Goal: Task Accomplishment & Management: Use online tool/utility

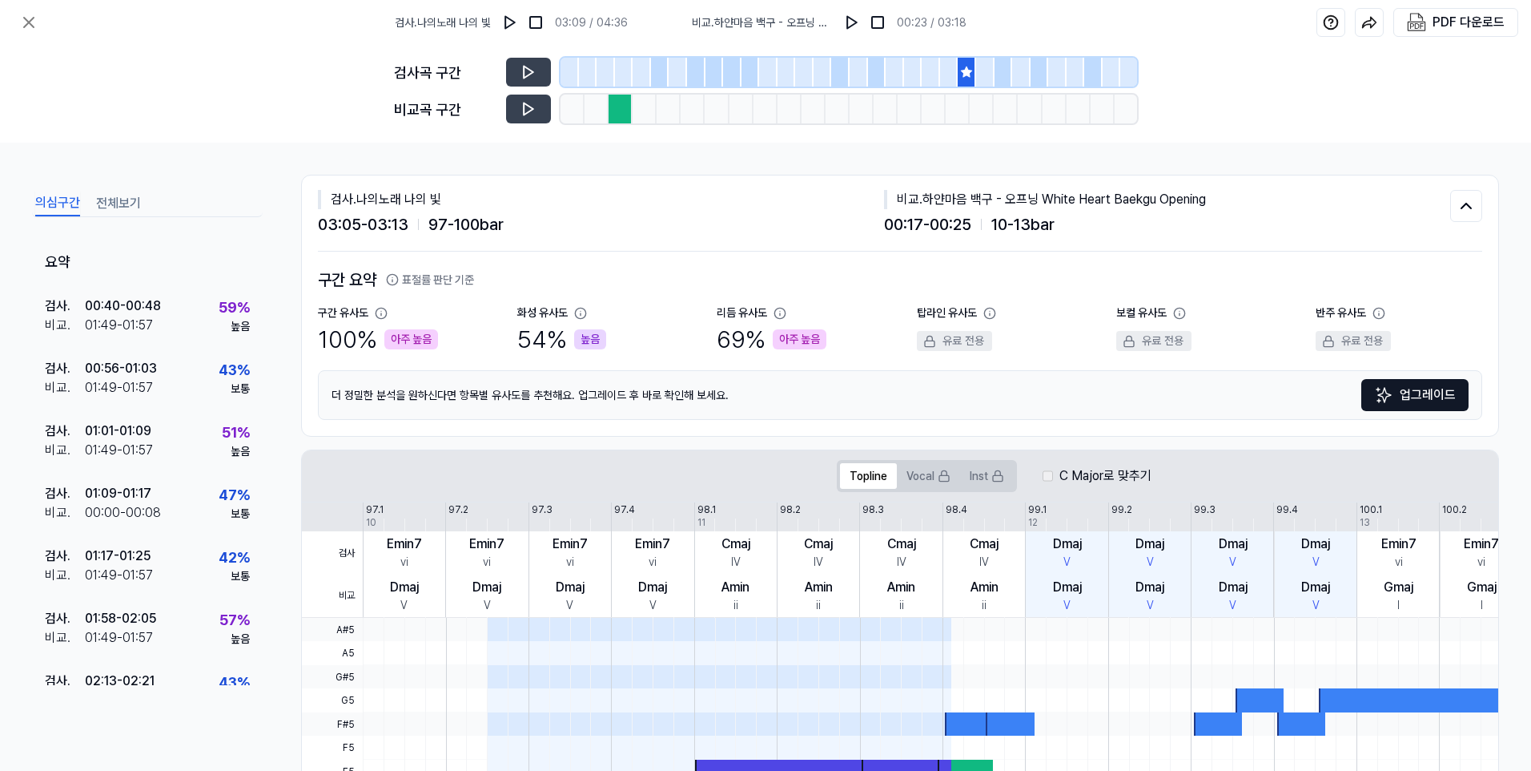
scroll to position [276, 0]
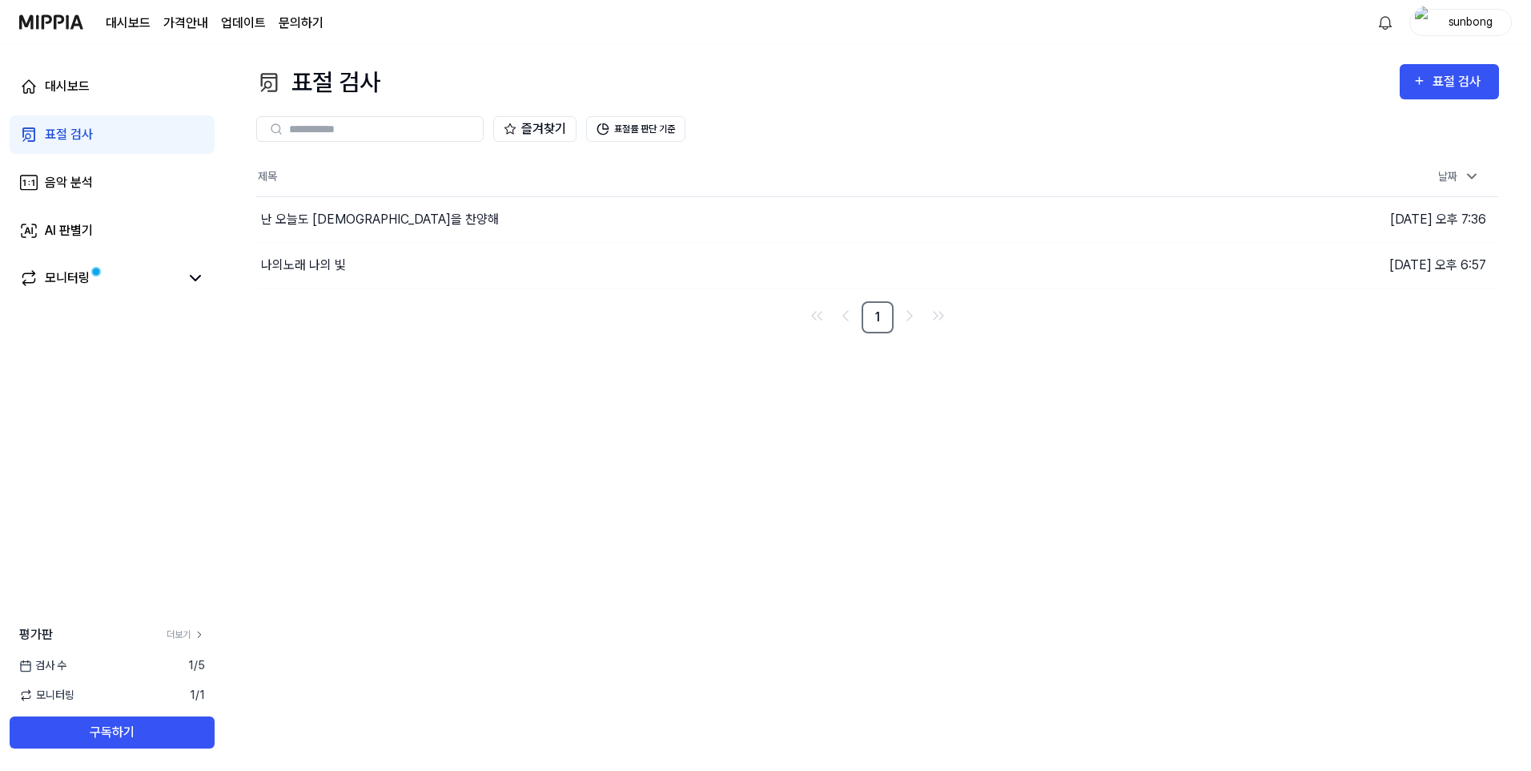
click at [74, 131] on div "표절 검사" at bounding box center [69, 134] width 48 height 19
click at [67, 137] on div "표절 검사" at bounding box center [69, 134] width 48 height 19
click at [1449, 75] on div "표절 검사" at bounding box center [1460, 81] width 54 height 21
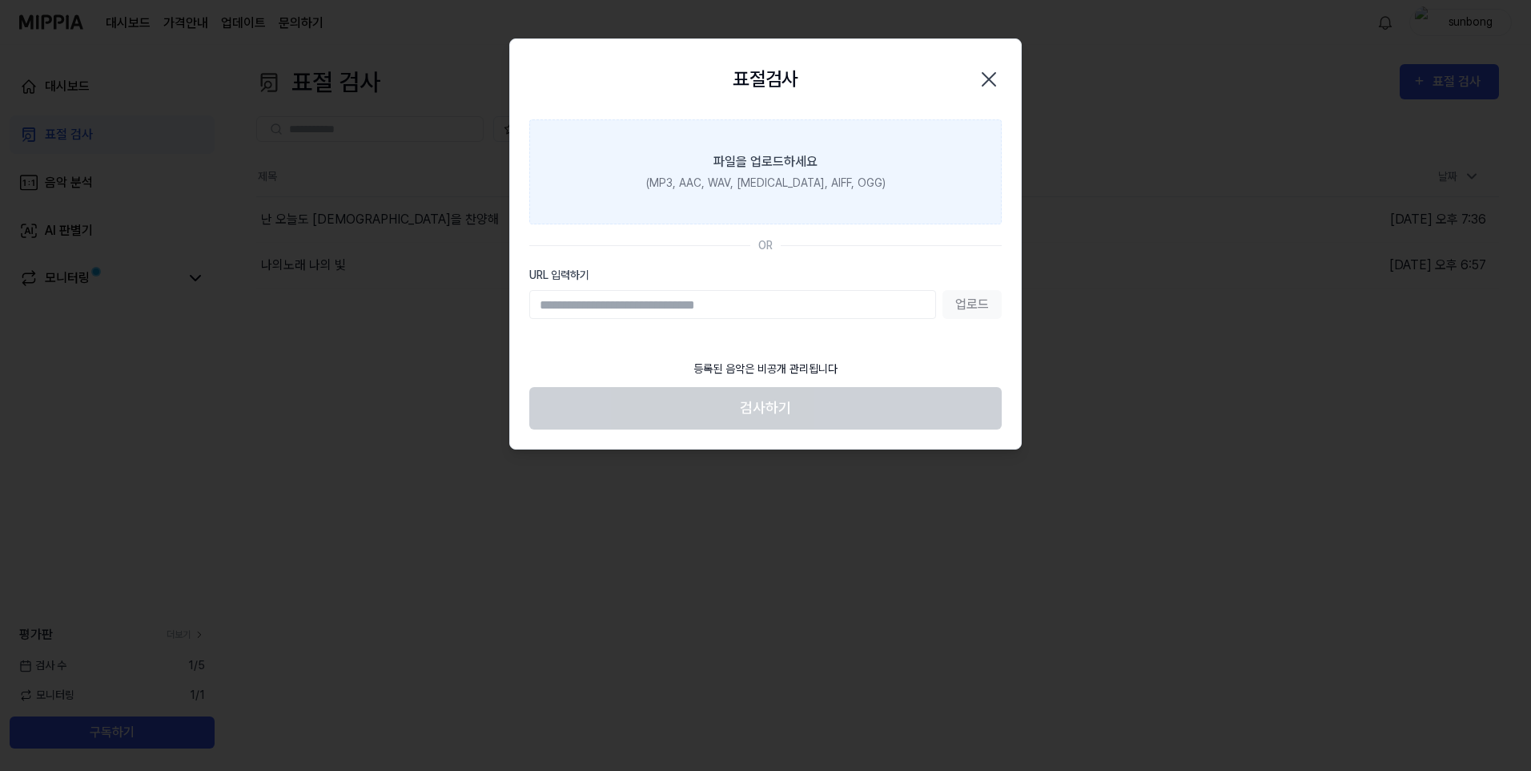
click at [785, 164] on div "파일을 업로드하세요" at bounding box center [766, 161] width 104 height 19
click at [0, 0] on input "파일을 업로드하세요 (MP3, AAC, WAV, [MEDICAL_DATA], AIFF, OGG)" at bounding box center [0, 0] width 0 height 0
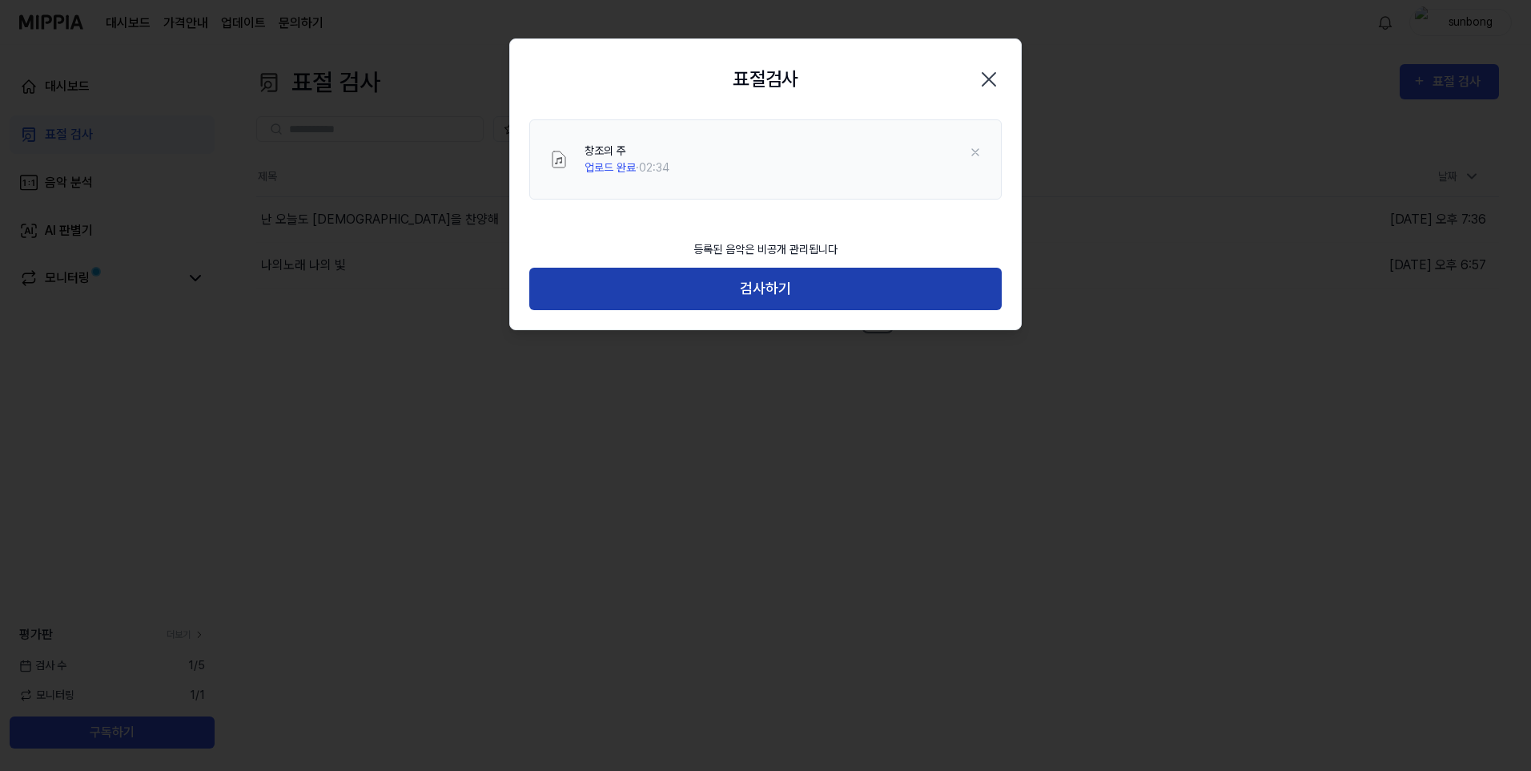
click at [768, 290] on button "검사하기" at bounding box center [765, 289] width 473 height 42
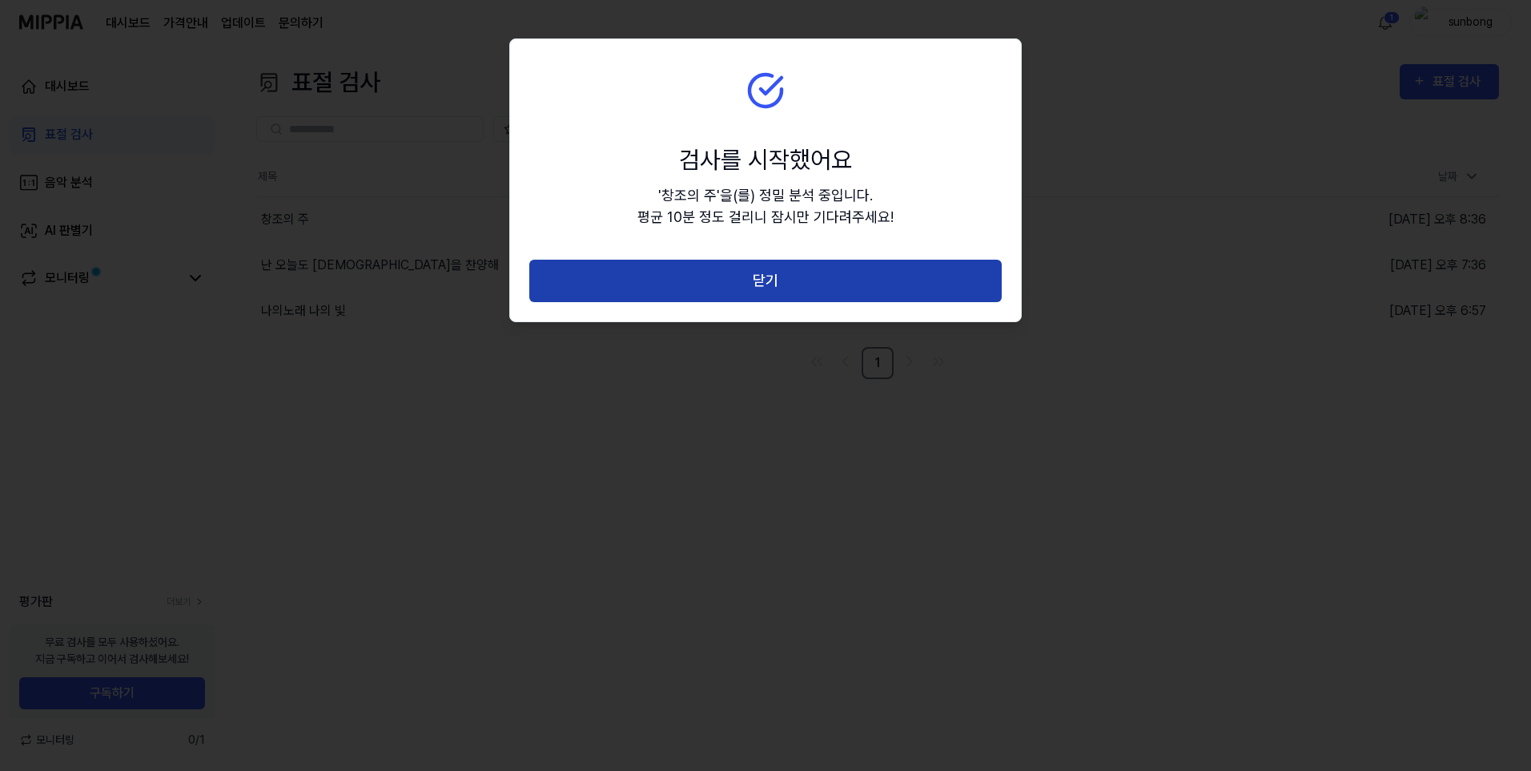
click at [800, 280] on button "닫기" at bounding box center [765, 281] width 473 height 42
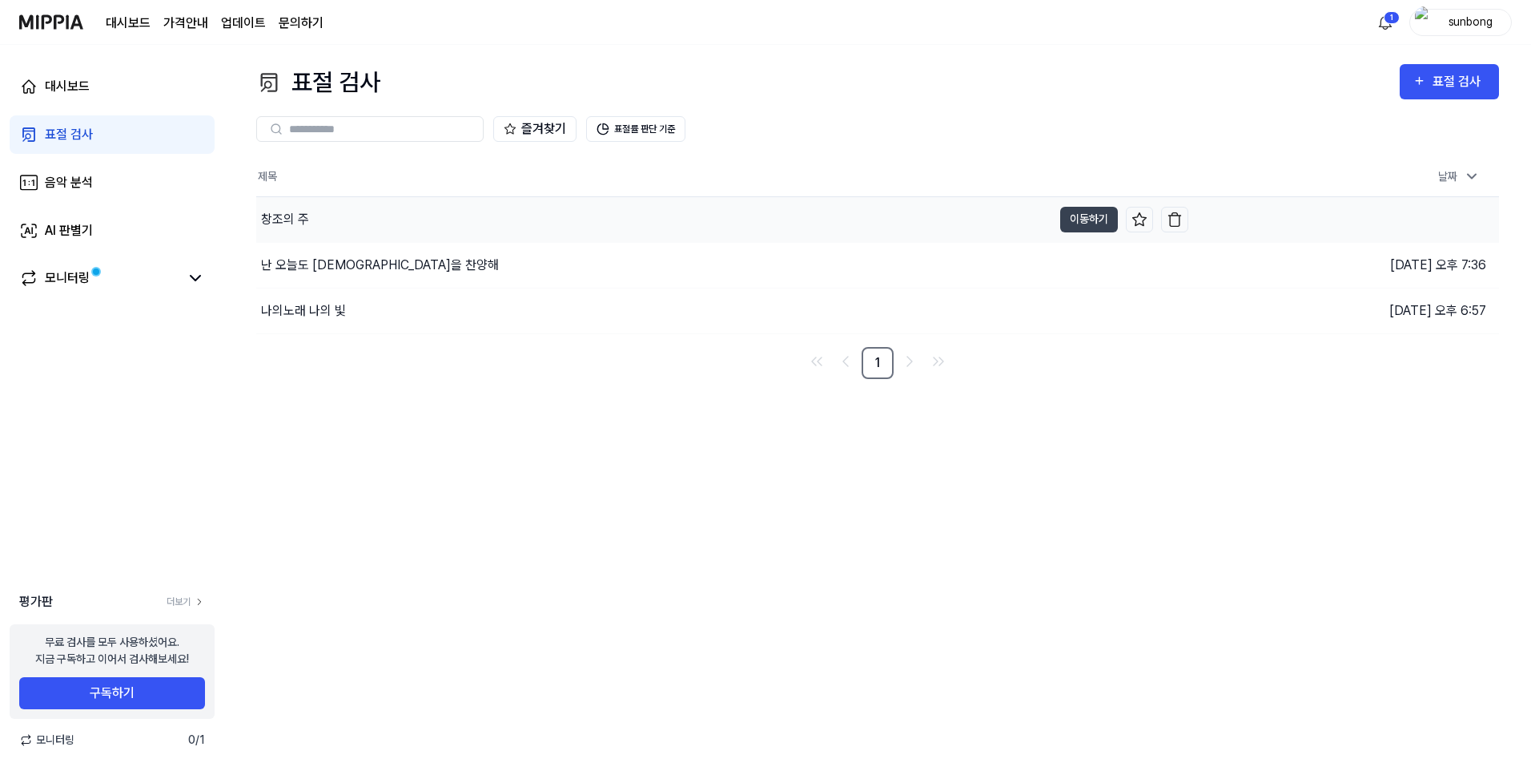
click at [284, 215] on div "창조의 주" at bounding box center [285, 219] width 48 height 19
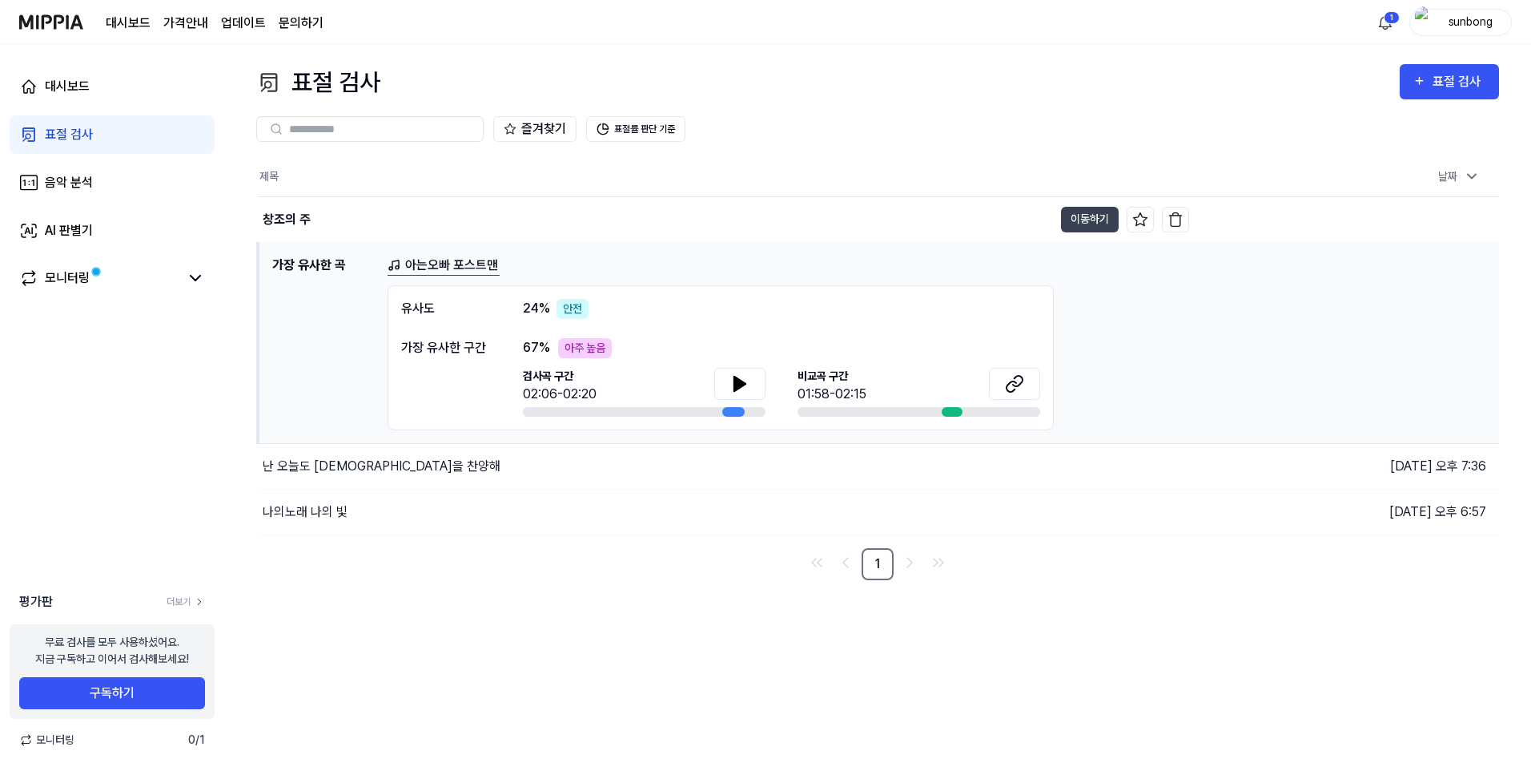
click at [481, 263] on link "아는오빠 포스트맨" at bounding box center [444, 265] width 112 height 20
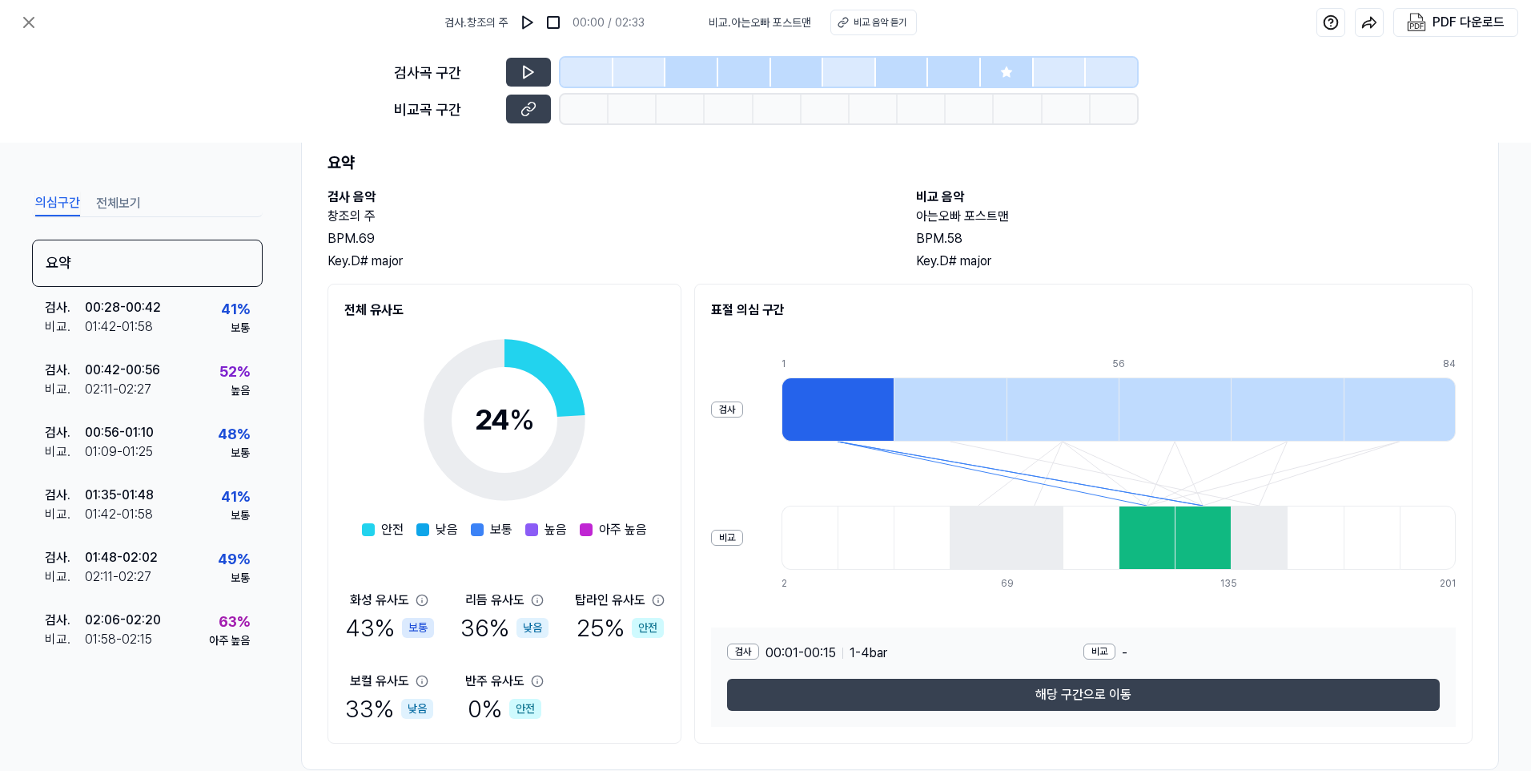
scroll to position [82, 0]
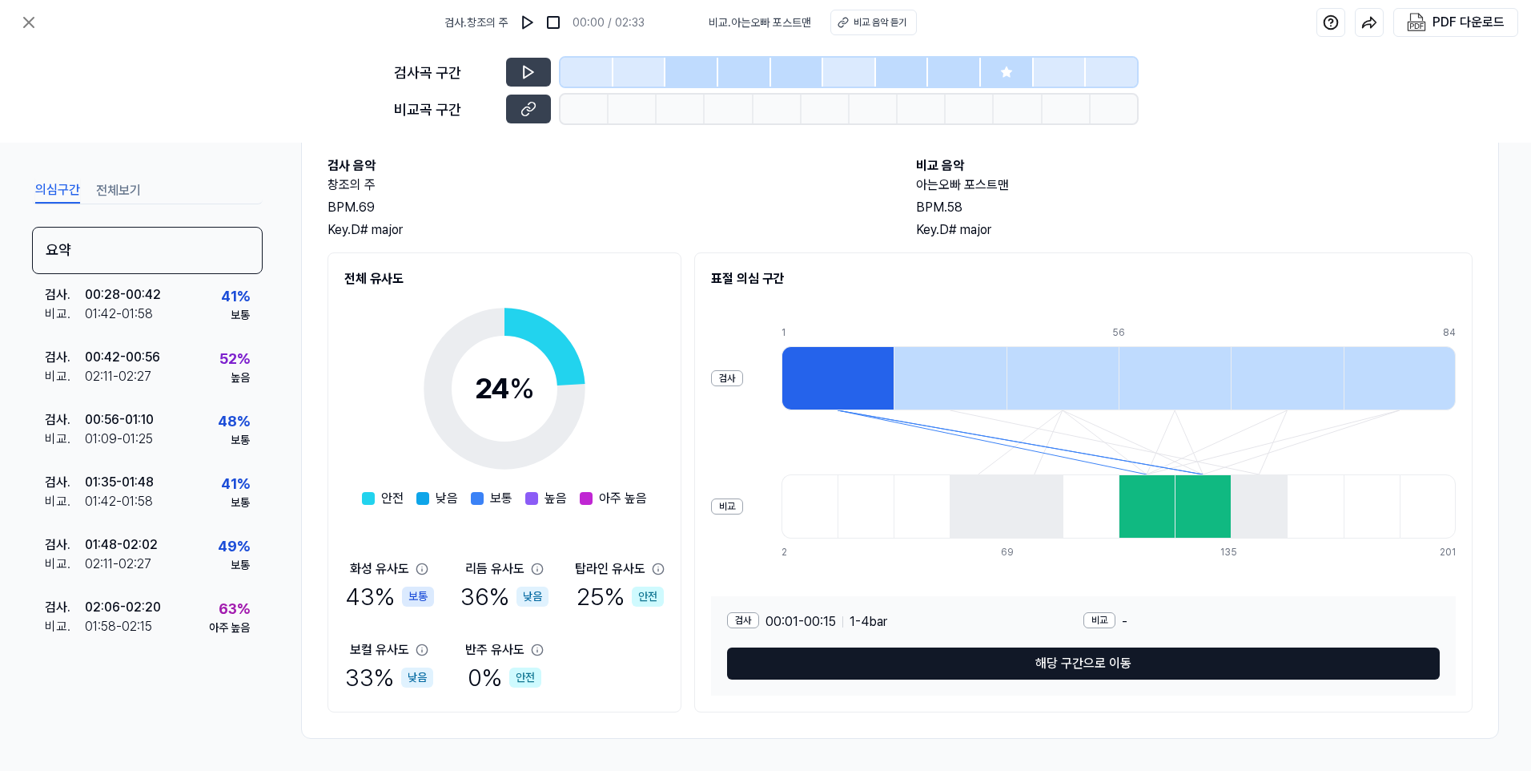
click at [1084, 657] on button "해당 구간으로 이동" at bounding box center [1083, 663] width 713 height 32
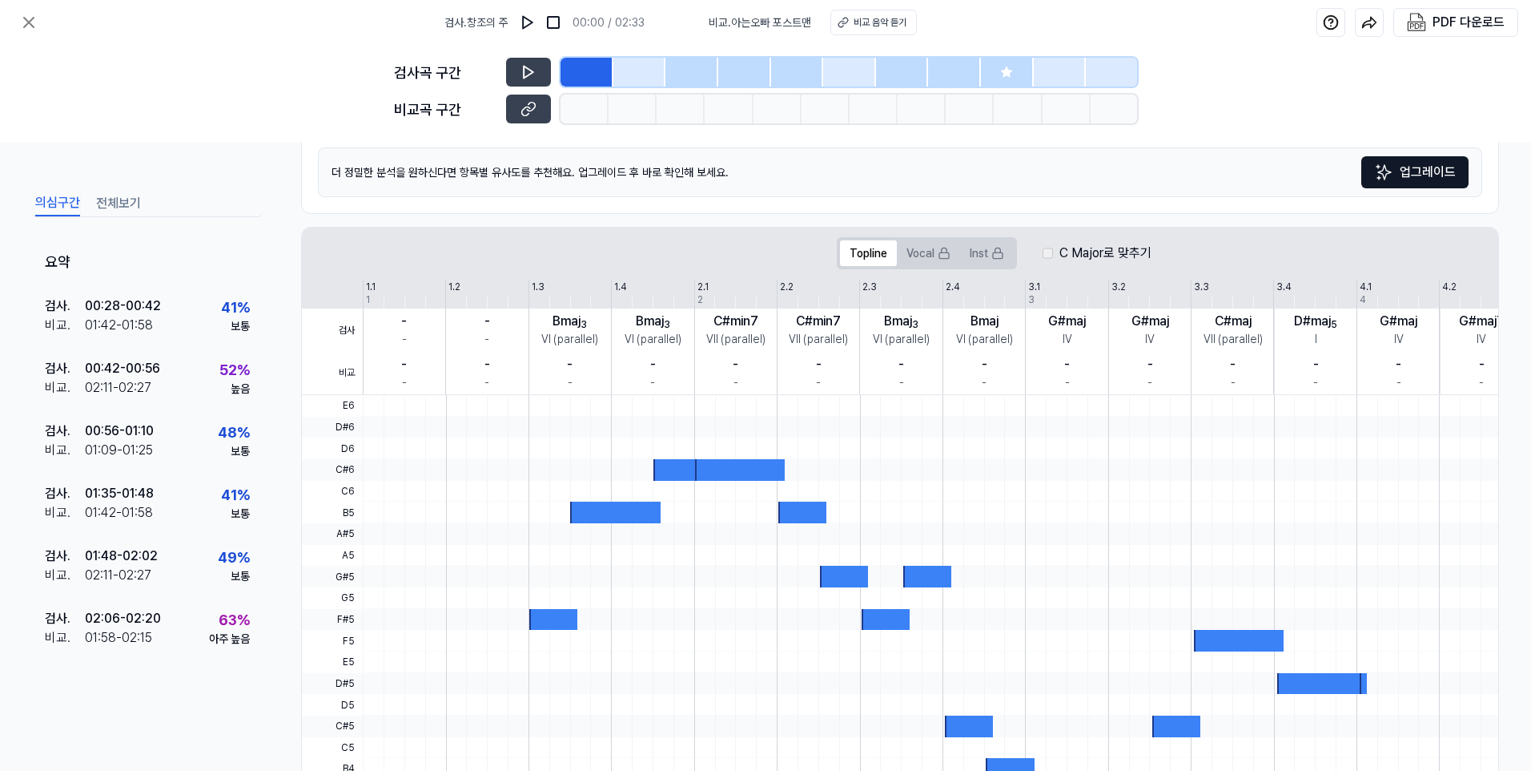
scroll to position [162, 0]
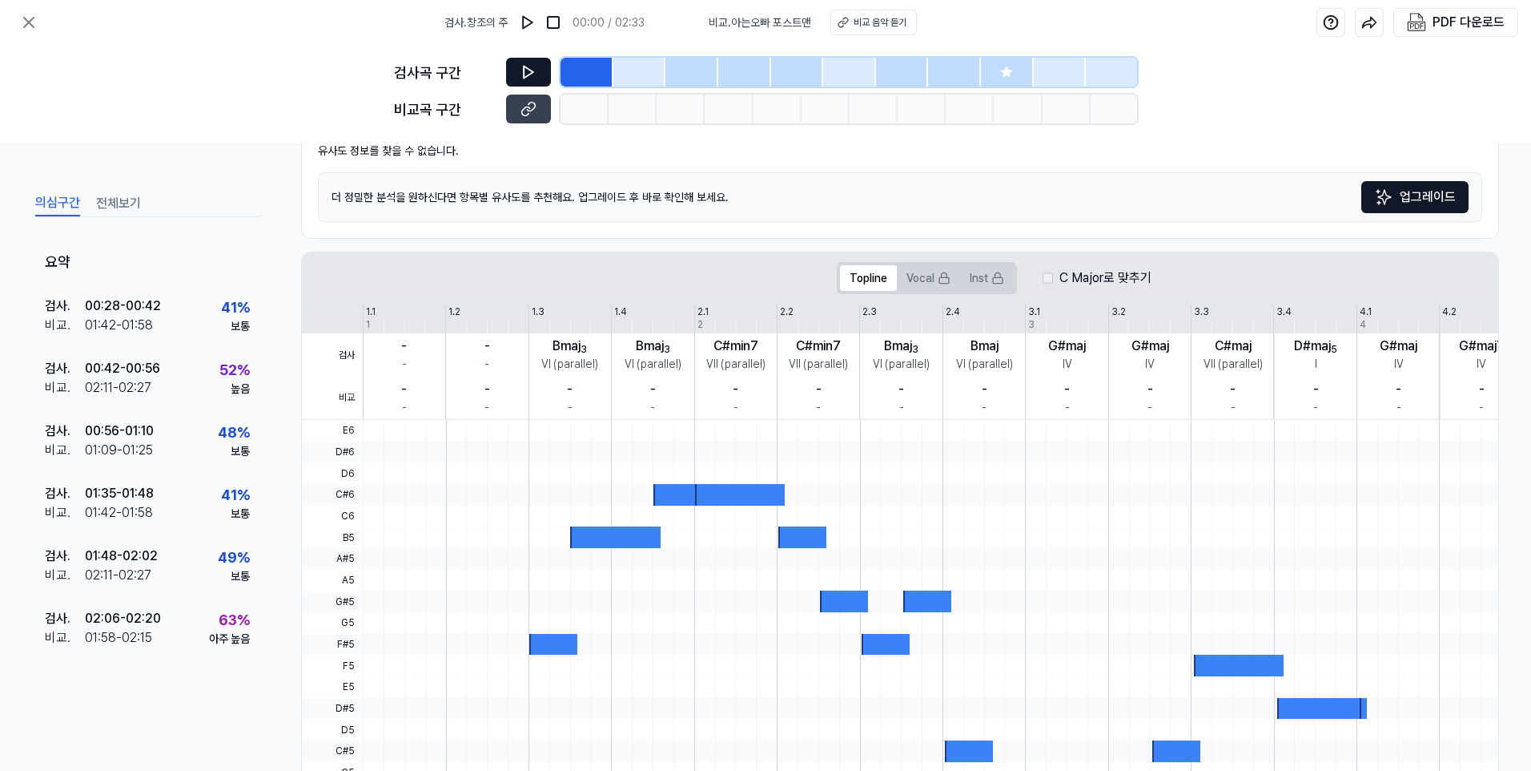
click at [524, 68] on icon at bounding box center [529, 72] width 10 height 12
click at [587, 67] on div at bounding box center [587, 72] width 53 height 29
click at [584, 69] on div at bounding box center [587, 72] width 53 height 29
click at [583, 70] on div at bounding box center [587, 72] width 53 height 29
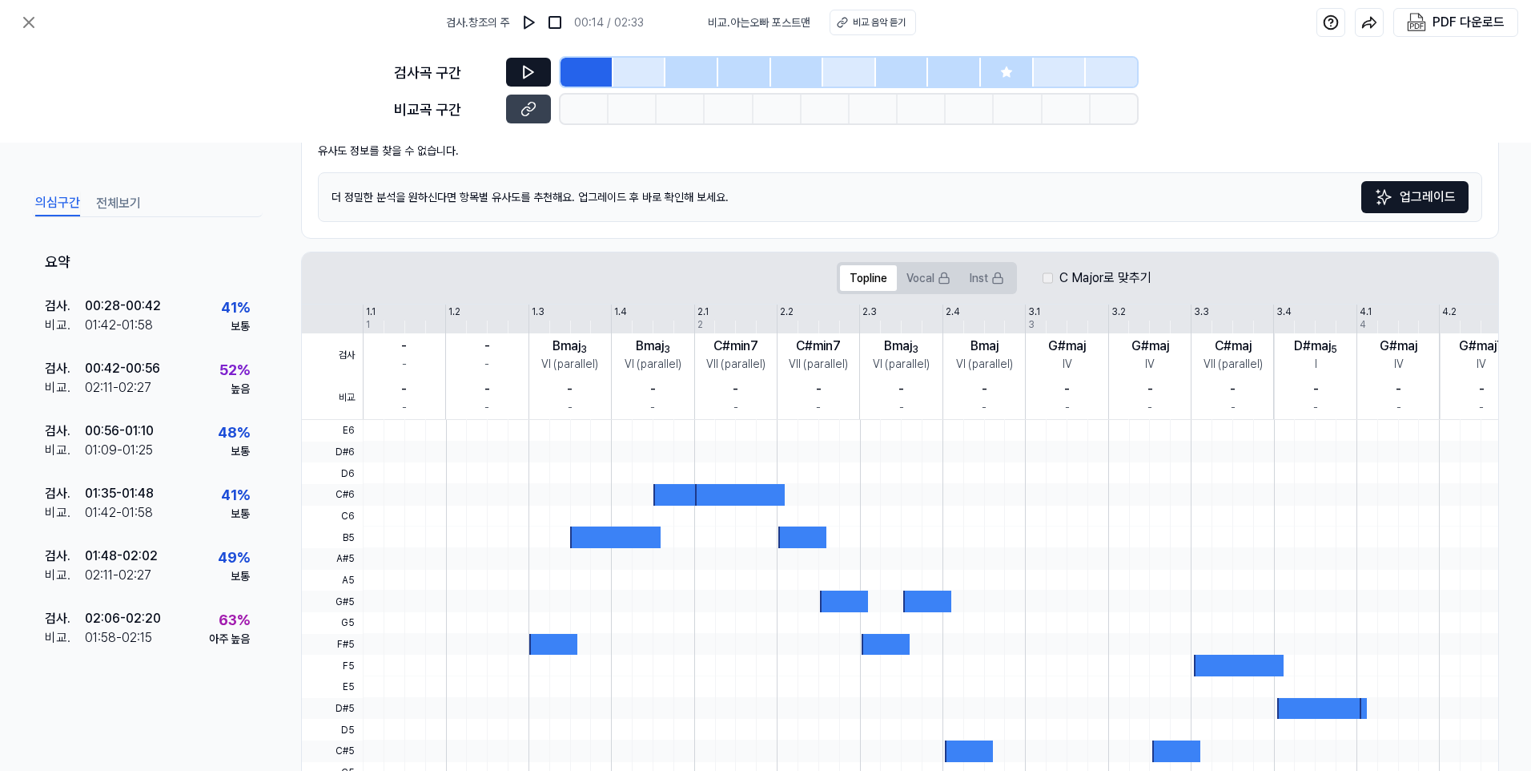
drag, startPoint x: 583, startPoint y: 70, endPoint x: 529, endPoint y: 70, distance: 53.7
click at [529, 70] on icon at bounding box center [529, 72] width 10 height 12
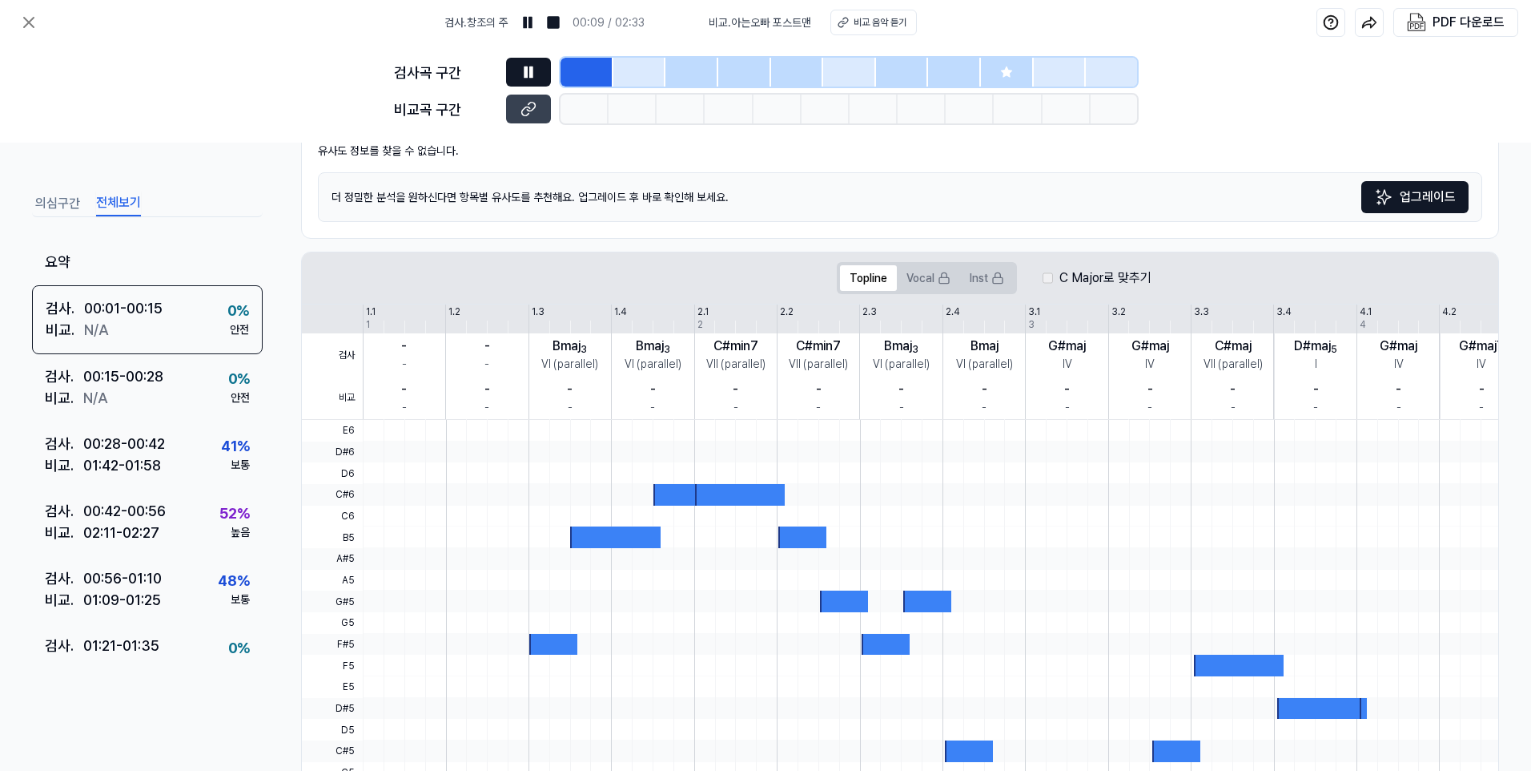
click at [121, 199] on button "전체보기" at bounding box center [118, 204] width 45 height 26
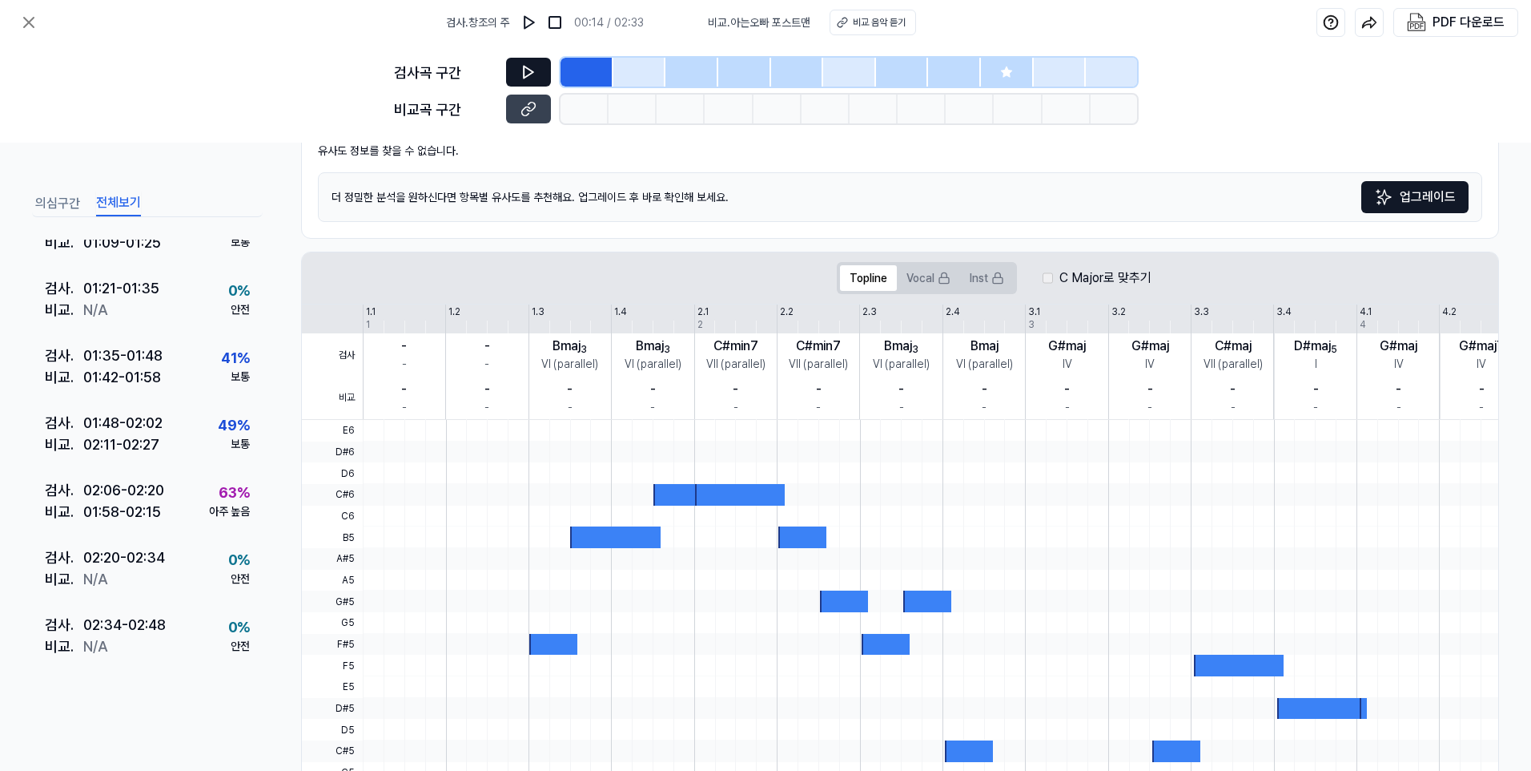
scroll to position [368, 0]
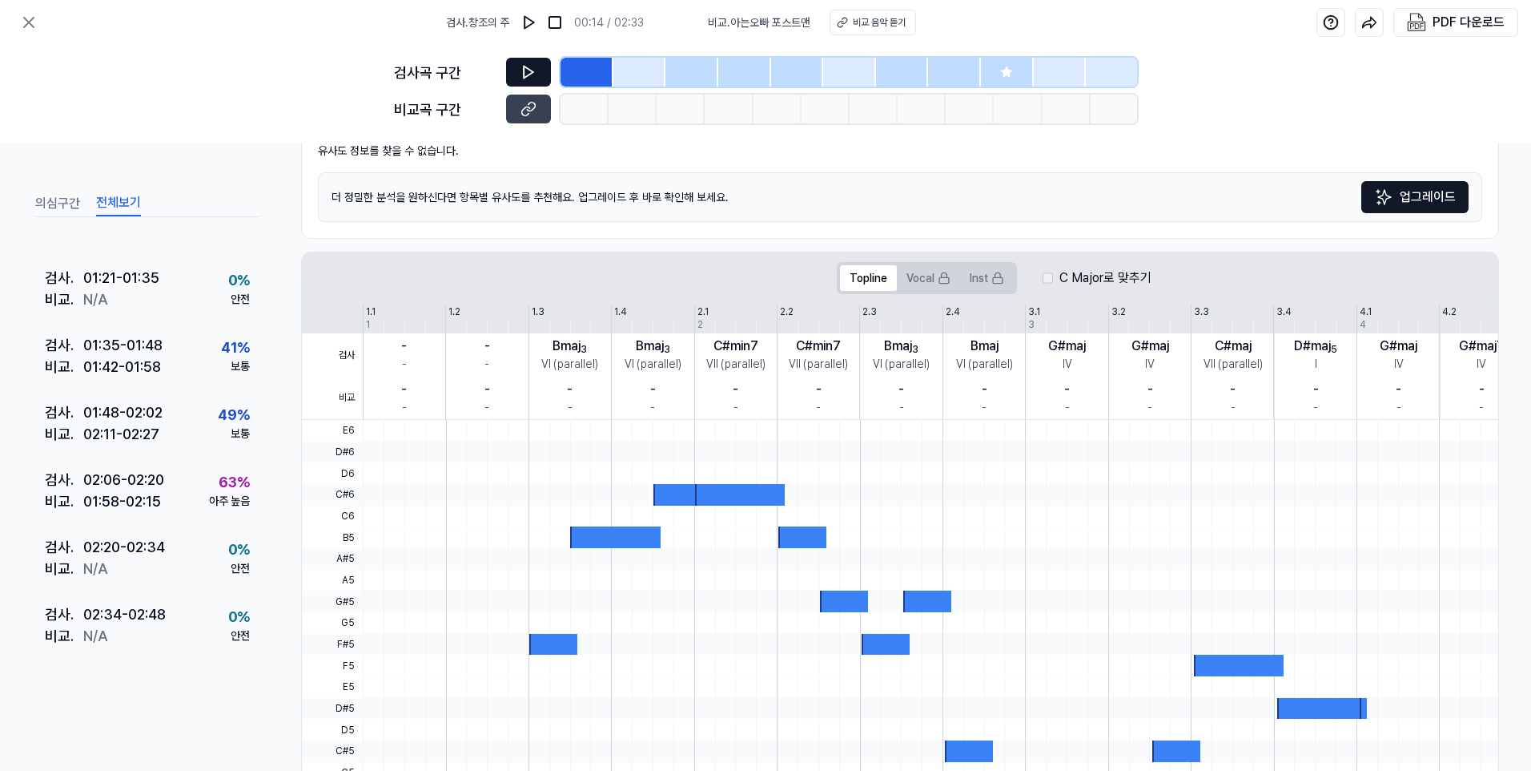
click at [537, 68] on button at bounding box center [528, 72] width 45 height 29
click at [1008, 70] on icon at bounding box center [1006, 71] width 10 height 10
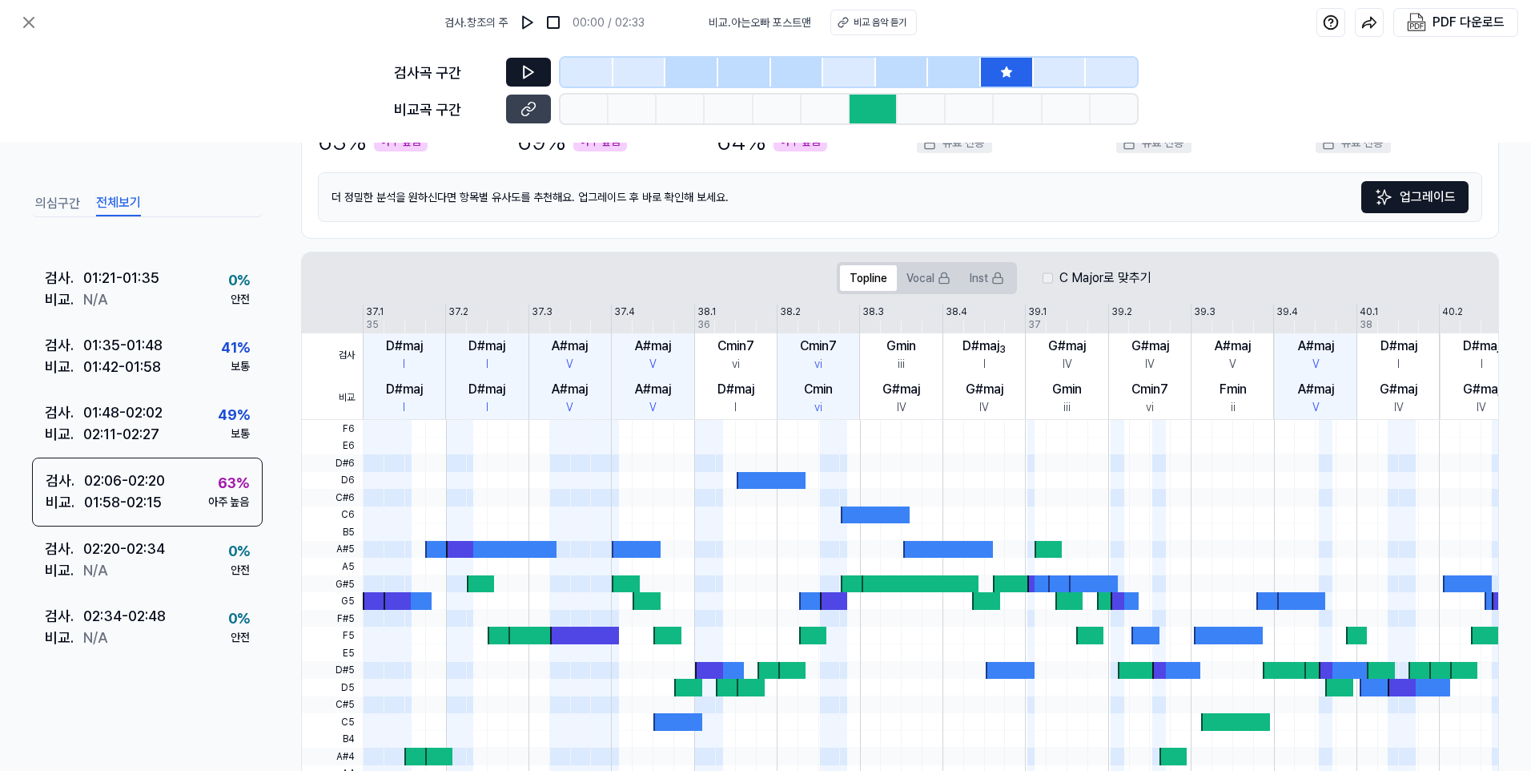
click at [533, 70] on icon at bounding box center [529, 72] width 16 height 16
click at [529, 73] on icon at bounding box center [529, 72] width 16 height 16
click at [871, 112] on div at bounding box center [874, 109] width 48 height 29
click at [534, 108] on icon at bounding box center [531, 107] width 8 height 9
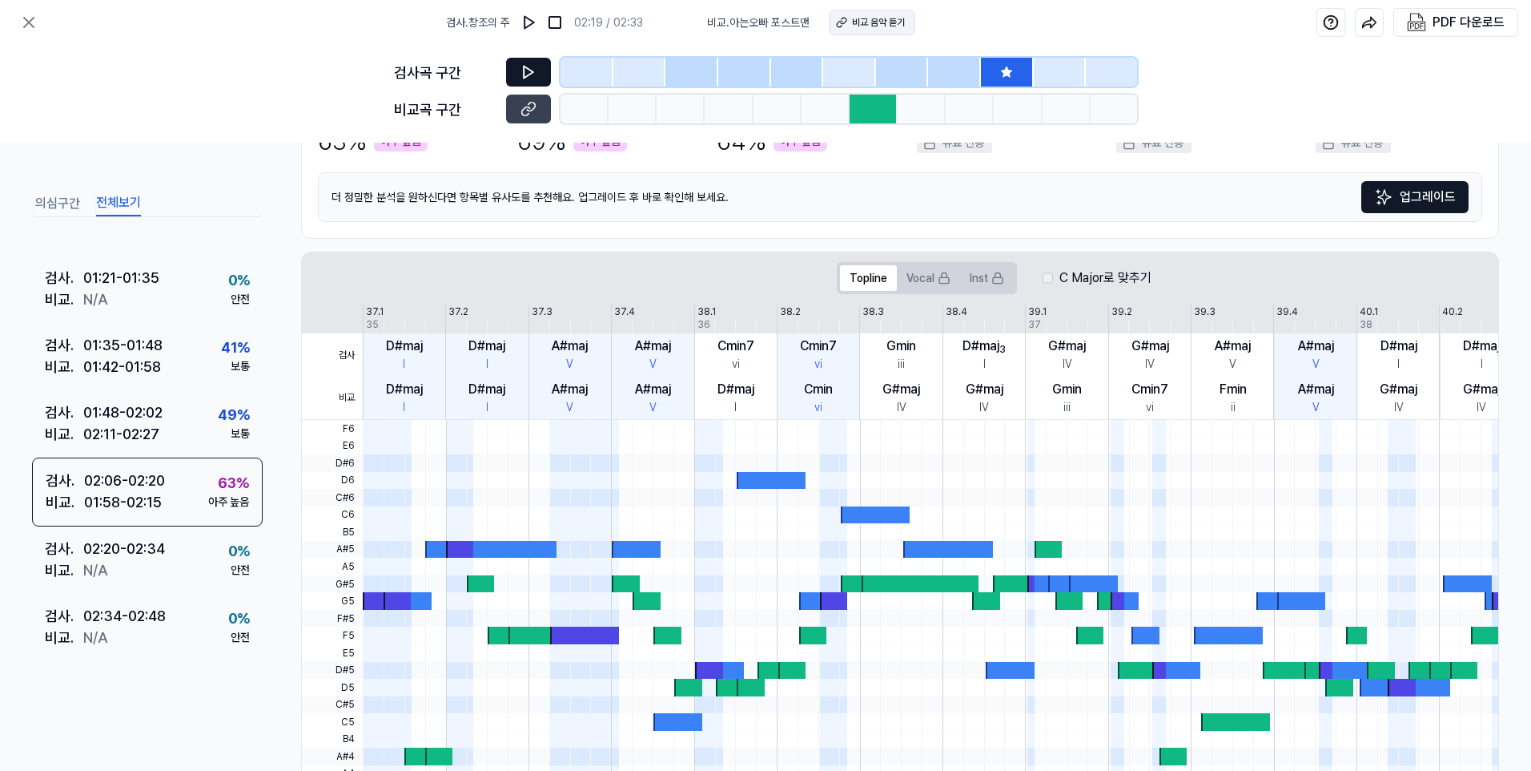
click at [882, 22] on div "비교 음악 듣기" at bounding box center [878, 22] width 53 height 14
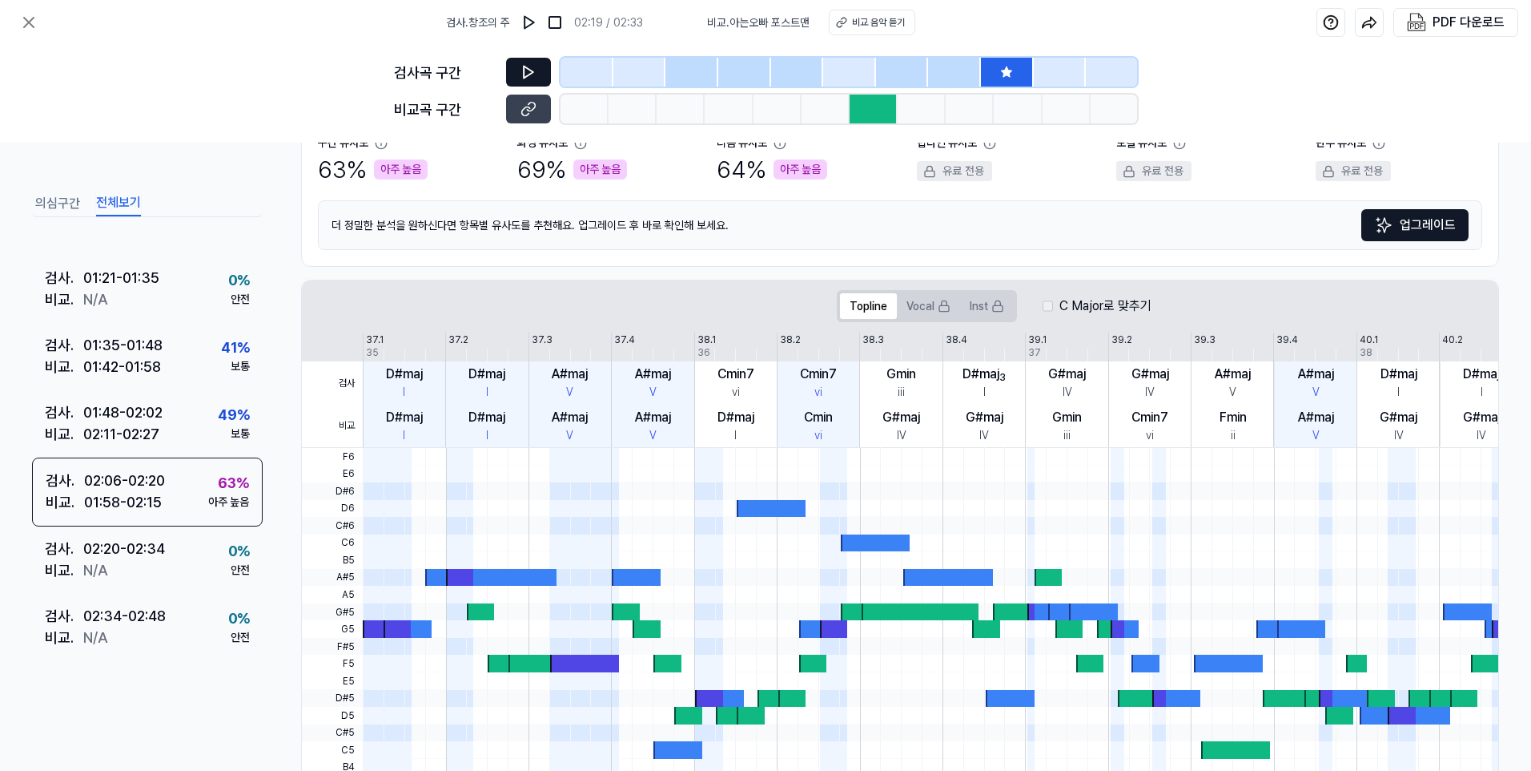
scroll to position [168, 0]
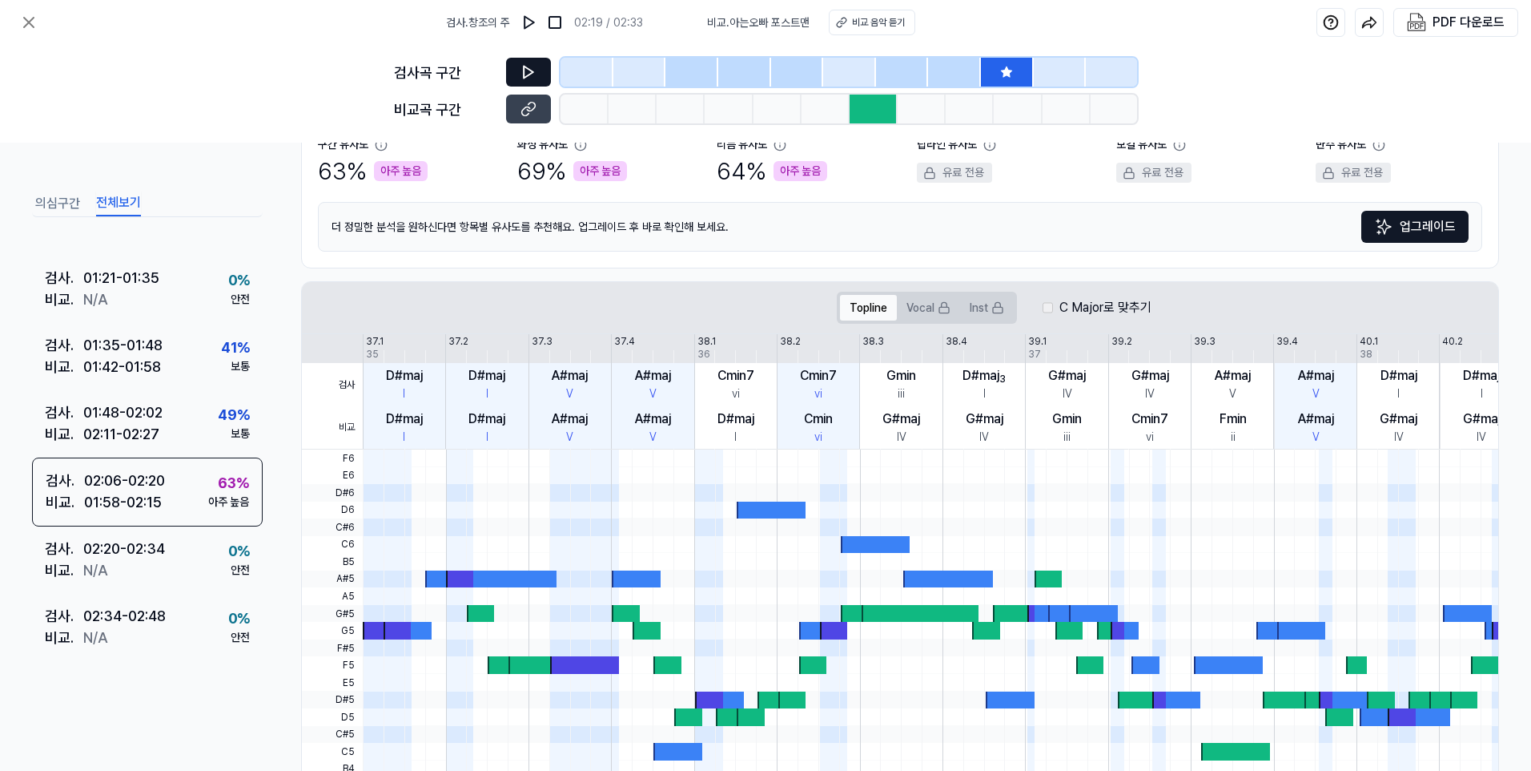
click at [872, 307] on button "Topline" at bounding box center [868, 308] width 57 height 26
click at [1080, 304] on label "C Major로 맞추기" at bounding box center [1106, 307] width 92 height 19
click at [1422, 232] on button "업그레이드" at bounding box center [1415, 227] width 107 height 32
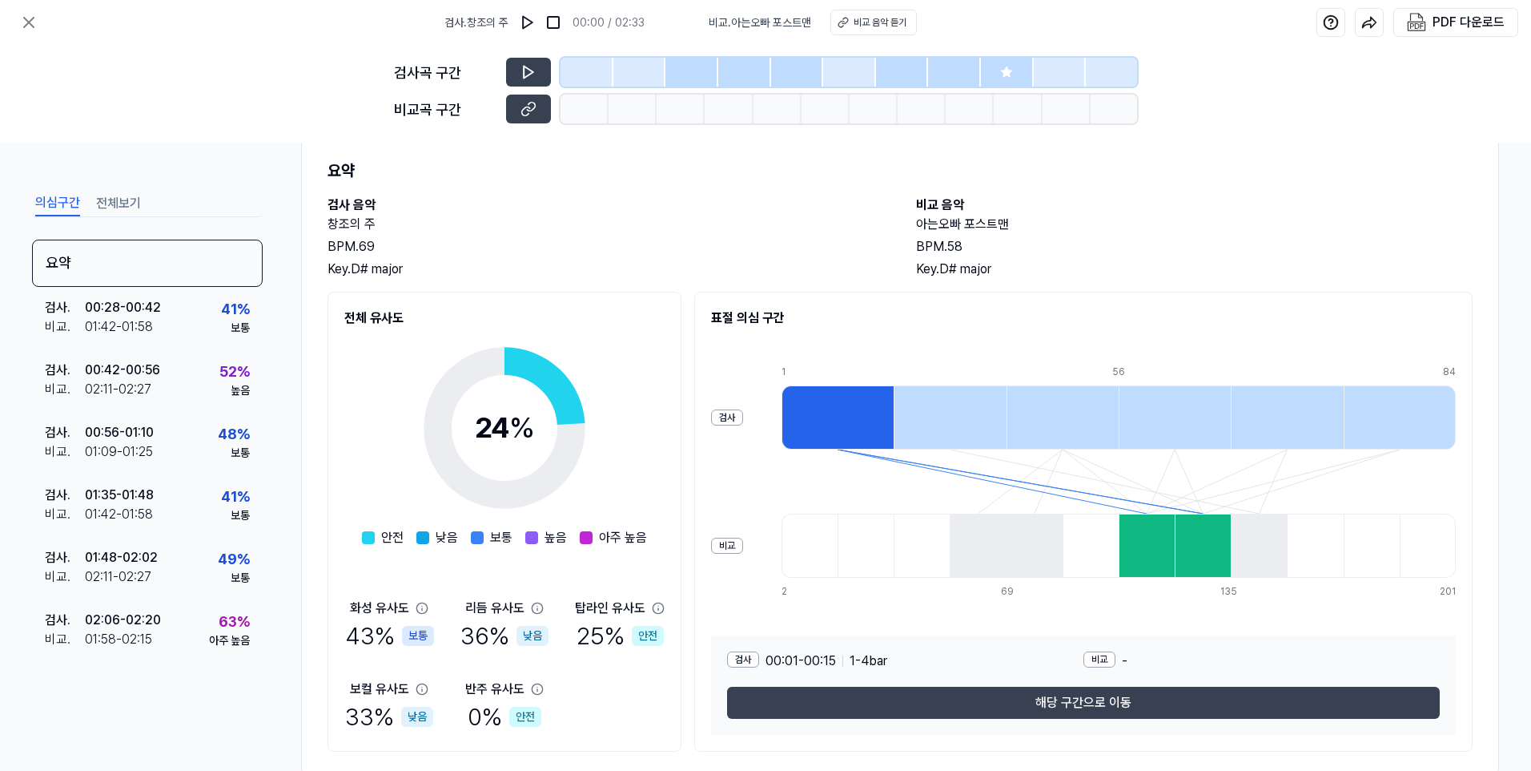
scroll to position [82, 0]
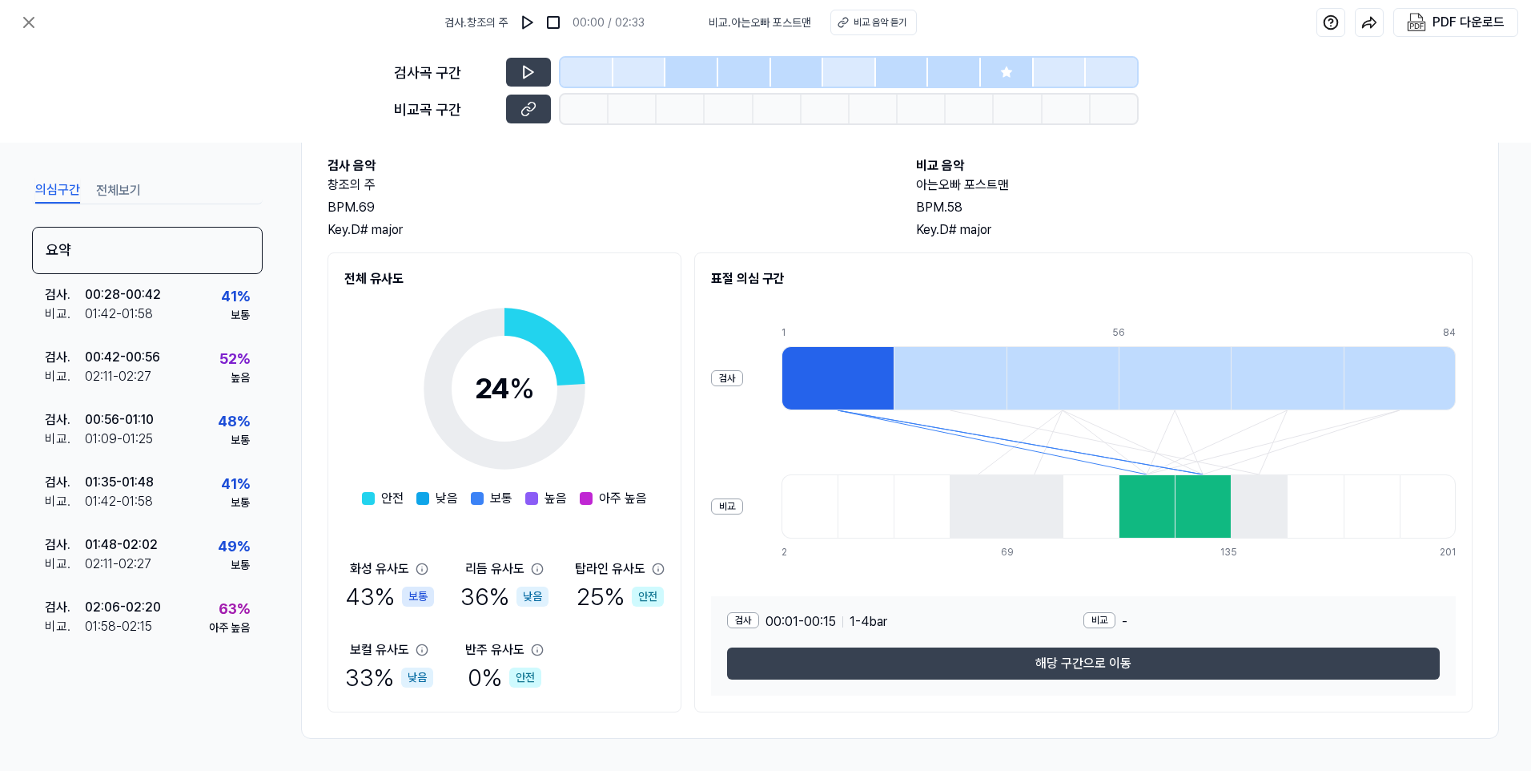
click at [1147, 500] on div at bounding box center [1147, 506] width 56 height 64
click at [1188, 509] on div at bounding box center [1203, 506] width 56 height 64
click at [839, 391] on div at bounding box center [838, 378] width 112 height 64
click at [1009, 77] on icon at bounding box center [1006, 71] width 10 height 10
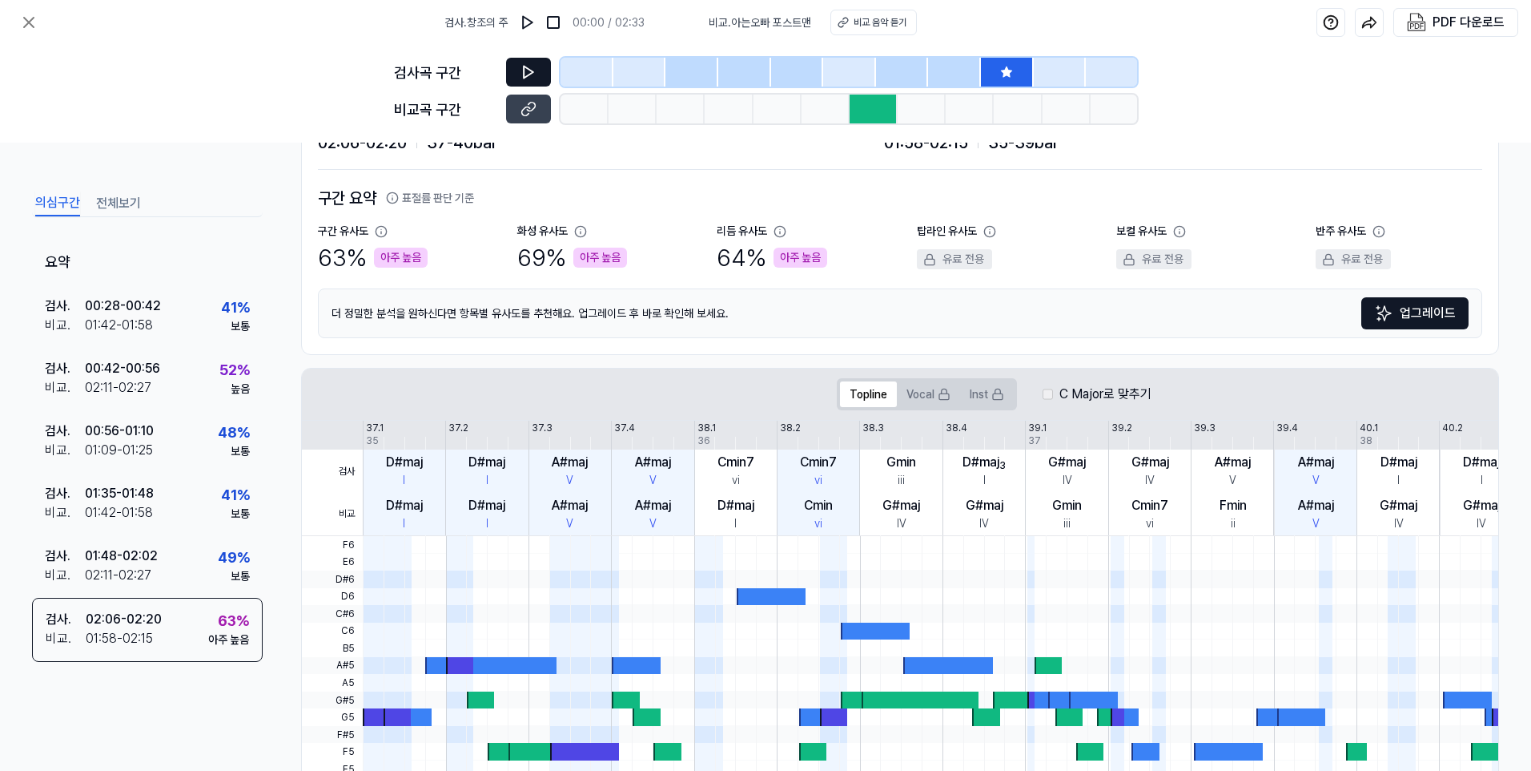
click at [521, 74] on icon at bounding box center [529, 72] width 16 height 16
click at [524, 67] on icon at bounding box center [529, 72] width 10 height 12
click at [526, 71] on icon at bounding box center [526, 71] width 2 height 10
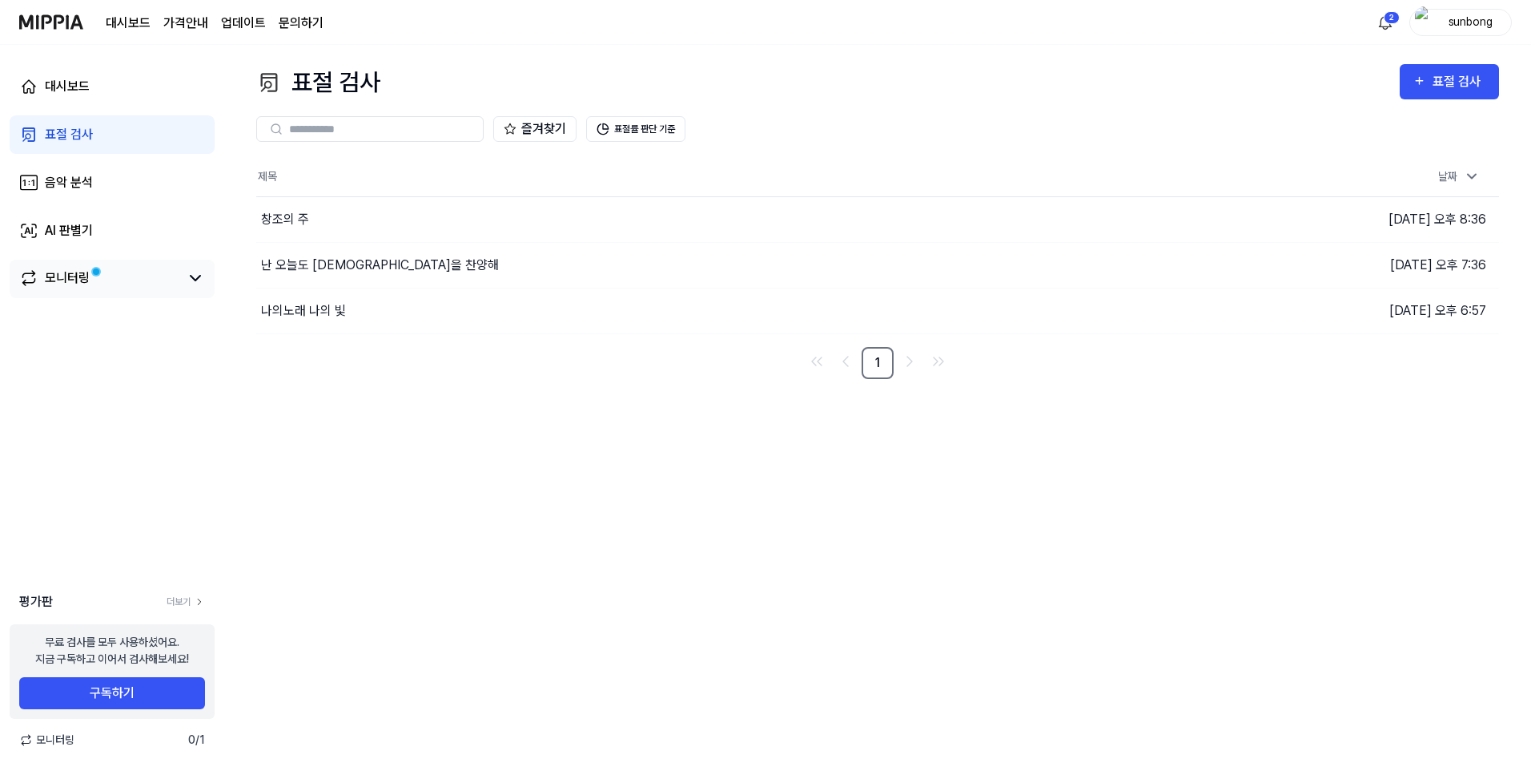
click at [69, 275] on div "모니터링" at bounding box center [67, 277] width 45 height 19
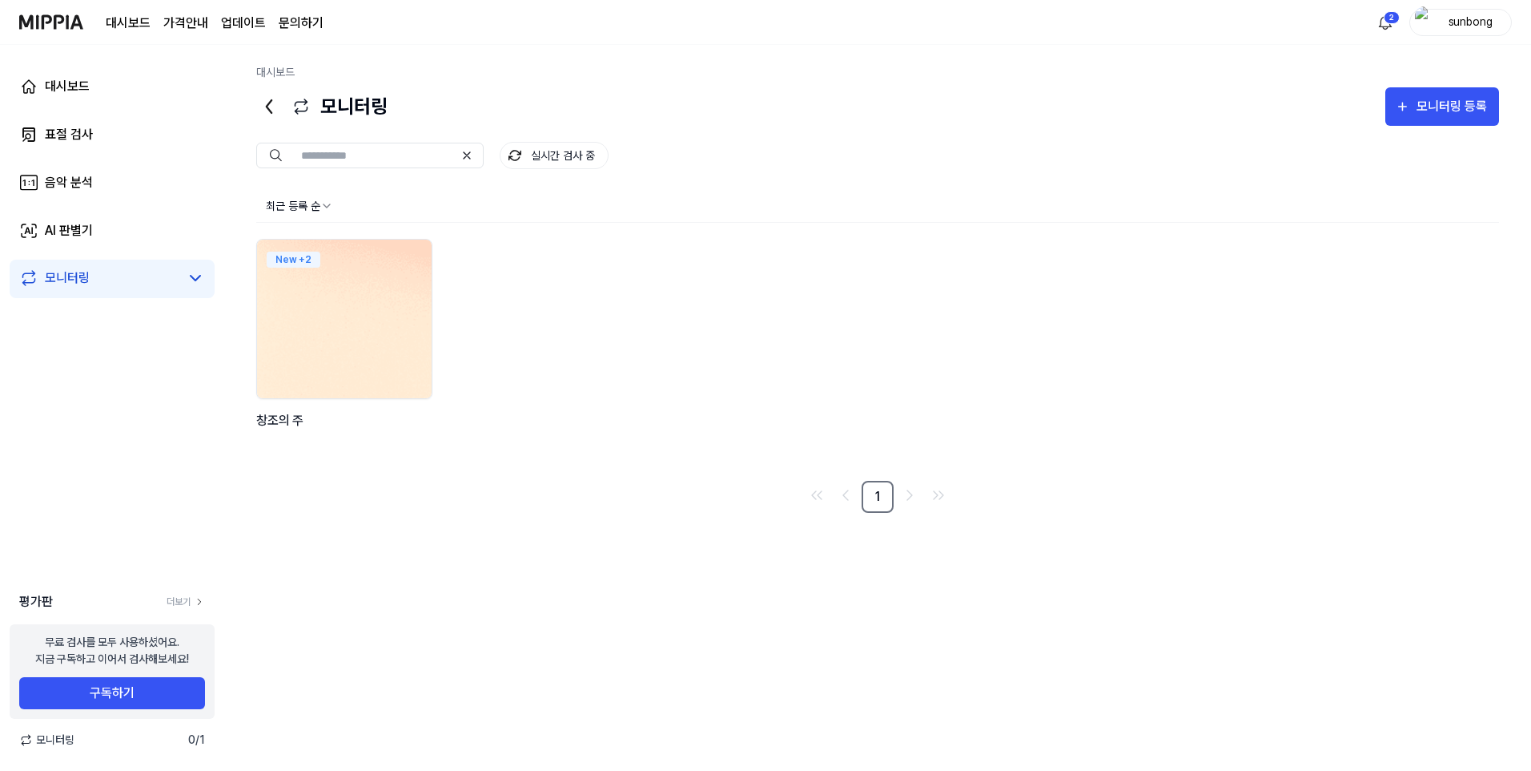
click at [368, 298] on img at bounding box center [344, 318] width 192 height 175
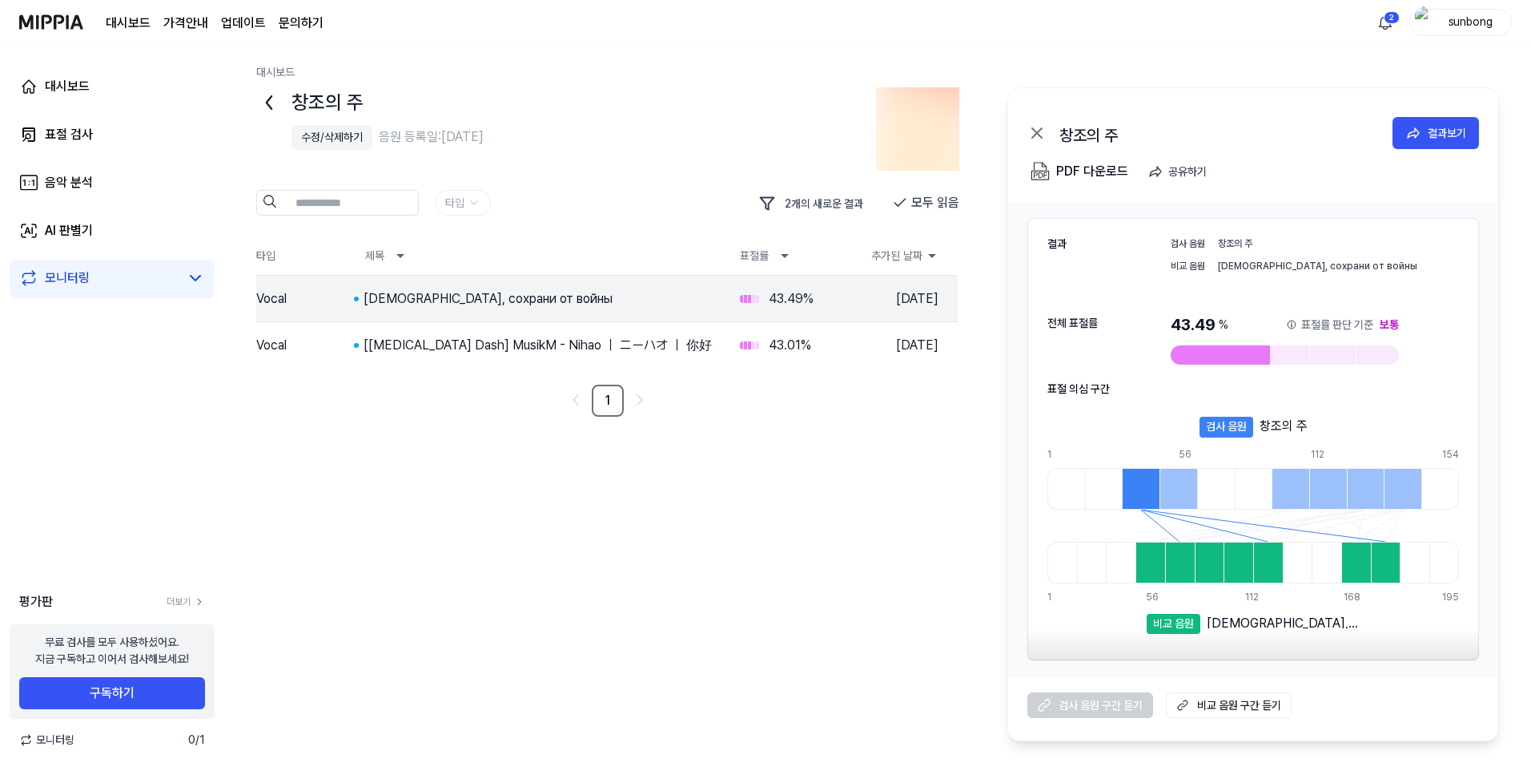
click at [1252, 706] on 듣기 "비교 음원 구간 듣기" at bounding box center [1229, 705] width 126 height 26
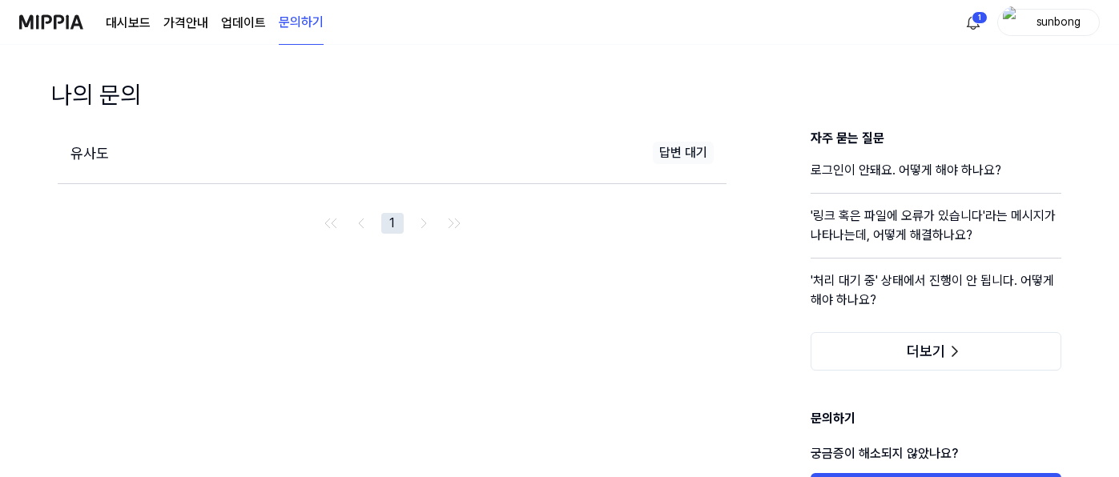
click at [127, 20] on link "대시보드" at bounding box center [128, 23] width 45 height 19
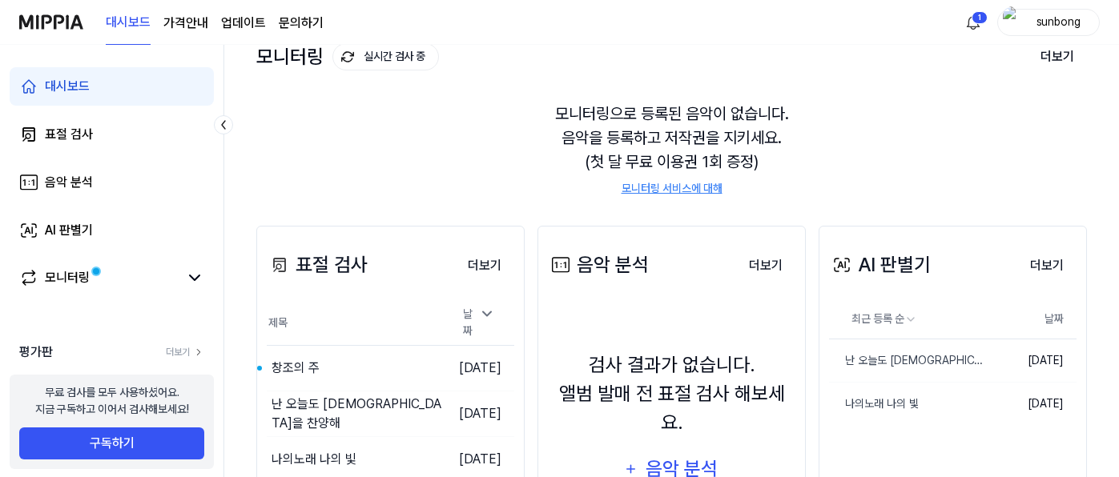
scroll to position [217, 0]
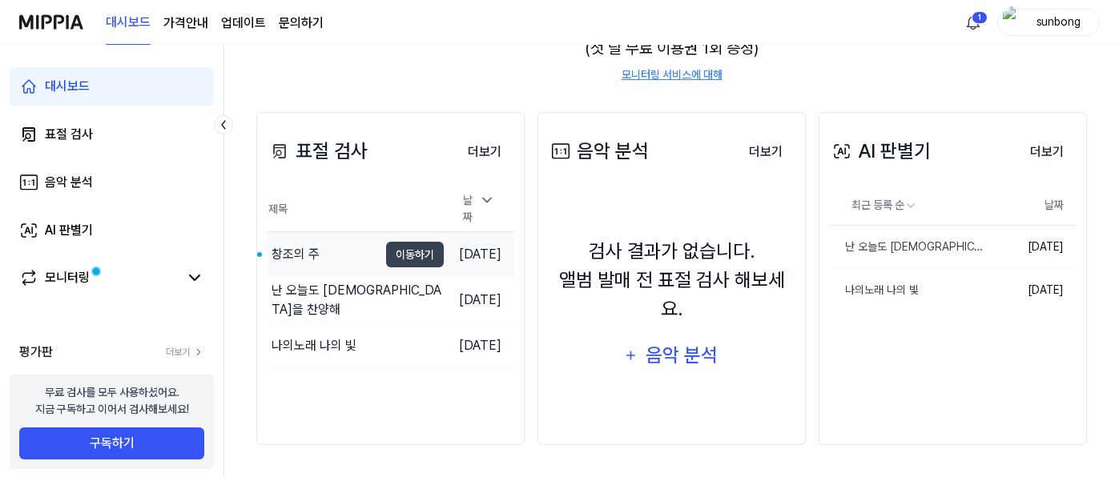
click at [301, 247] on div "창조의 주" at bounding box center [296, 254] width 48 height 19
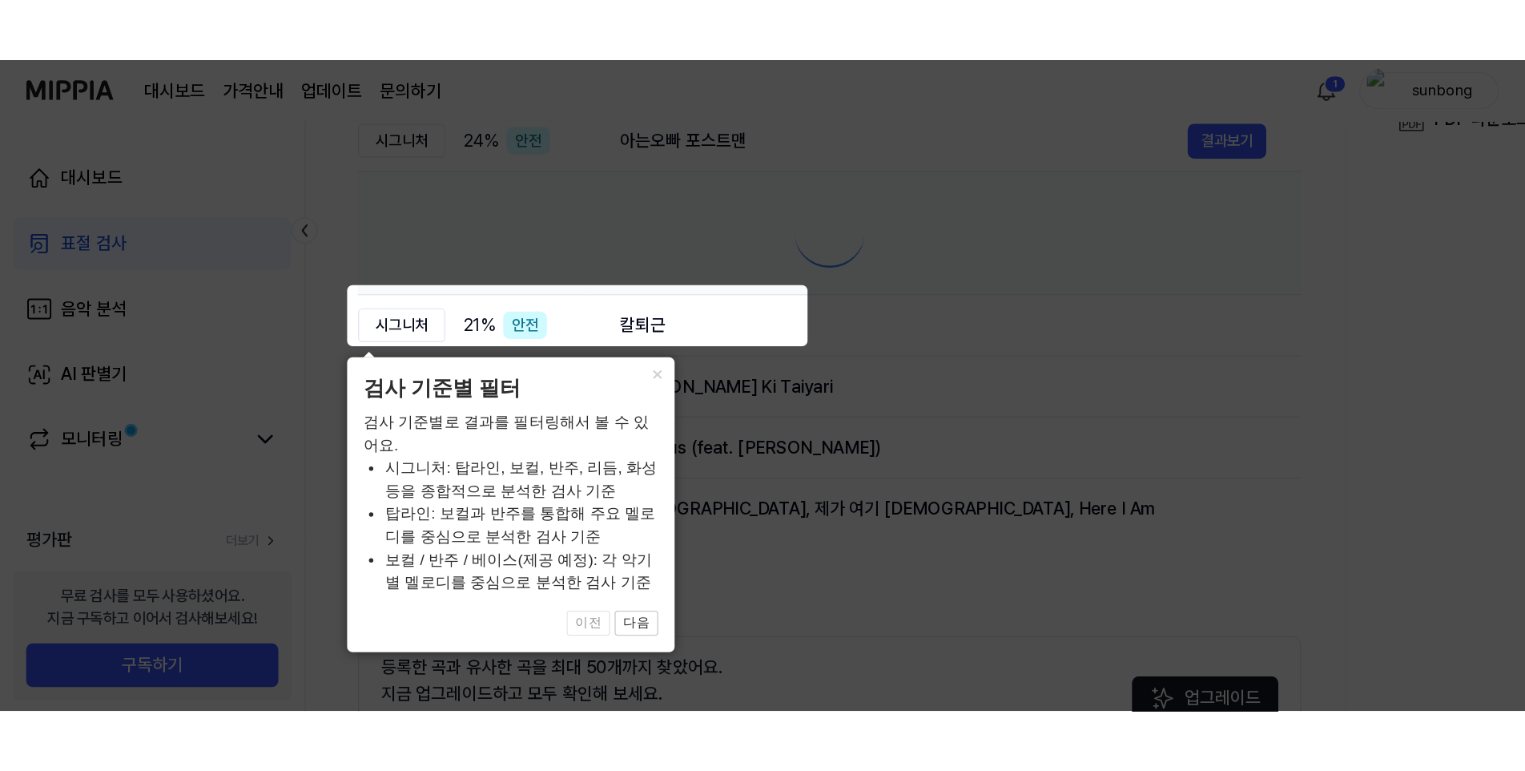
scroll to position [0, 0]
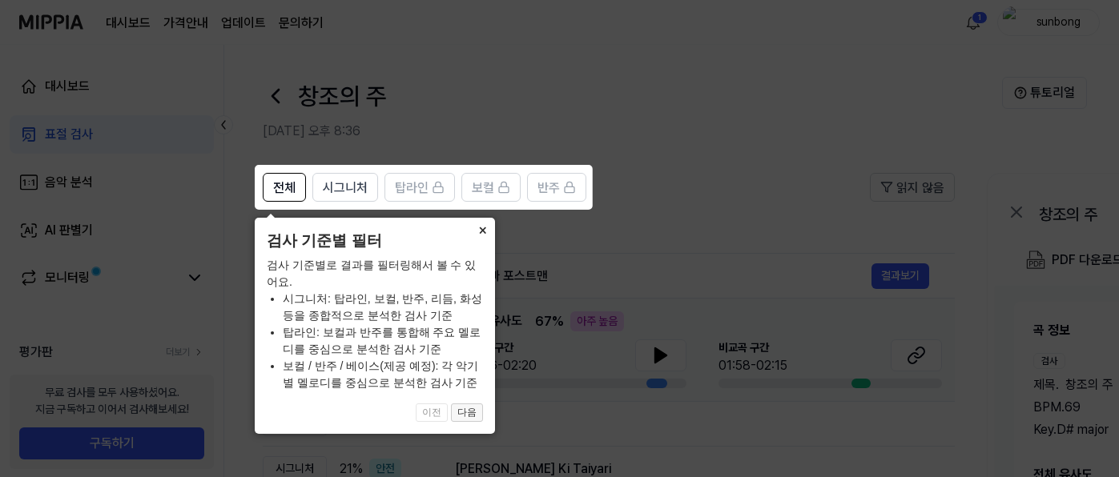
click at [467, 412] on button "다음" at bounding box center [467, 413] width 32 height 19
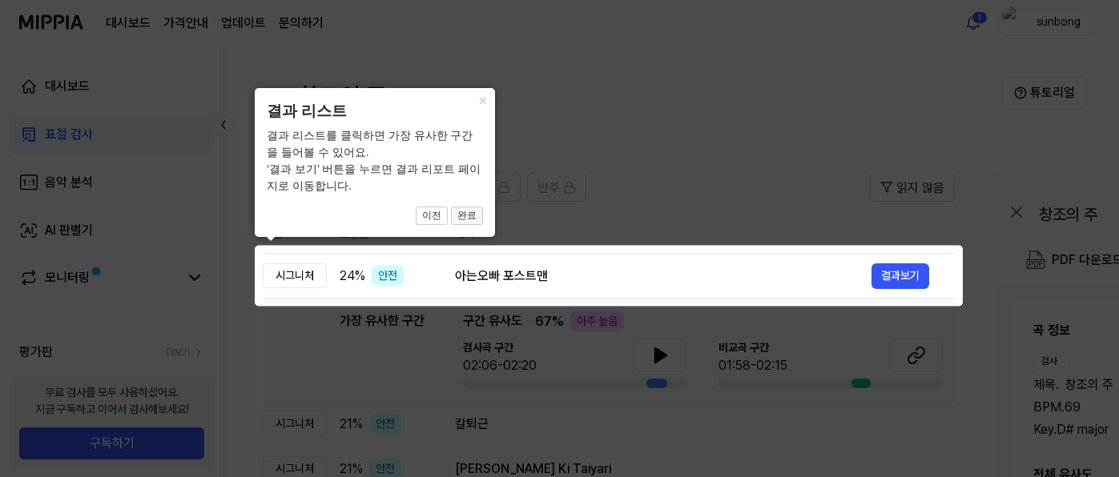
click at [465, 212] on button "완료" at bounding box center [467, 216] width 32 height 19
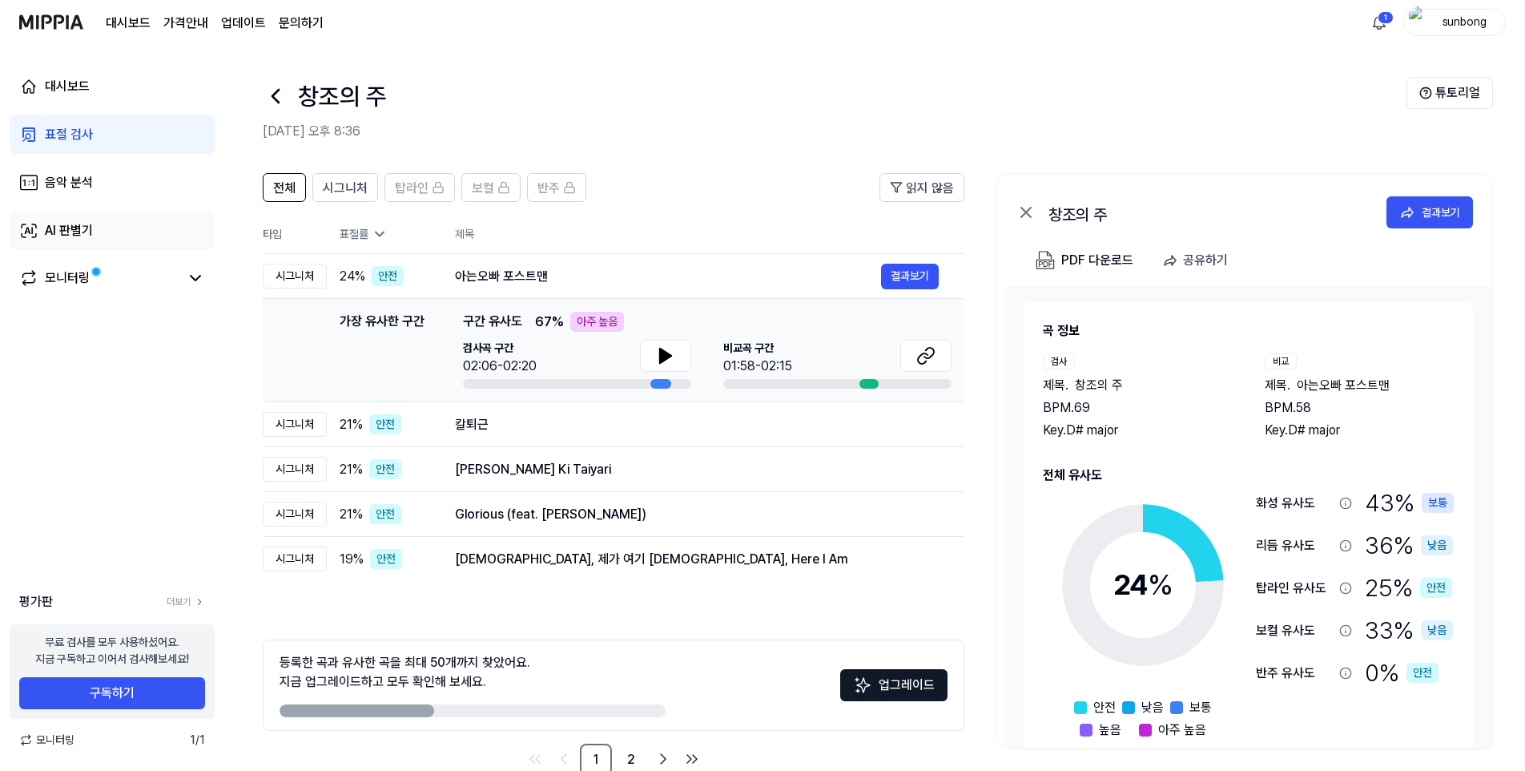
click at [69, 221] on div "AI 판별기" at bounding box center [69, 230] width 48 height 19
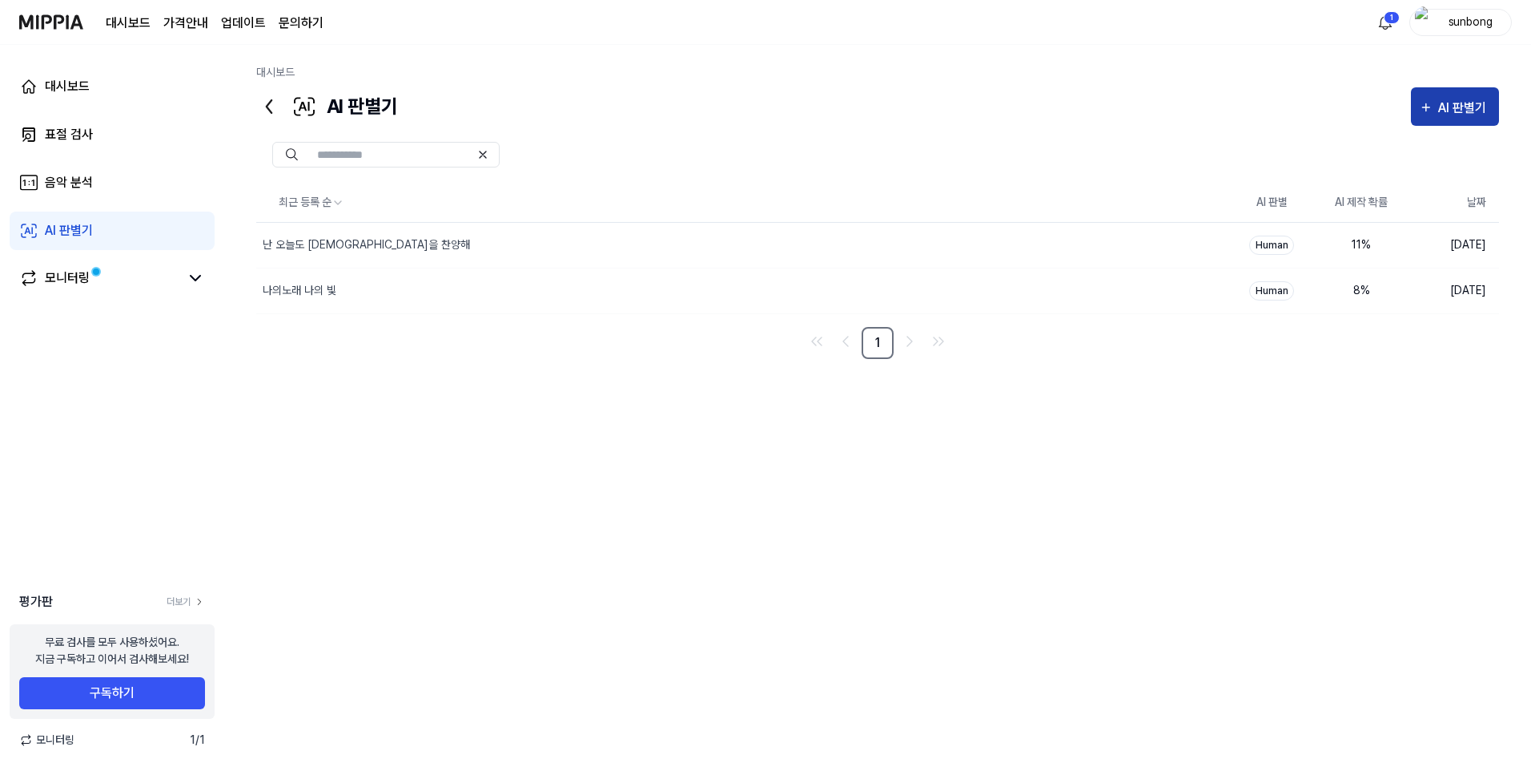
click at [1118, 100] on div "AI 판별기" at bounding box center [1464, 108] width 53 height 21
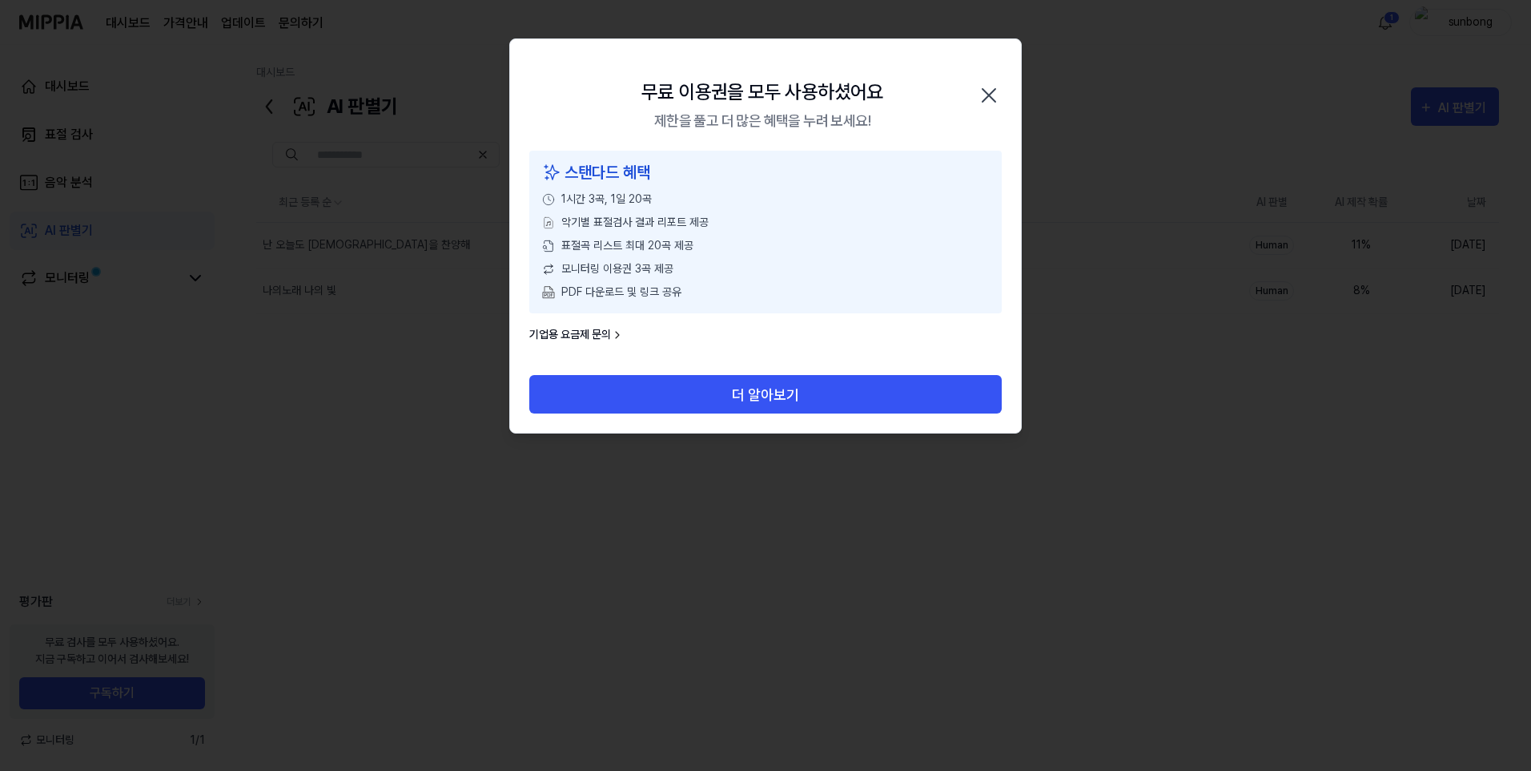
click at [991, 95] on icon "button" at bounding box center [989, 95] width 26 height 26
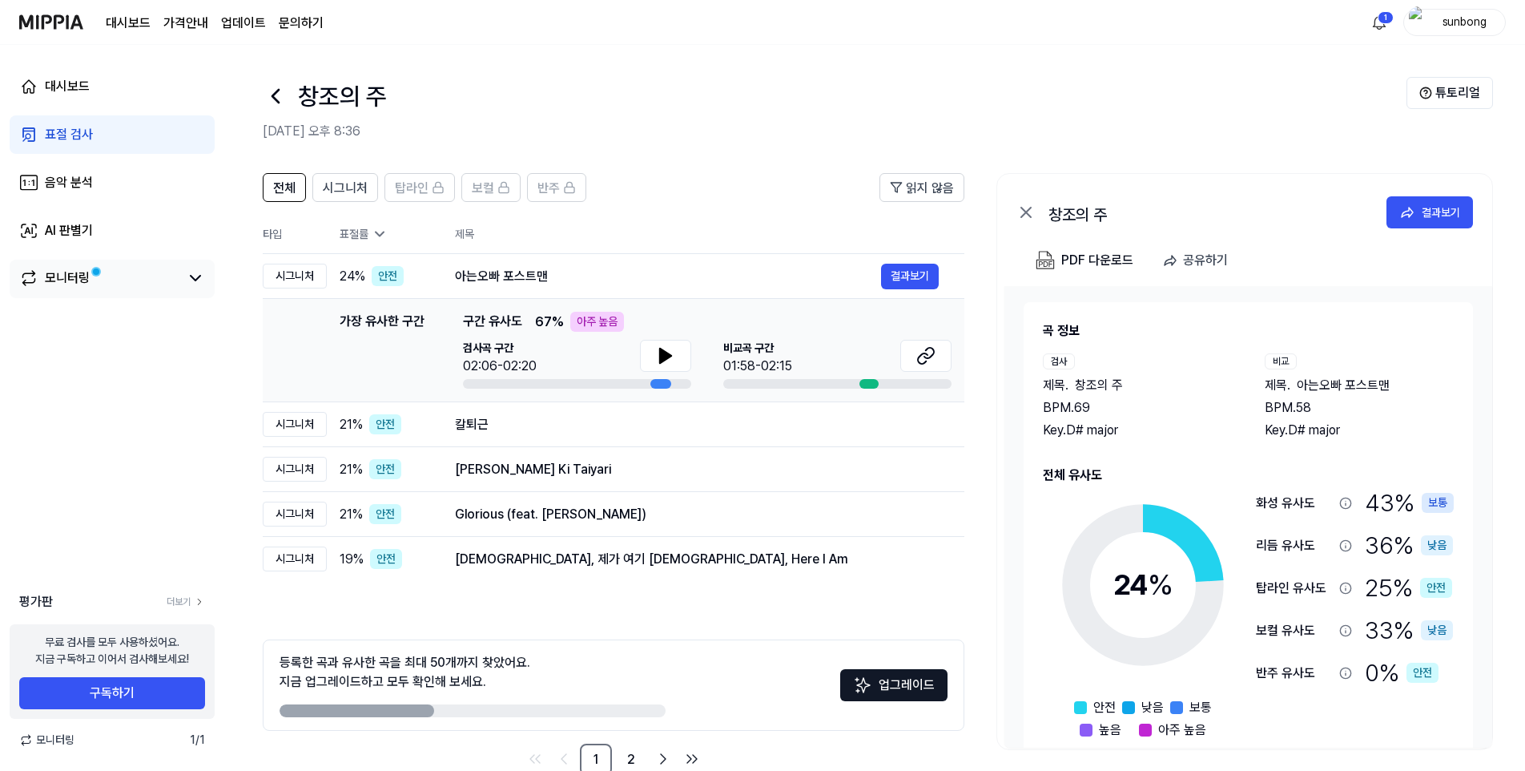
click at [68, 280] on div "모니터링" at bounding box center [67, 277] width 45 height 19
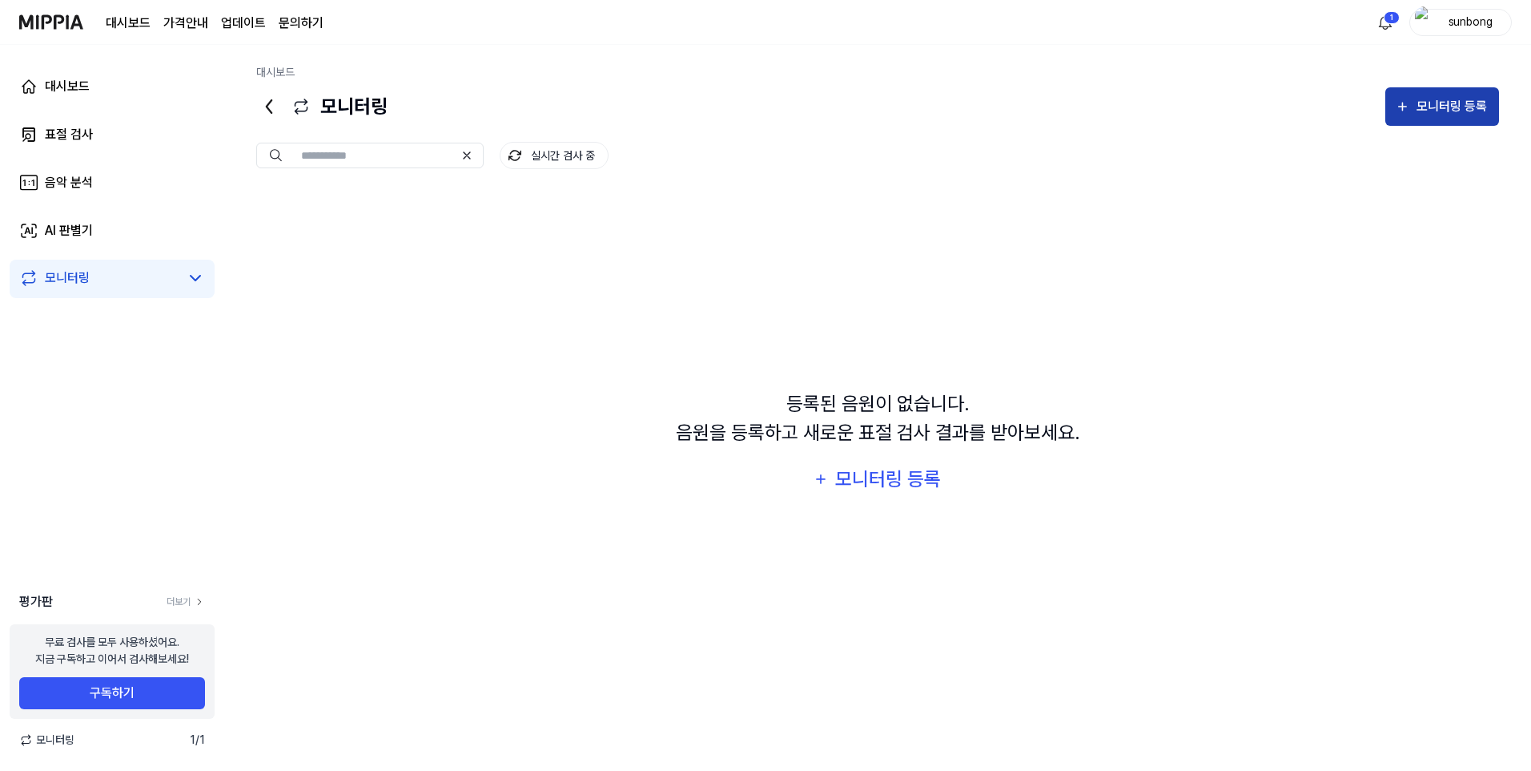
click at [1118, 103] on div "모니터링 등록" at bounding box center [1452, 106] width 74 height 21
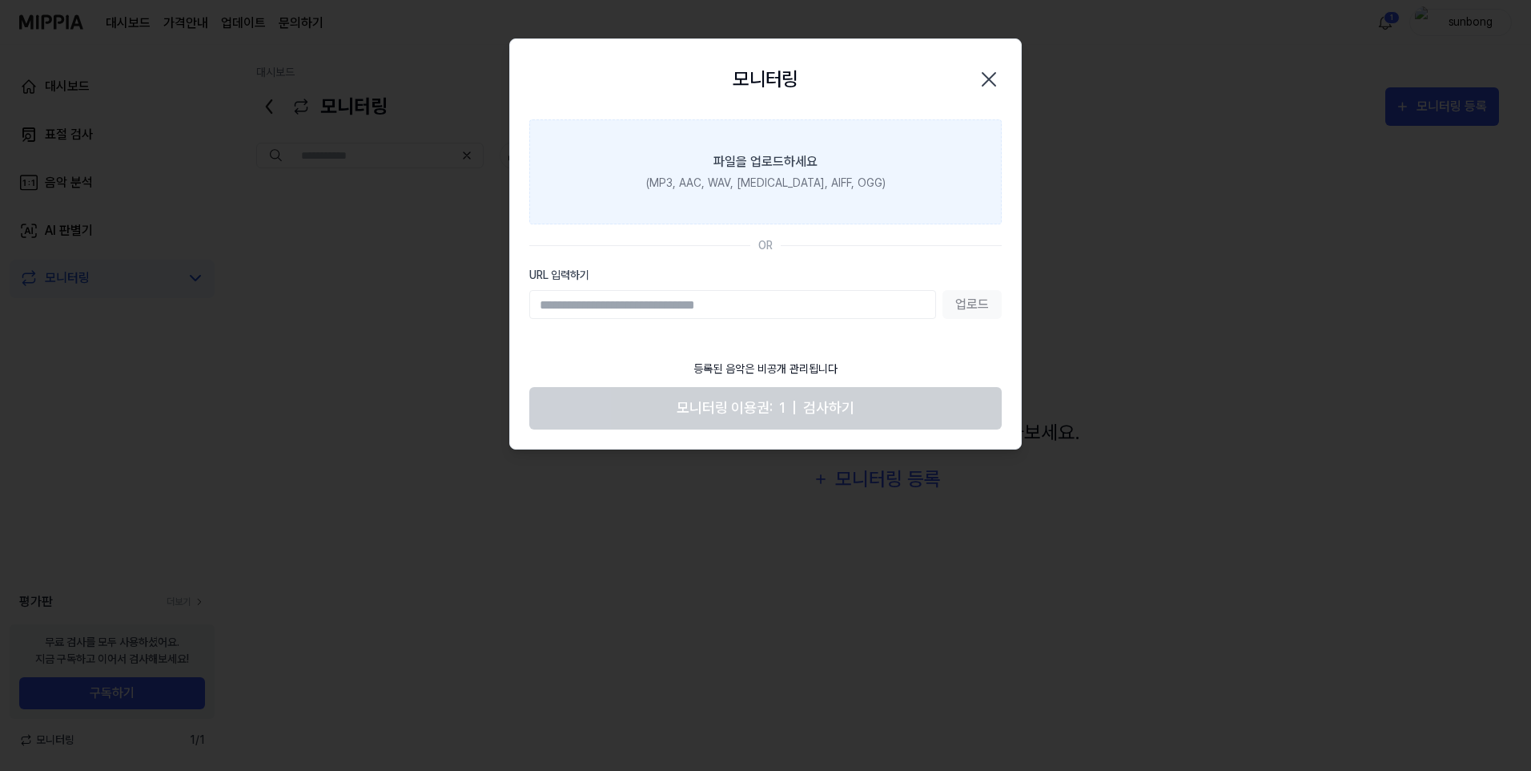
click at [783, 183] on div "(MP3, AAC, WAV, [MEDICAL_DATA], AIFF, OGG)" at bounding box center [765, 183] width 239 height 17
click at [0, 0] on input "파일을 업로드하세요 (MP3, AAC, WAV, [MEDICAL_DATA], AIFF, OGG)" at bounding box center [0, 0] width 0 height 0
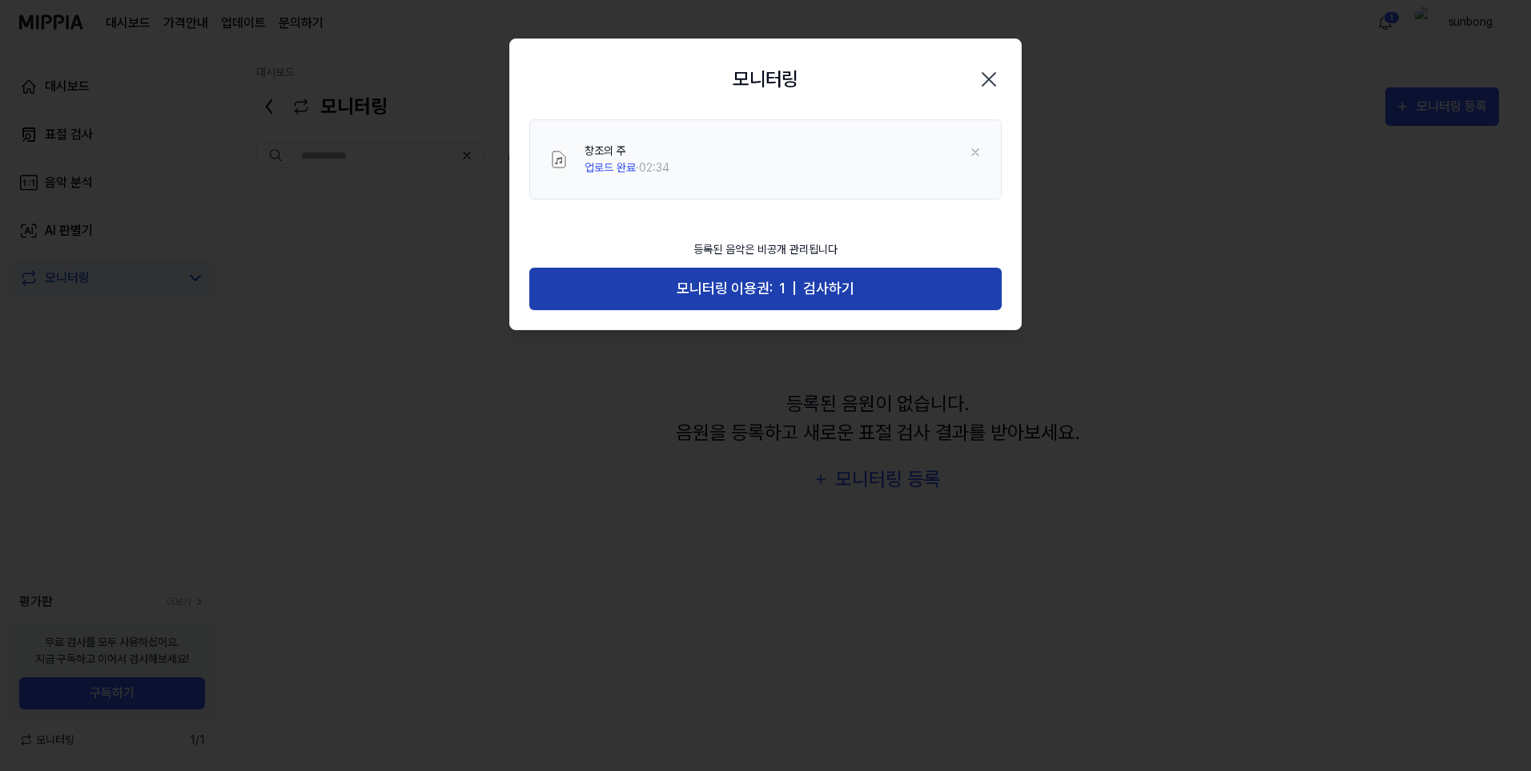
click at [766, 292] on span "모니터링 이용권:" at bounding box center [725, 288] width 96 height 23
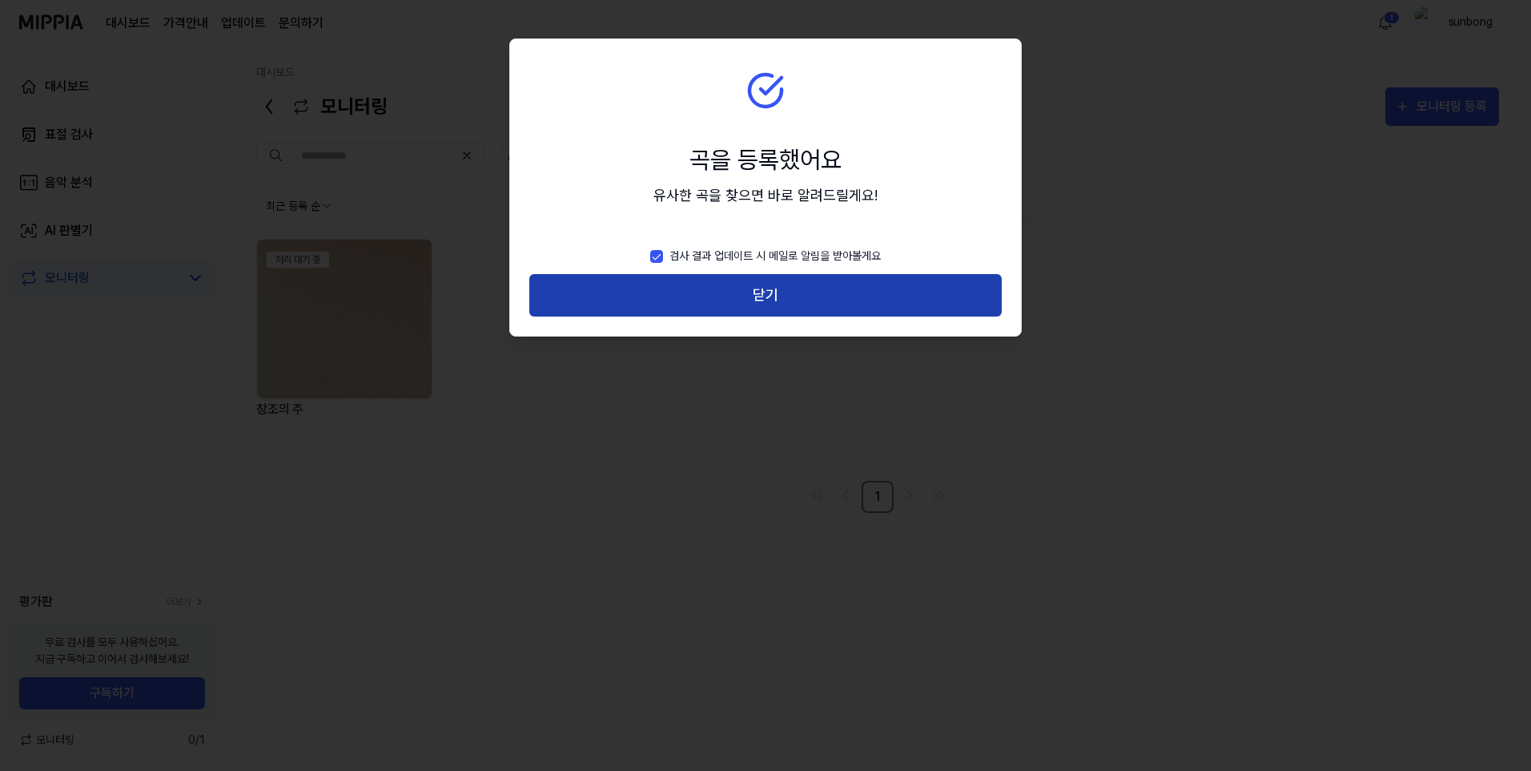
click at [762, 293] on button "닫기" at bounding box center [765, 295] width 473 height 42
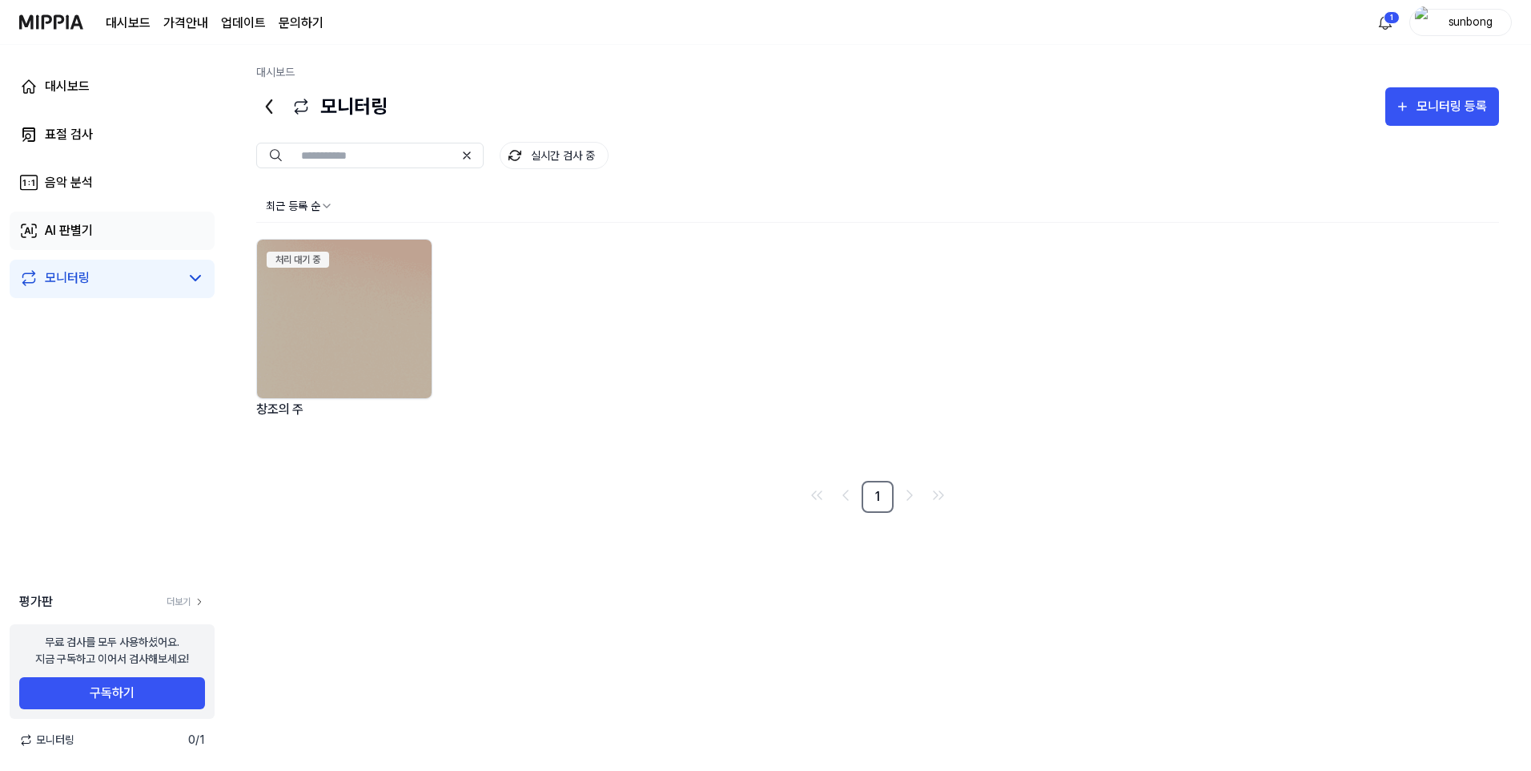
click at [73, 230] on div "AI 판별기" at bounding box center [69, 230] width 48 height 19
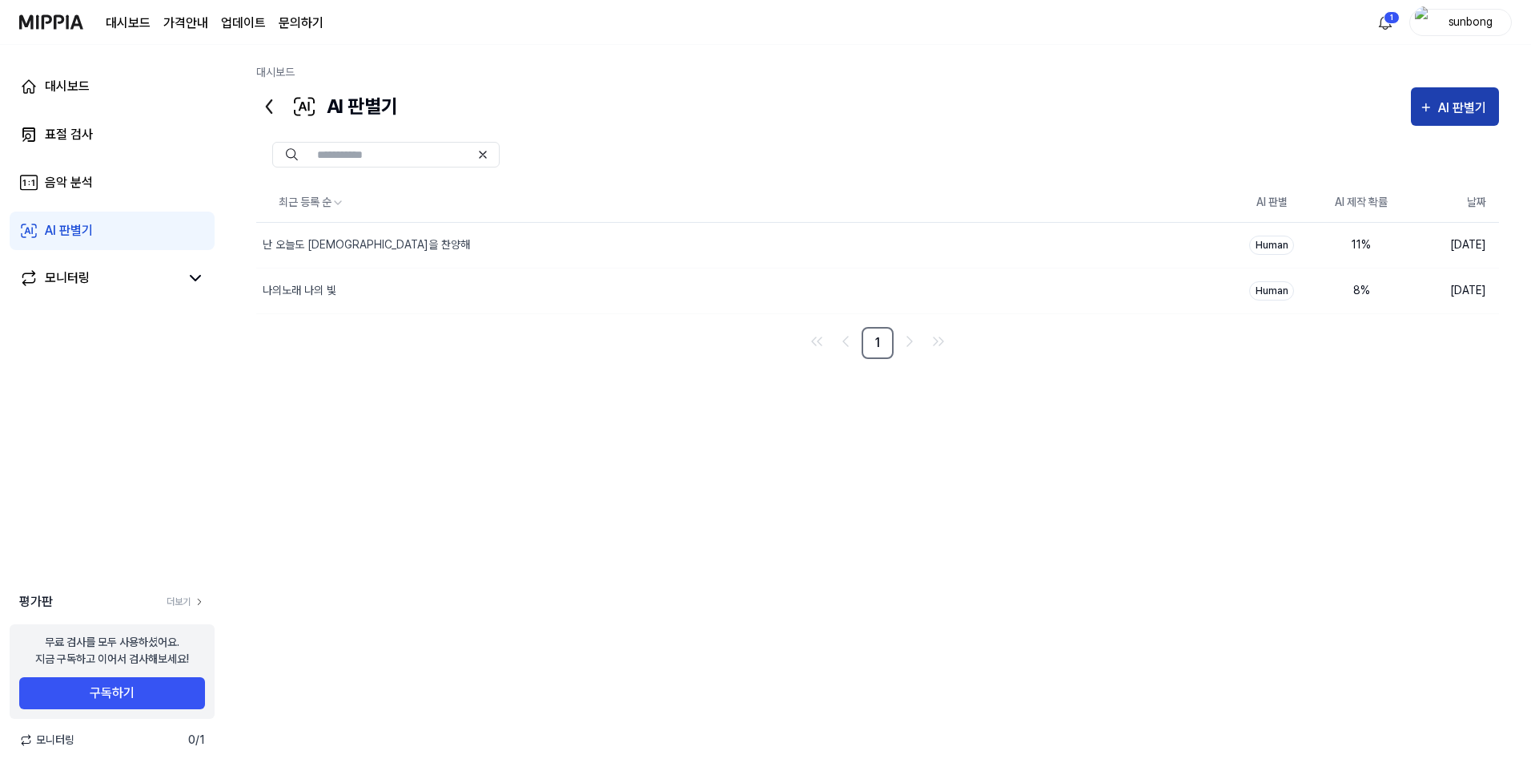
click at [1118, 108] on icon "button" at bounding box center [1426, 107] width 14 height 19
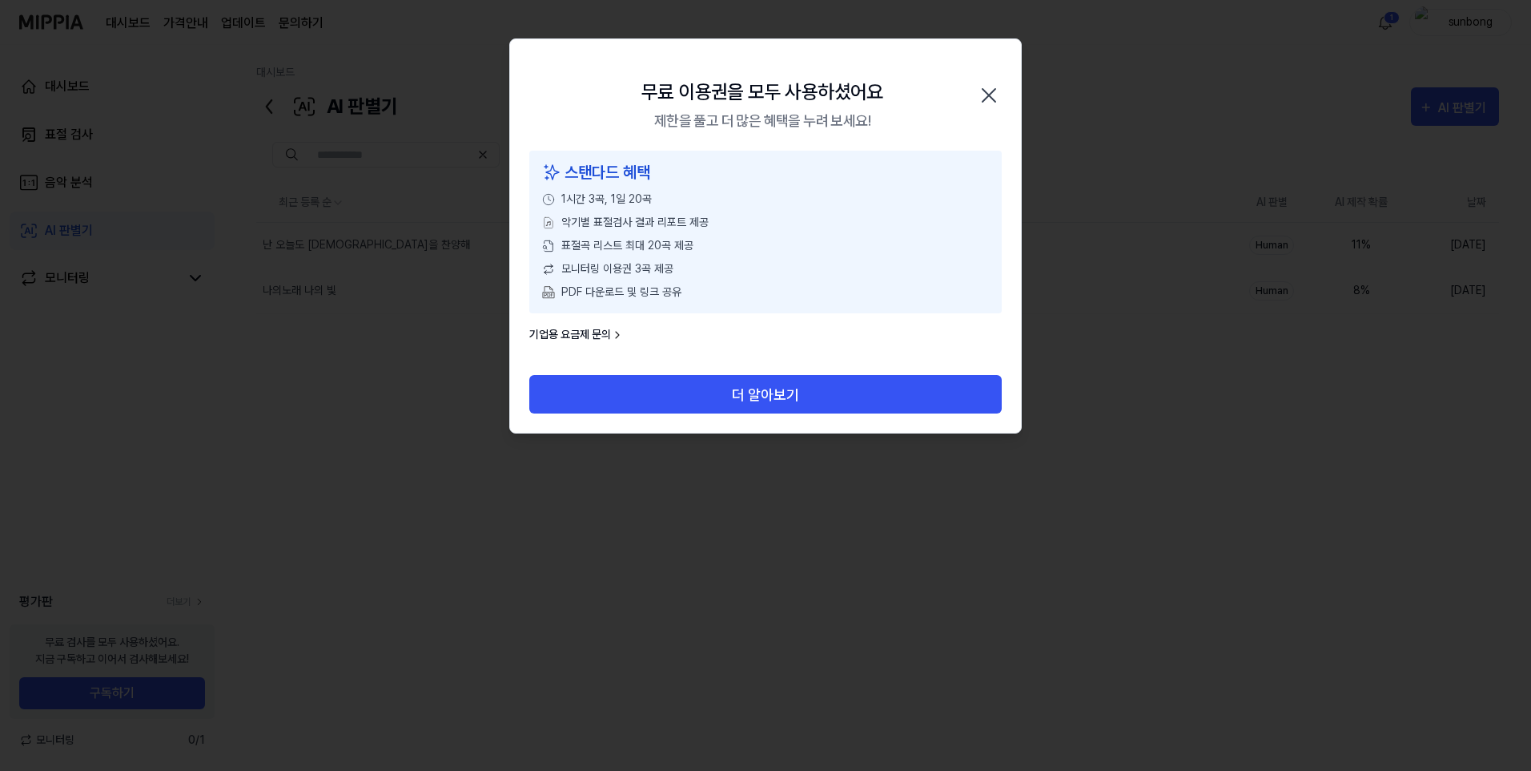
click at [624, 66] on div "무료 이용권을 모두 사용하셨어요 제한을 풀고 더 많은 혜택을 누려 보세요! 닫기" at bounding box center [765, 94] width 511 height 111
click at [994, 93] on icon "button" at bounding box center [989, 95] width 26 height 26
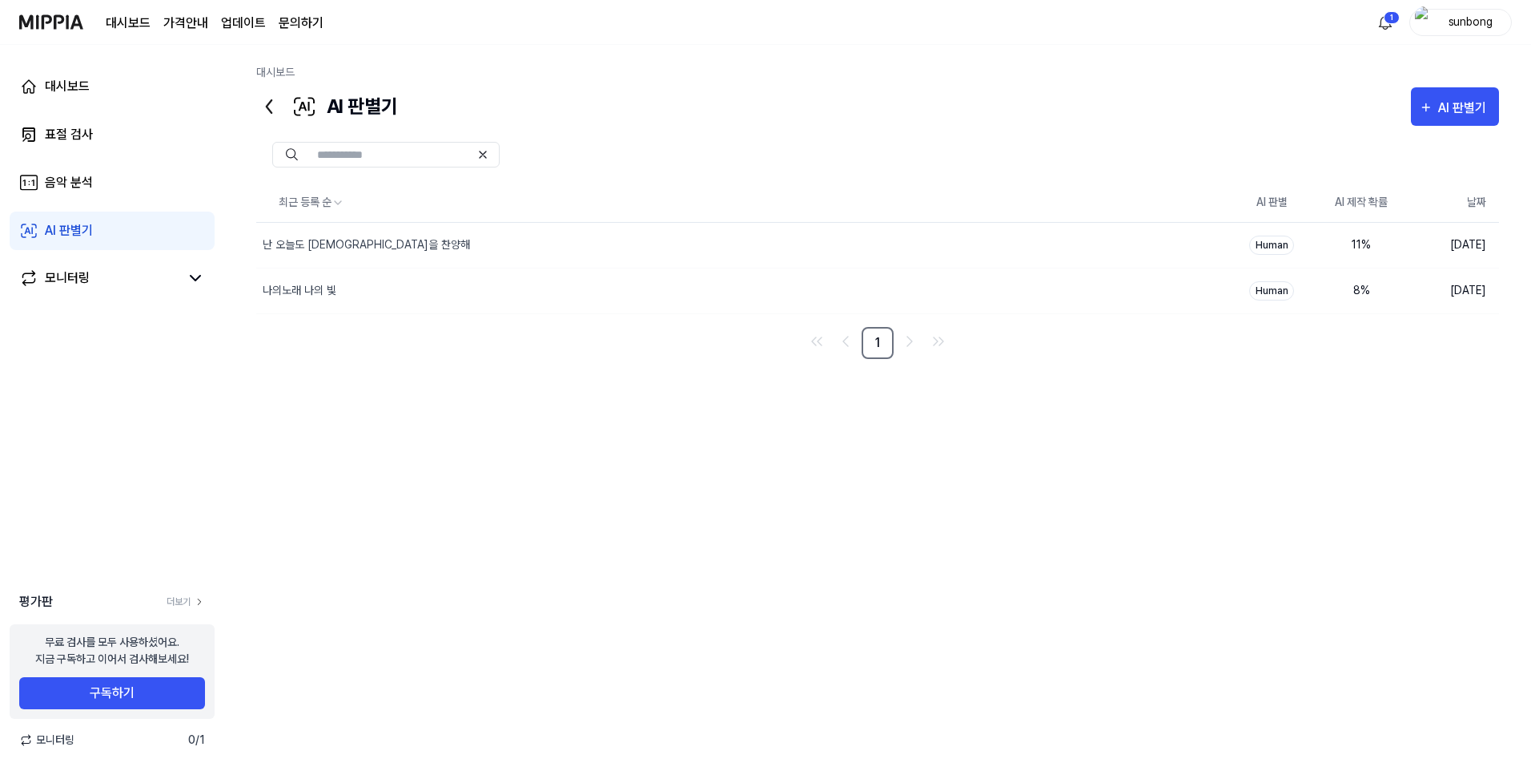
click at [695, 26] on div "대시보드 가격안내 업데이트 문의하기 1 sunbong" at bounding box center [765, 22] width 1493 height 44
click at [65, 135] on div "표절 검사" at bounding box center [69, 134] width 48 height 19
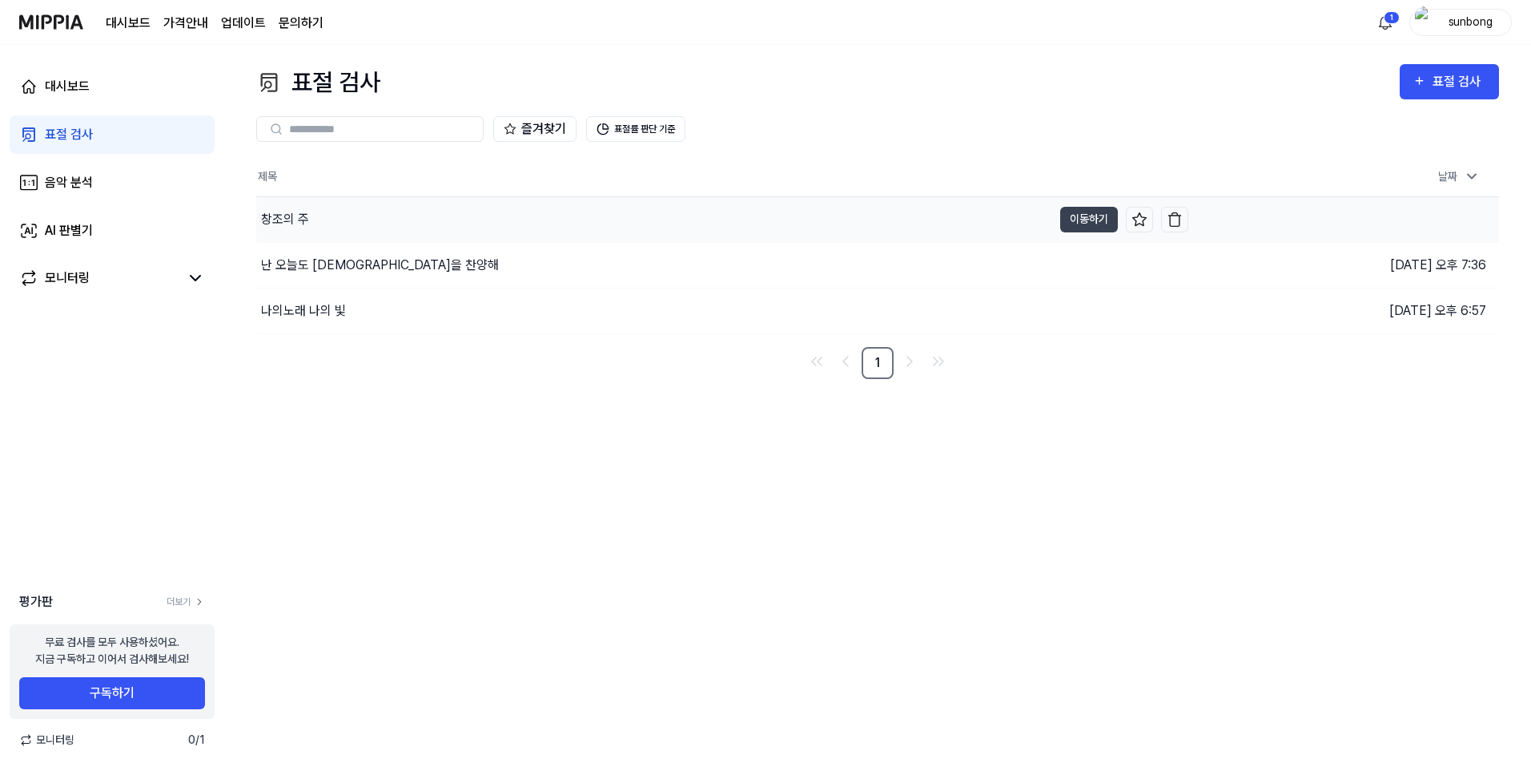
click at [279, 215] on div "창조의 주" at bounding box center [285, 219] width 48 height 19
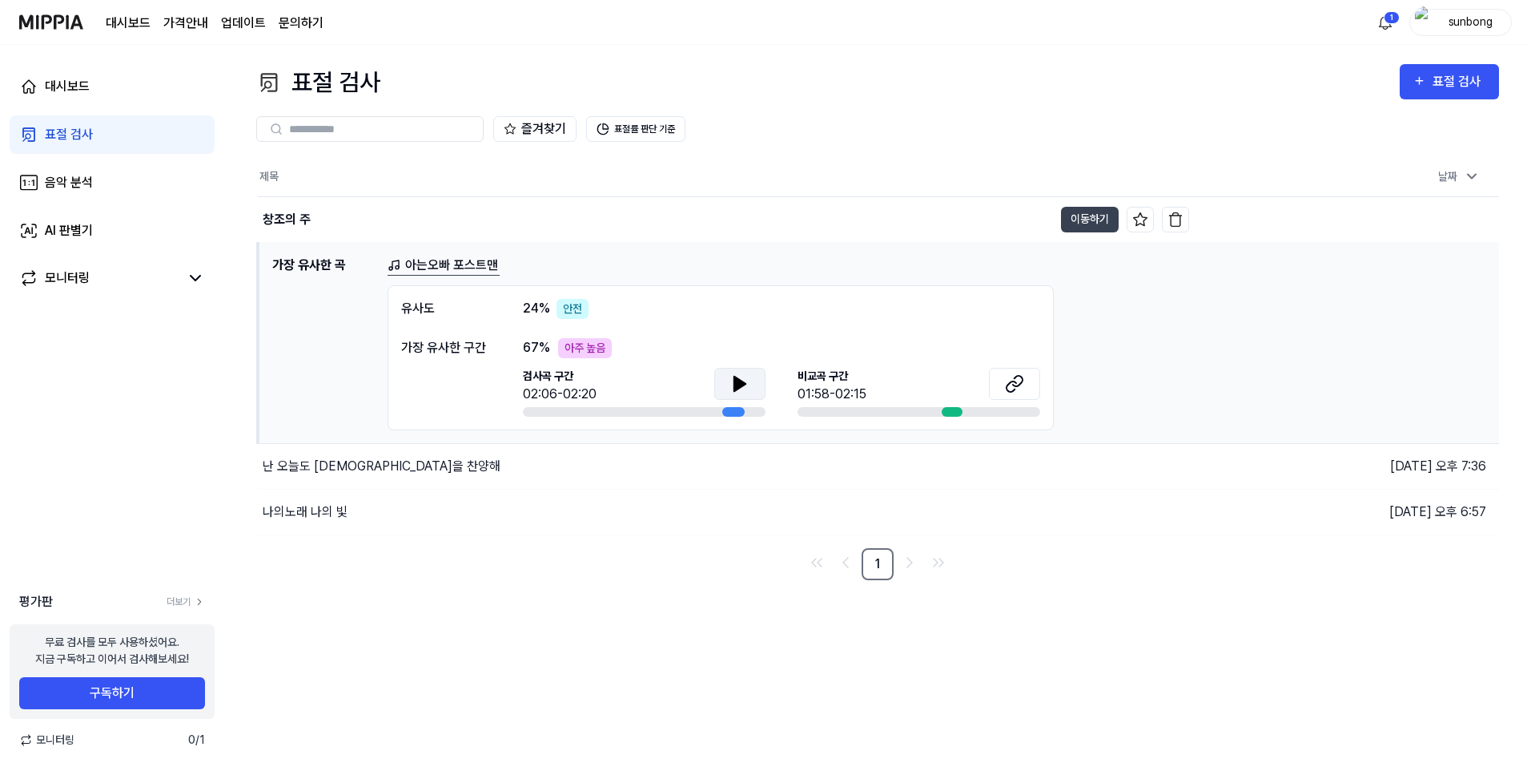
click at [749, 379] on icon at bounding box center [739, 383] width 19 height 19
click at [949, 412] on div at bounding box center [952, 412] width 20 height 10
click at [953, 384] on div "[GEOGRAPHIC_DATA] 구간 01:58-02:15" at bounding box center [919, 386] width 243 height 36
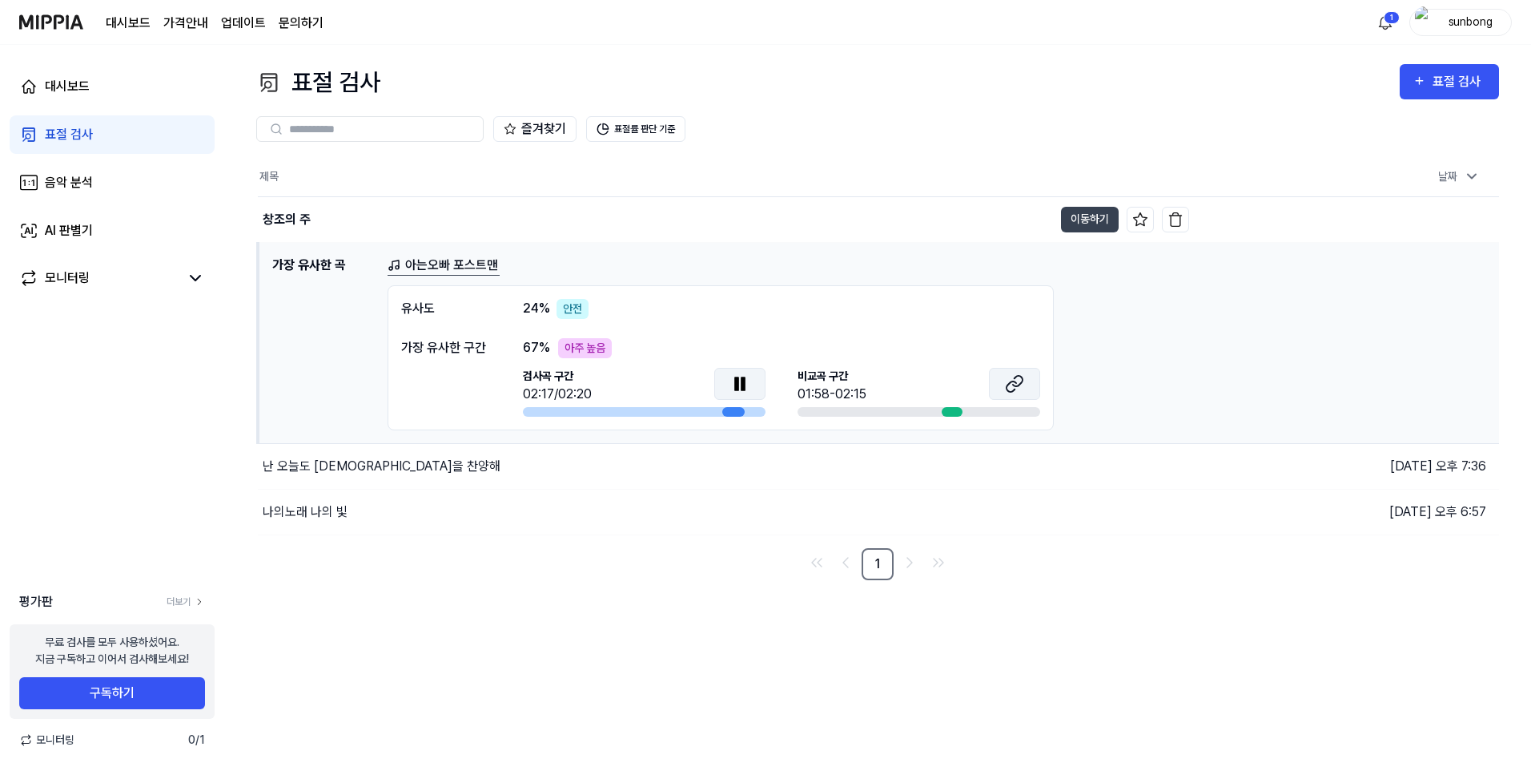
click at [1015, 383] on icon at bounding box center [1014, 383] width 19 height 19
click at [1040, 78] on div "표절 검사 표절 검사" at bounding box center [877, 82] width 1243 height 36
click at [52, 274] on div "모니터링" at bounding box center [67, 277] width 45 height 19
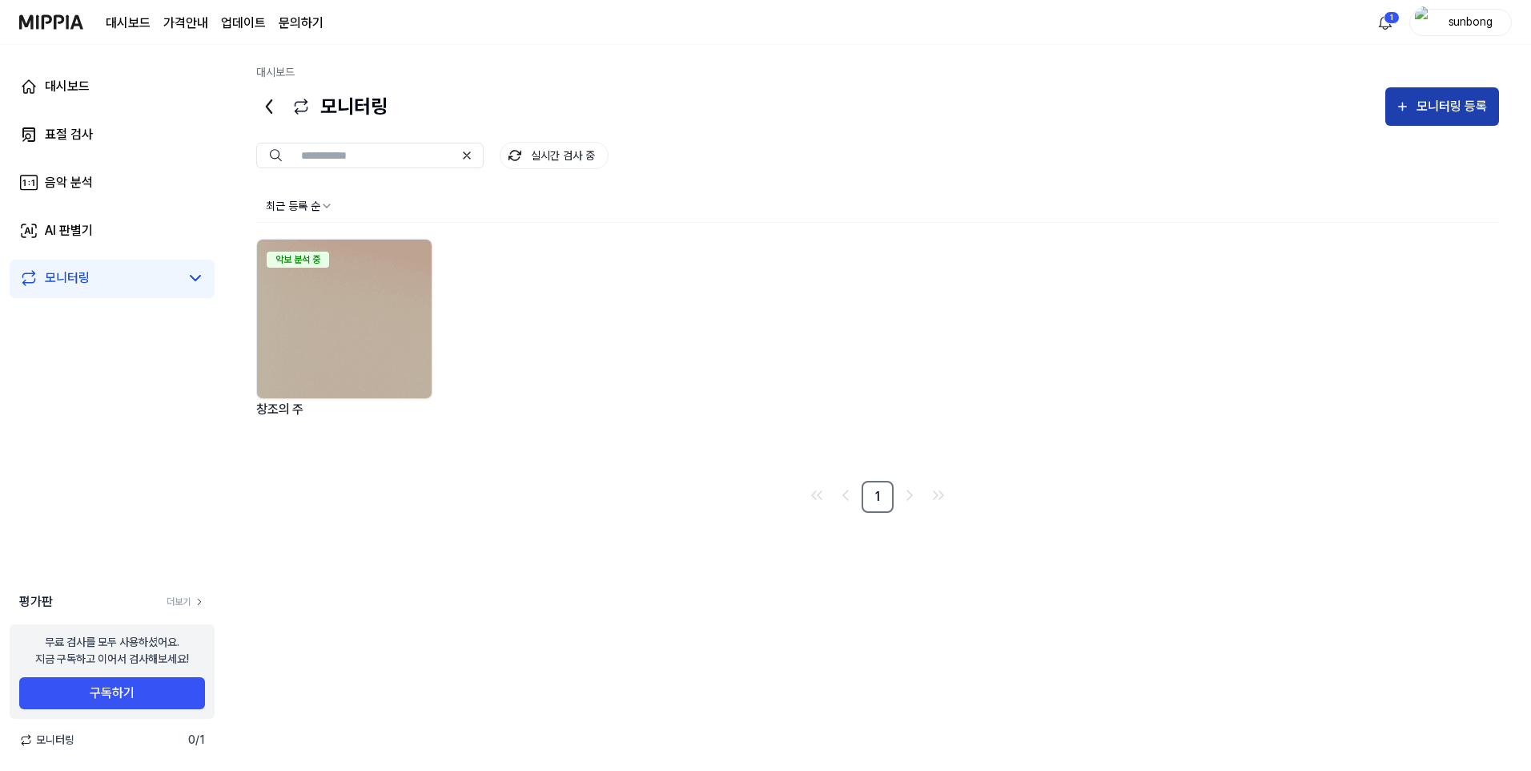
click at [1118, 104] on div "모니터링 등록" at bounding box center [1452, 106] width 74 height 21
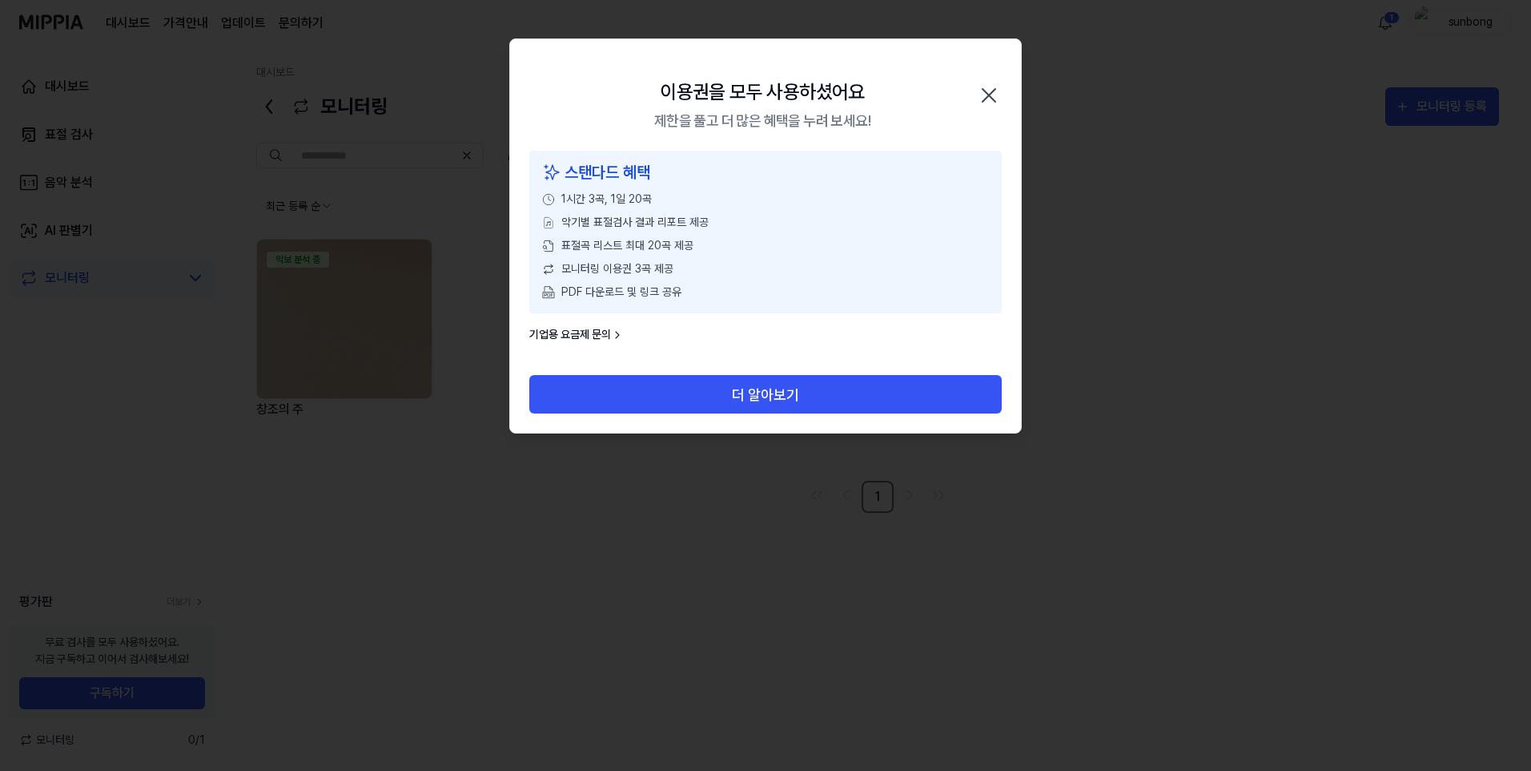
click at [989, 99] on icon "button" at bounding box center [989, 95] width 26 height 26
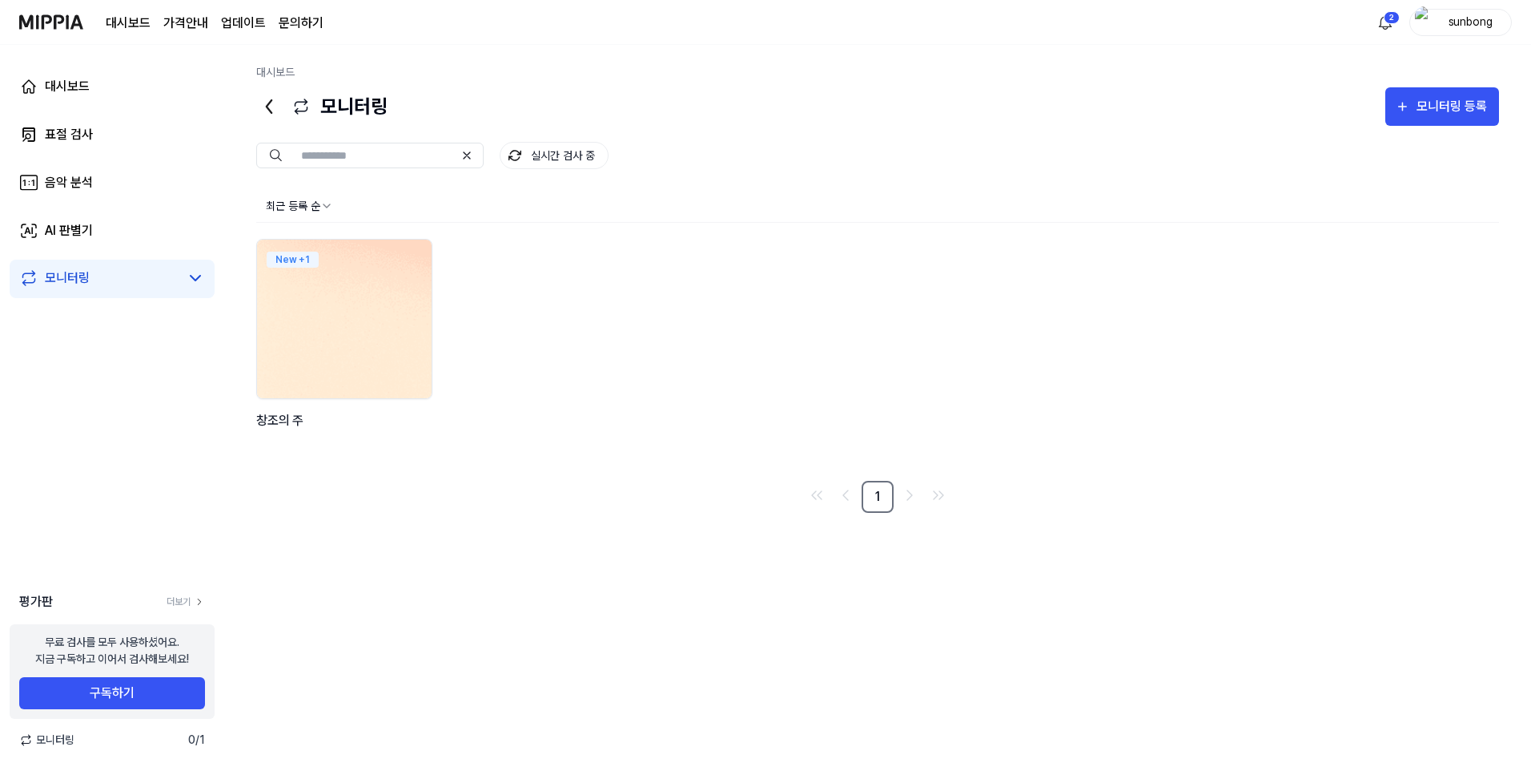
click at [365, 340] on img at bounding box center [344, 318] width 192 height 175
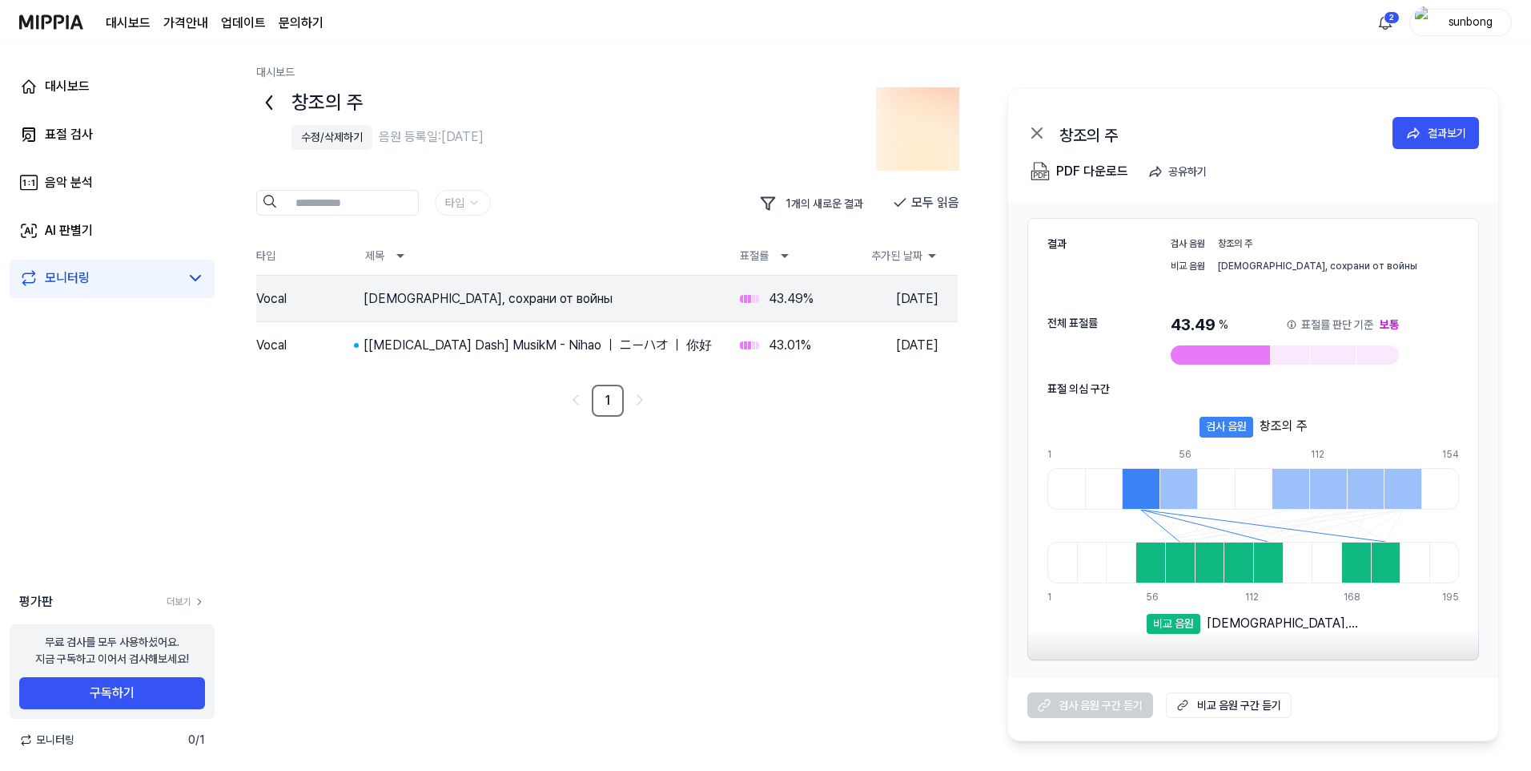
drag, startPoint x: 1235, startPoint y: 424, endPoint x: 1243, endPoint y: 418, distance: 9.8
click at [1118, 424] on div "검사 음원" at bounding box center [1227, 426] width 54 height 21
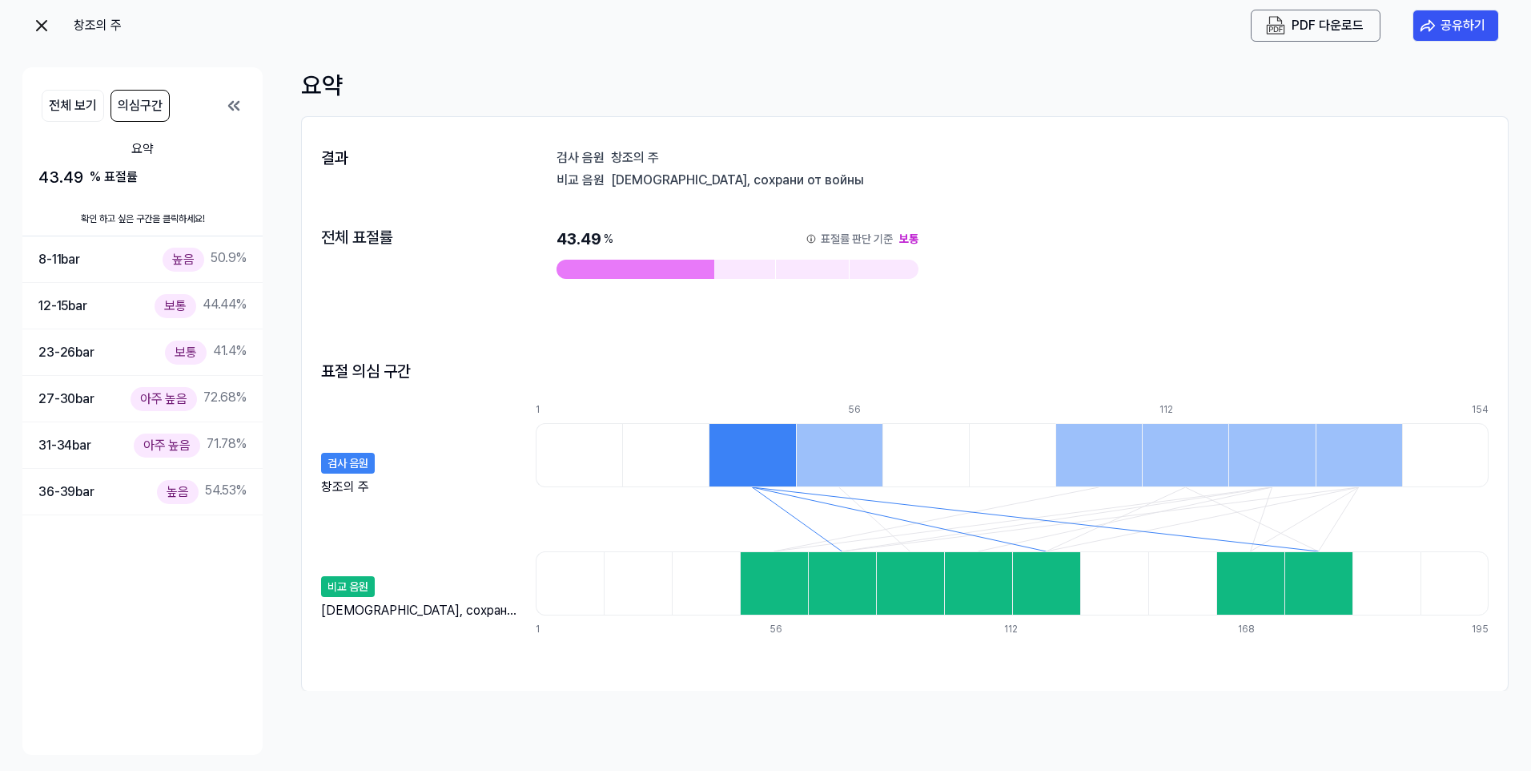
click at [793, 477] on div at bounding box center [774, 583] width 68 height 64
click at [346, 477] on div "비교 음원" at bounding box center [348, 586] width 54 height 21
drag, startPoint x: 423, startPoint y: 590, endPoint x: 428, endPoint y: 521, distance: 69.0
click at [424, 477] on div "[DEMOGRAPHIC_DATA], сохрани от войны" at bounding box center [420, 588] width 199 height 64
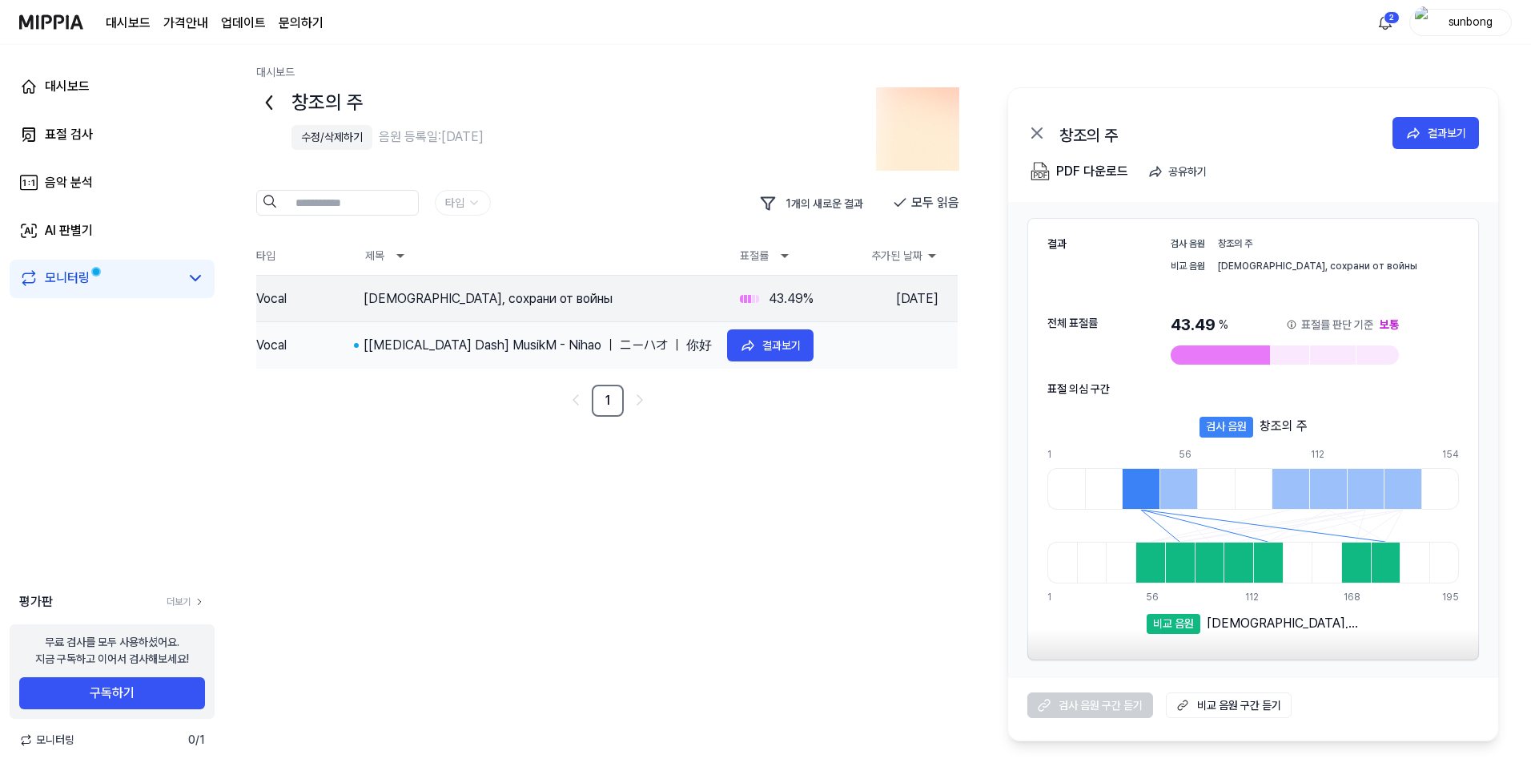
click at [498, 344] on div "[[MEDICAL_DATA] Dash] MusikM - Nihao ｜ ニーハオ ｜ 你好" at bounding box center [539, 345] width 351 height 19
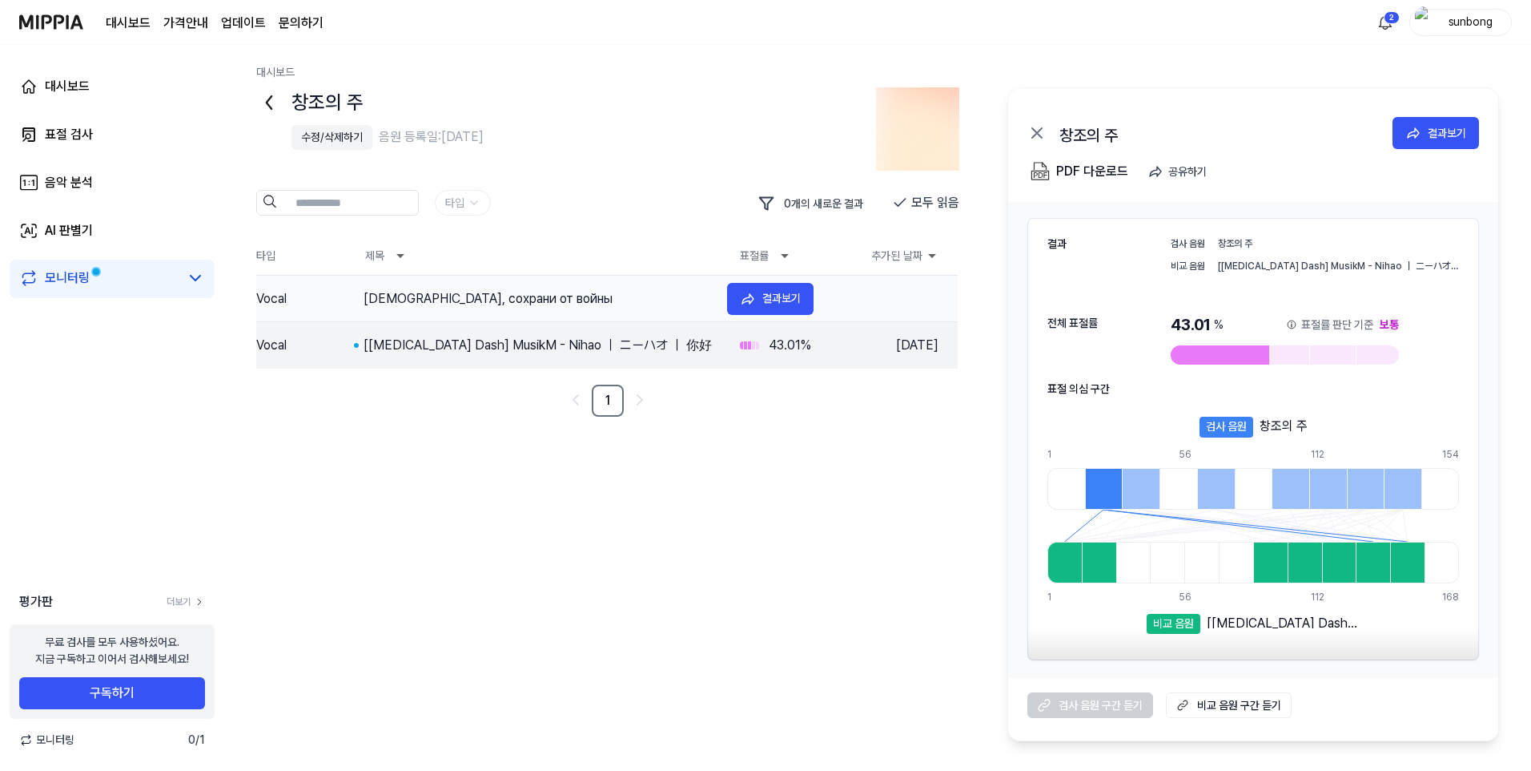
click at [473, 295] on div "[DEMOGRAPHIC_DATA], сохрани от войны" at bounding box center [539, 298] width 351 height 19
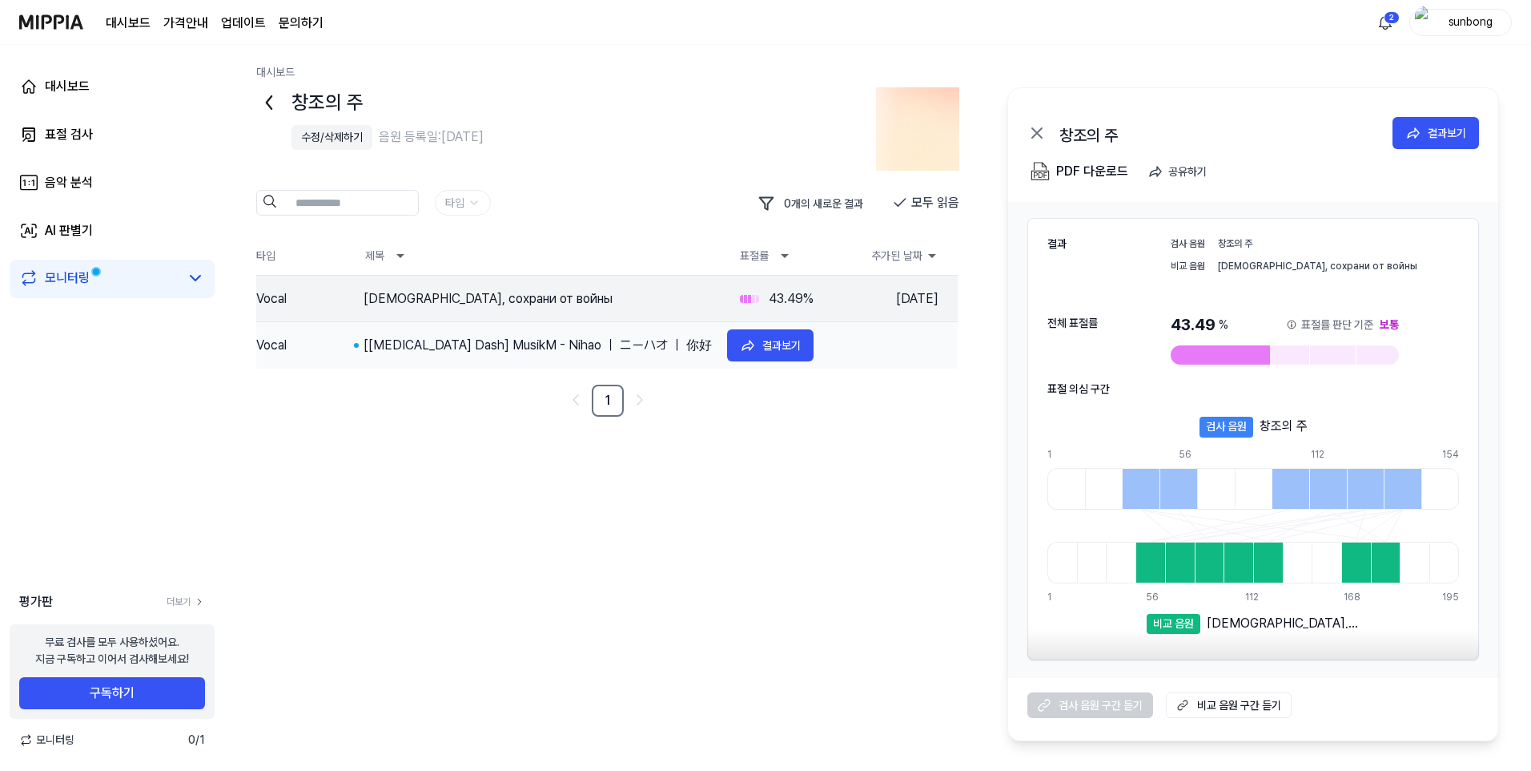
click at [501, 336] on div "[[MEDICAL_DATA] Dash] MusikM - Nihao ｜ ニーハオ ｜ 你好" at bounding box center [539, 345] width 351 height 19
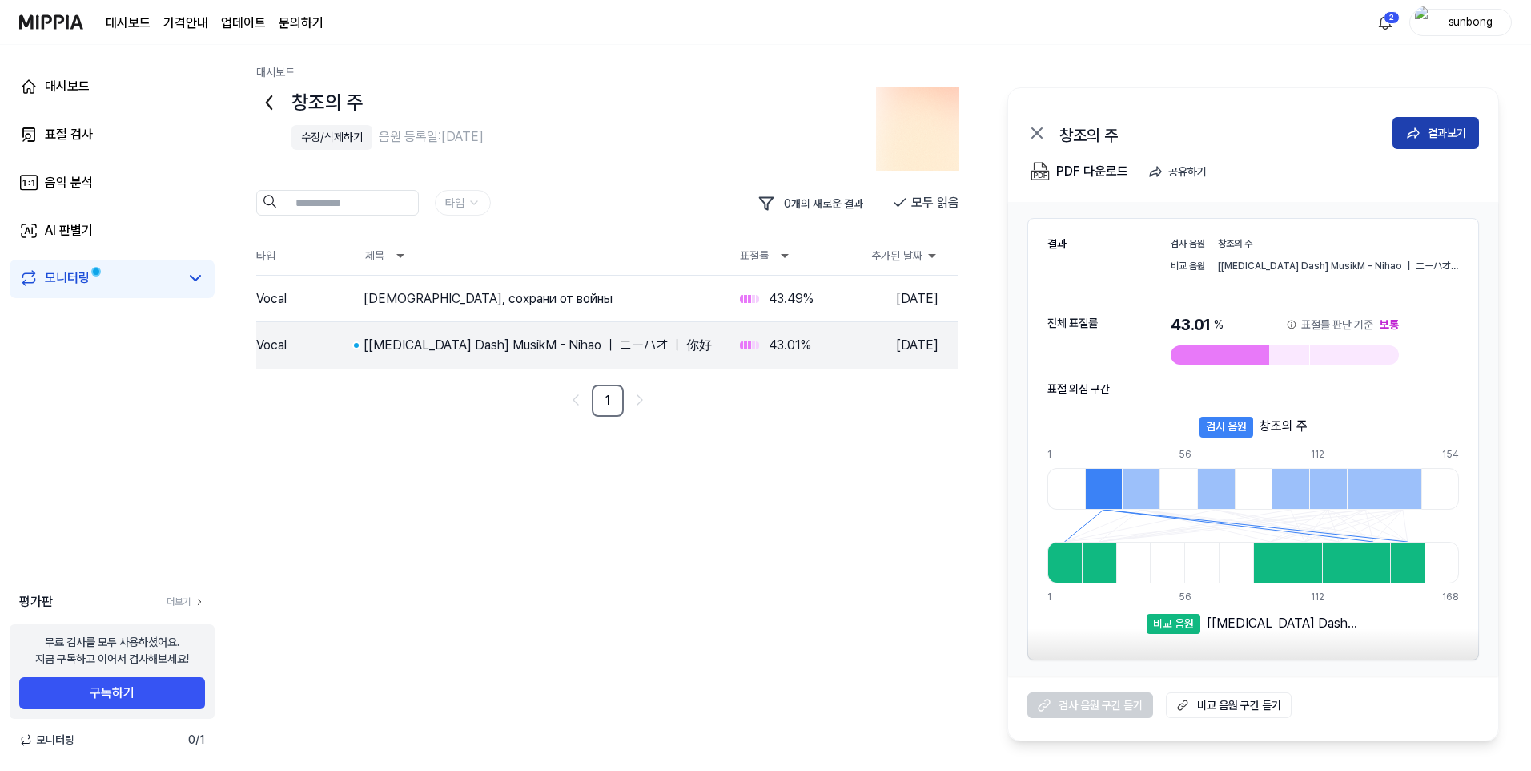
click at [1118, 130] on icon at bounding box center [1414, 133] width 16 height 16
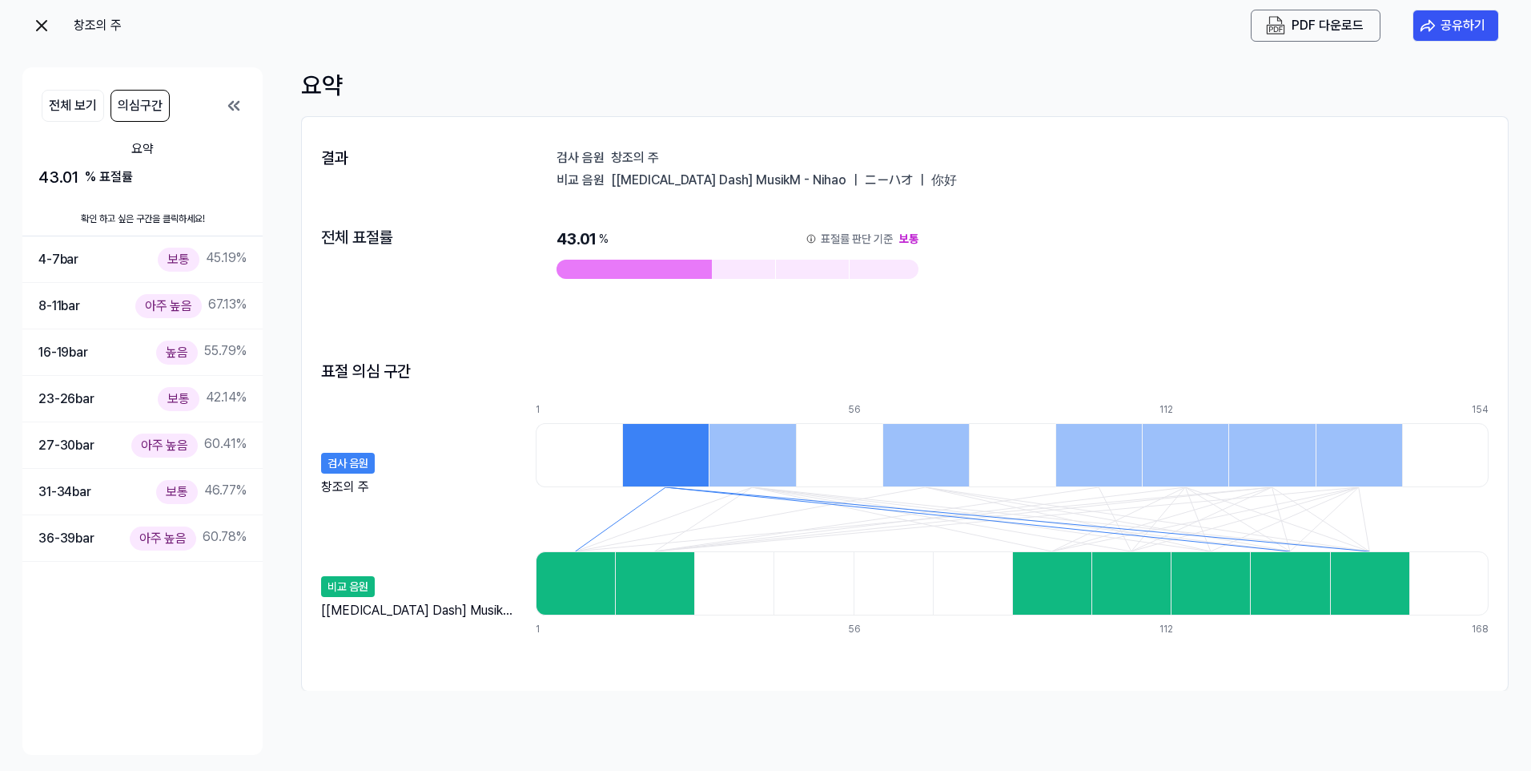
click at [38, 20] on img at bounding box center [41, 25] width 19 height 19
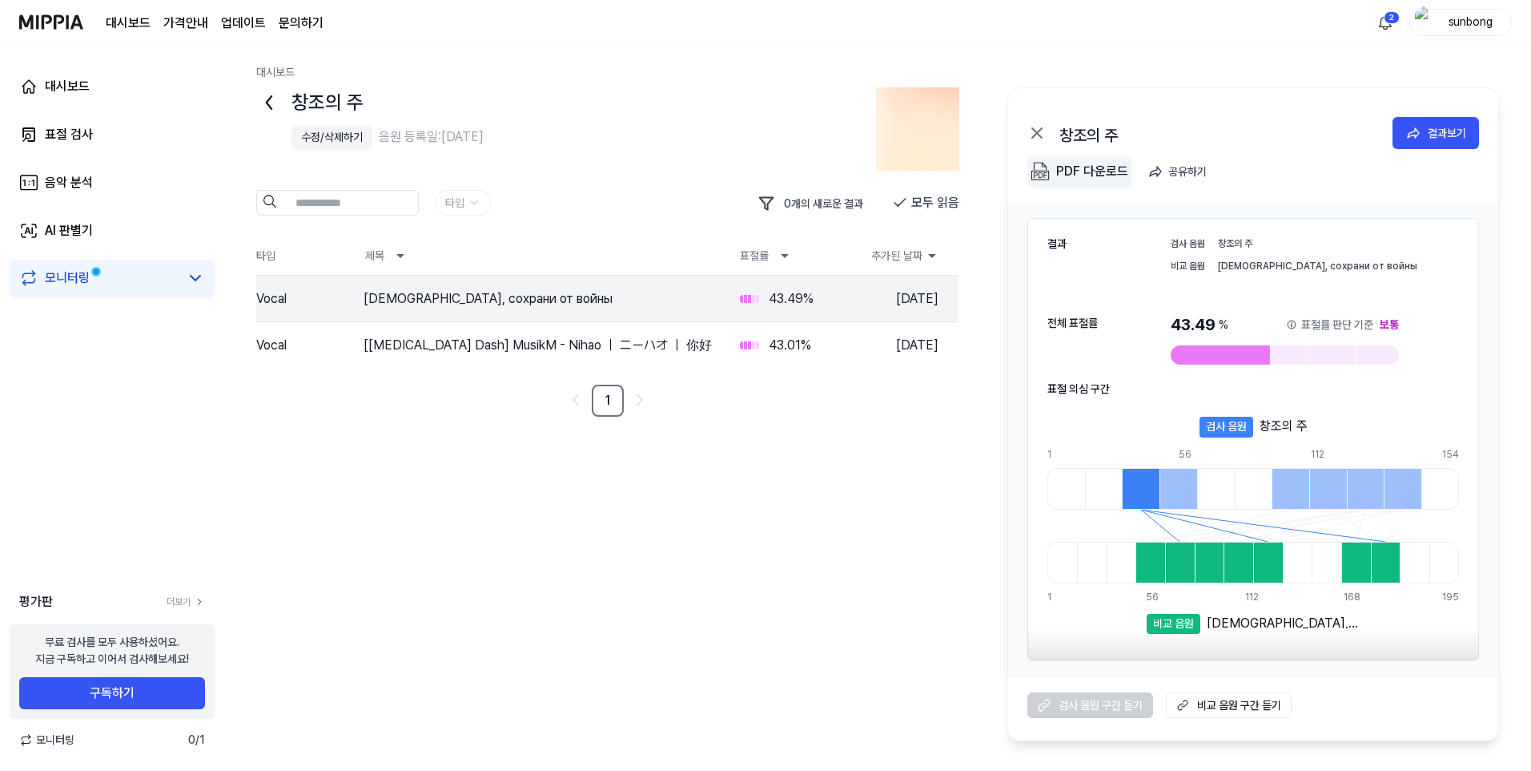
click at [1107, 171] on div "PDF 다운로드" at bounding box center [1092, 171] width 72 height 21
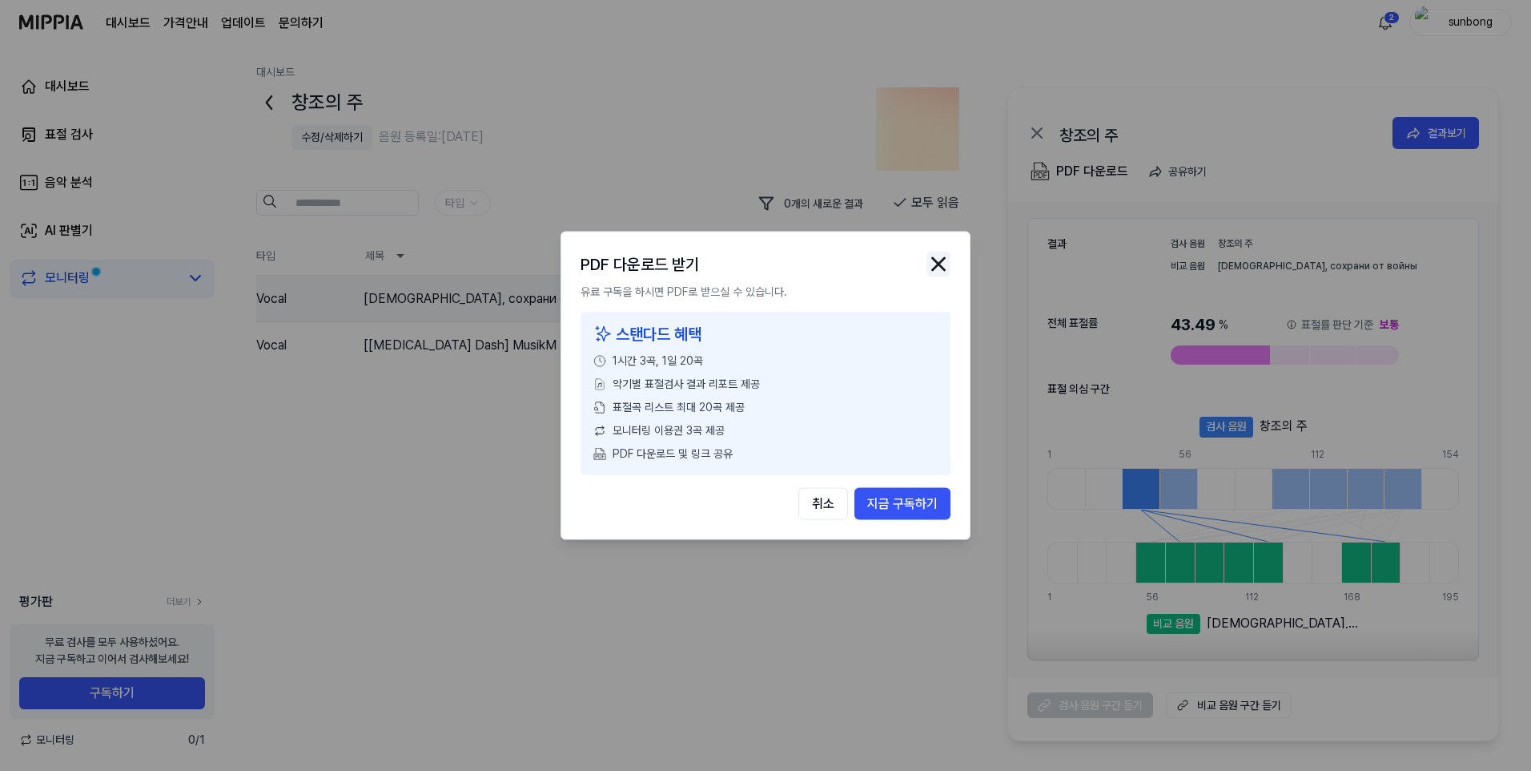
click at [940, 260] on img "button" at bounding box center [939, 264] width 24 height 24
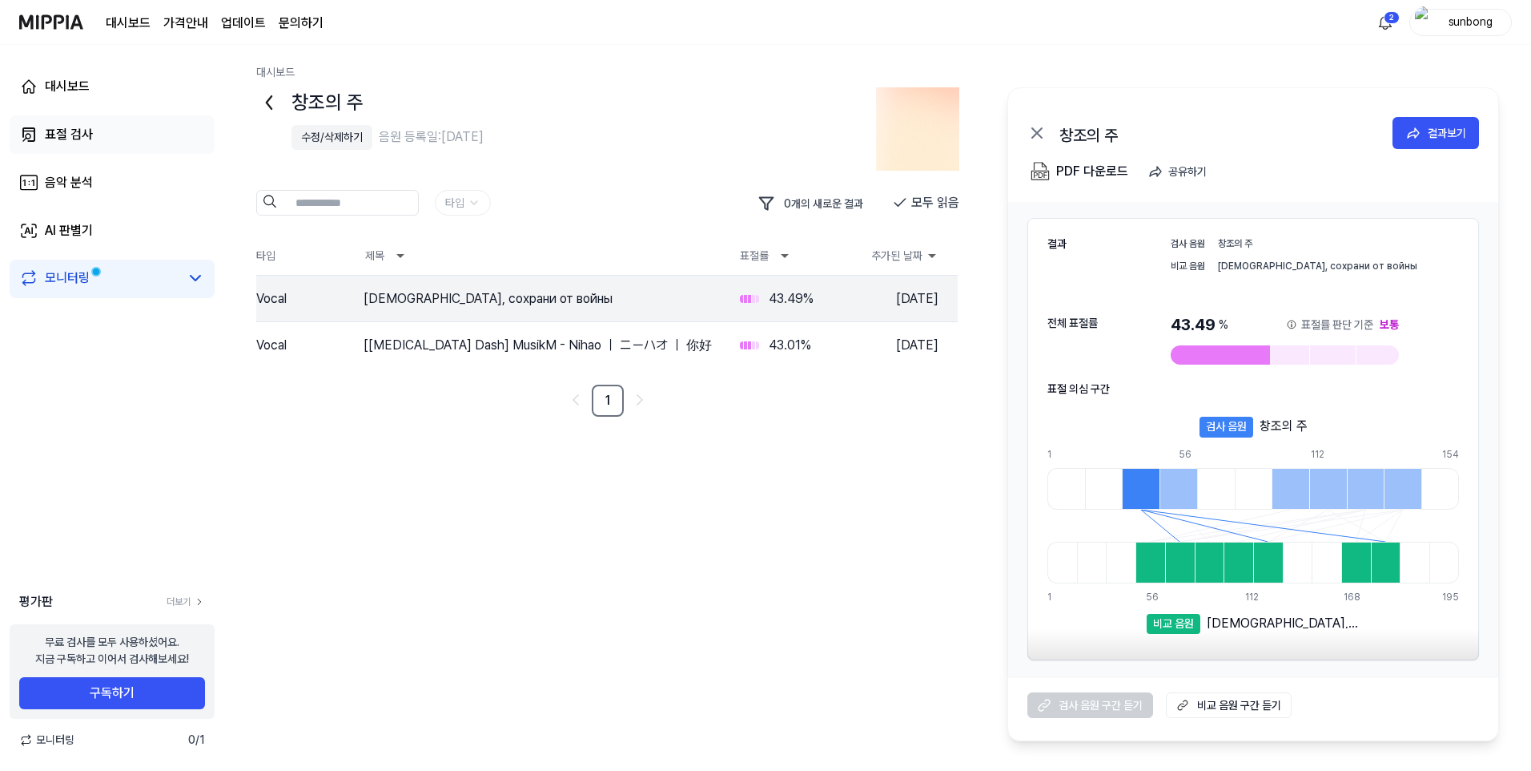
click at [75, 127] on div "표절 검사" at bounding box center [69, 134] width 48 height 19
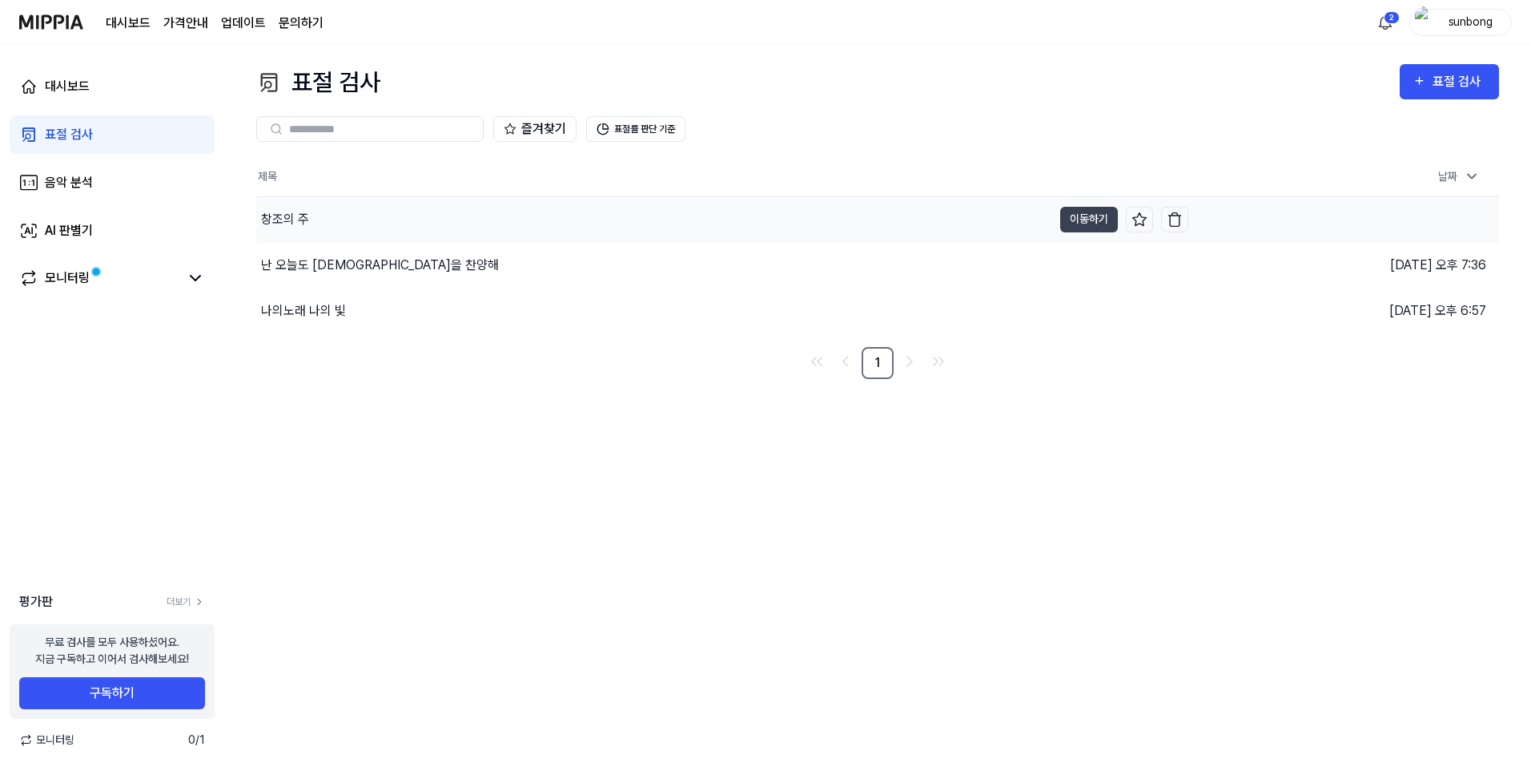
click at [296, 219] on div "창조의 주" at bounding box center [285, 219] width 48 height 19
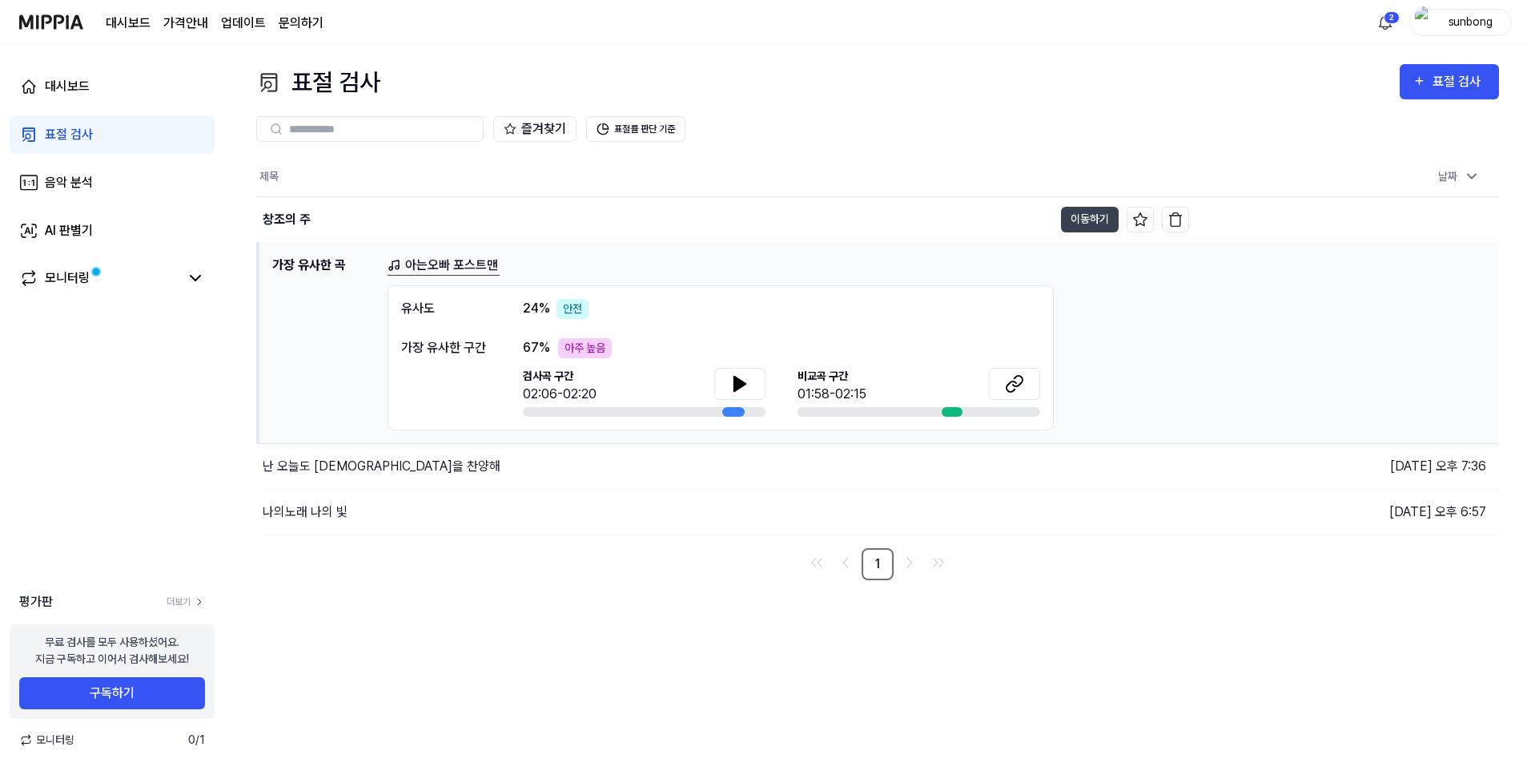
click at [60, 136] on div "표절 검사" at bounding box center [69, 134] width 48 height 19
click at [71, 185] on div "음악 분석" at bounding box center [69, 182] width 48 height 19
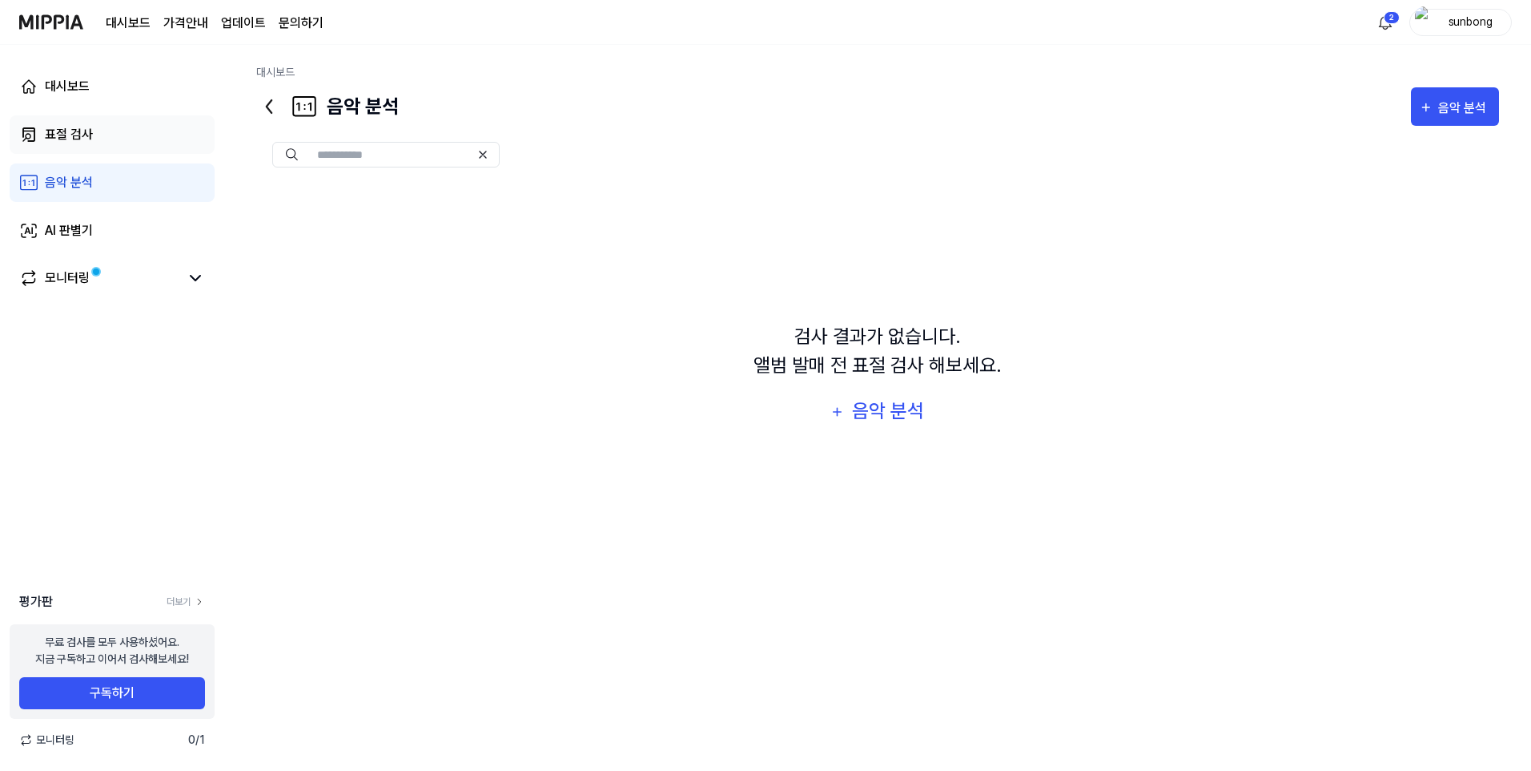
click at [71, 134] on div "표절 검사" at bounding box center [69, 134] width 48 height 19
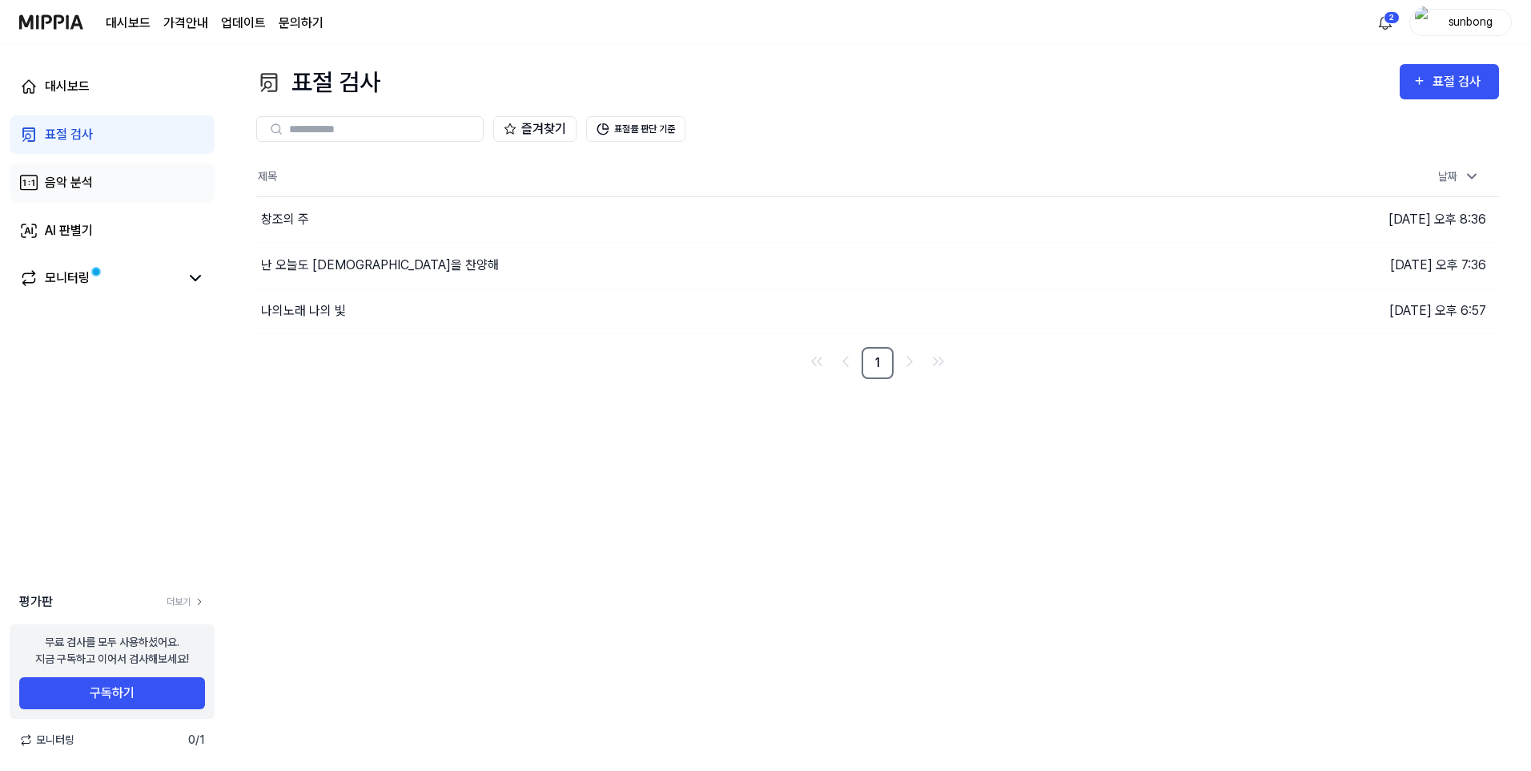
click at [73, 178] on div "음악 분석" at bounding box center [69, 182] width 48 height 19
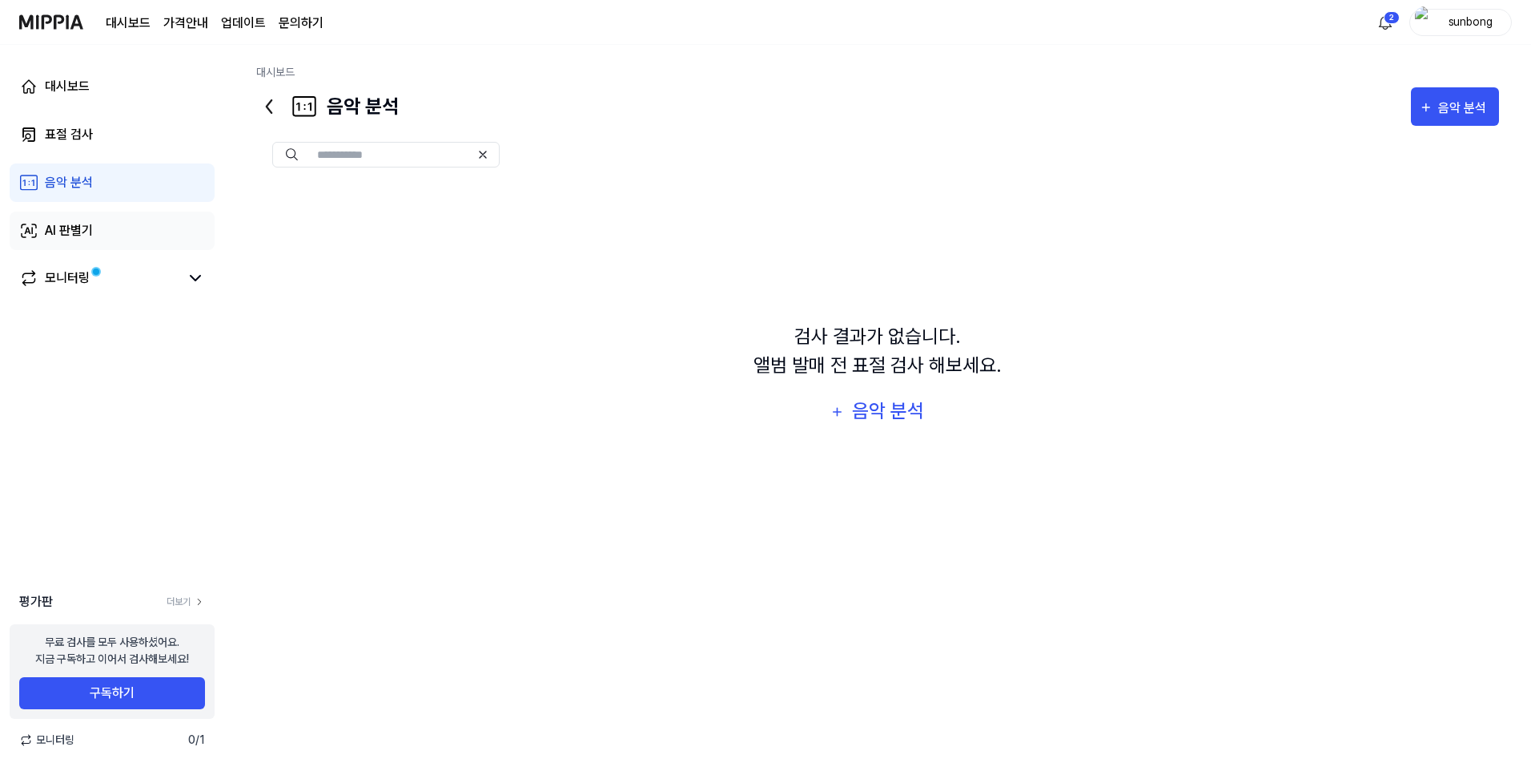
click at [70, 234] on div "AI 판별기" at bounding box center [69, 230] width 48 height 19
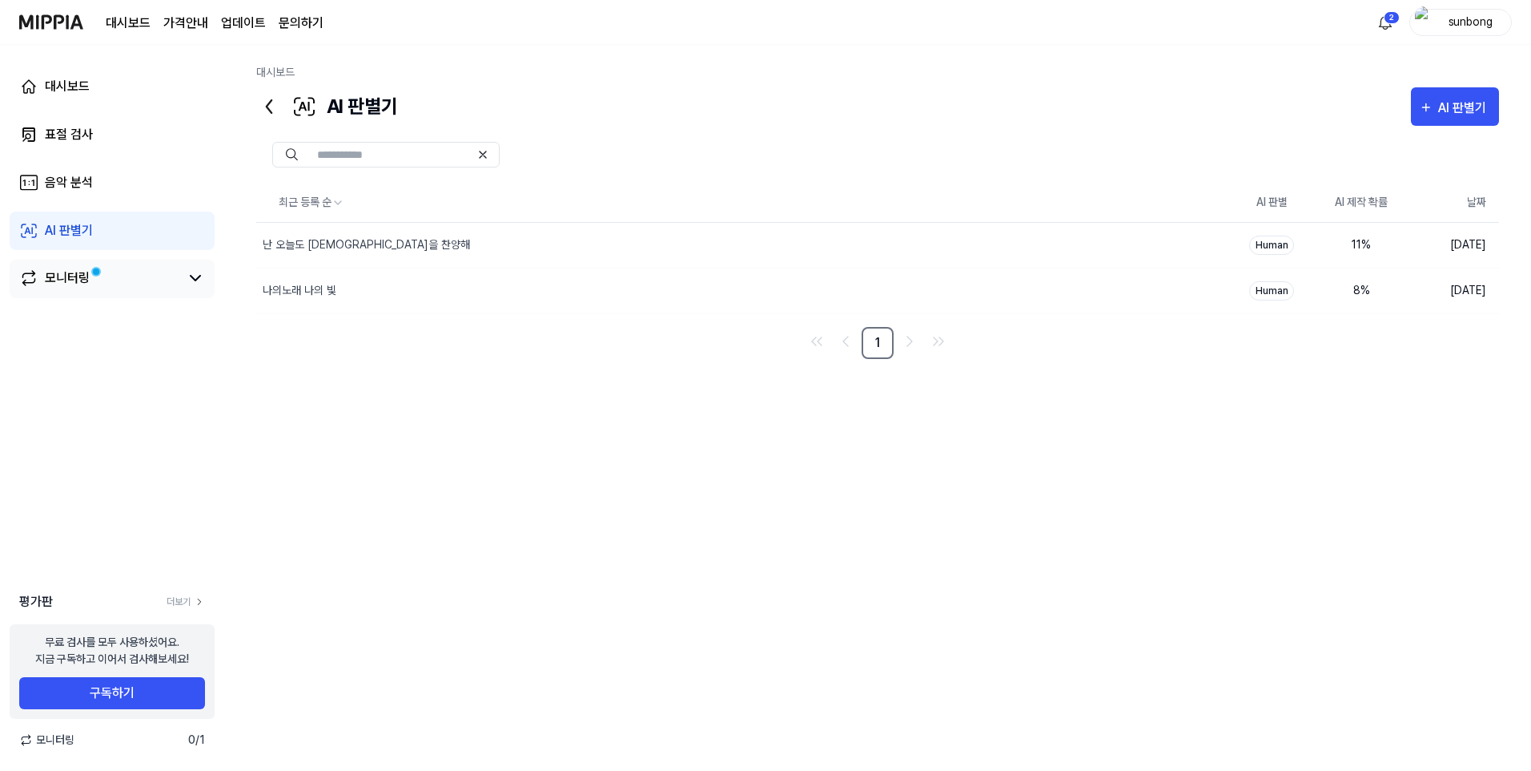
click at [82, 280] on div "모니터링" at bounding box center [67, 277] width 45 height 19
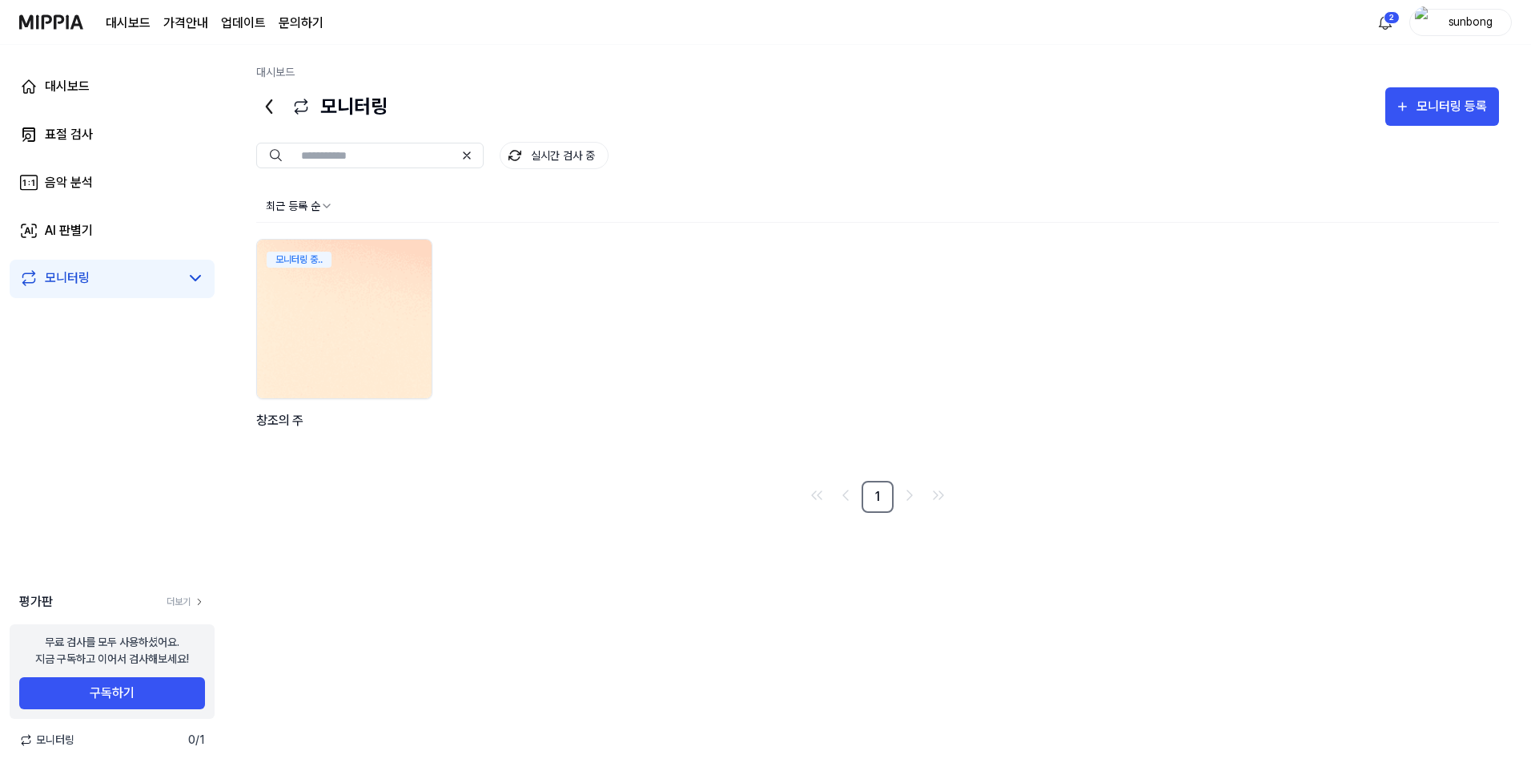
click at [310, 311] on img at bounding box center [344, 318] width 192 height 175
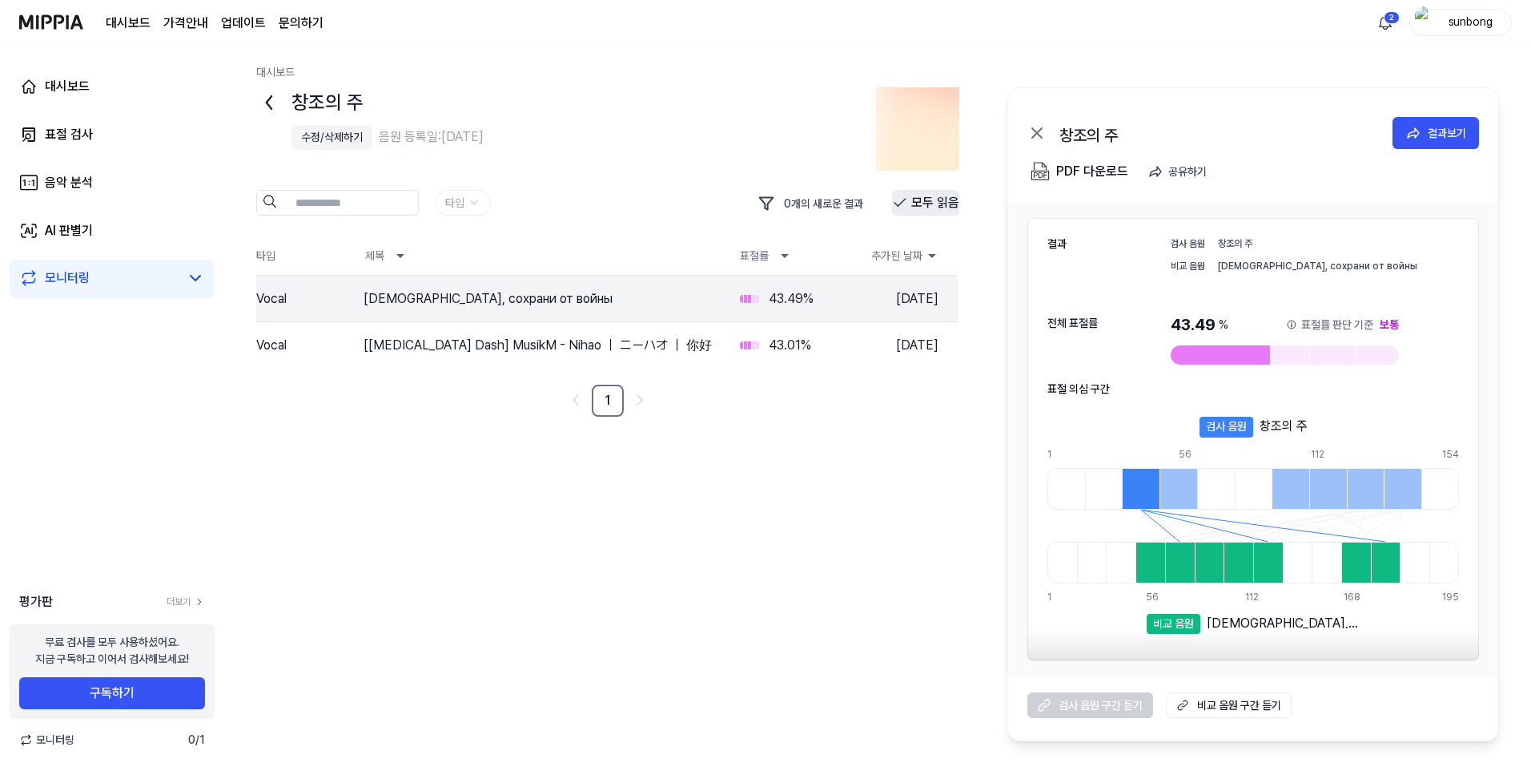
click at [934, 200] on button "모두 읽음" at bounding box center [925, 203] width 67 height 26
click at [541, 42] on div "대시보드 가격안내 업데이트 문의하기 2 sunbong" at bounding box center [765, 22] width 1493 height 44
click at [67, 82] on div "대시보드" at bounding box center [67, 86] width 45 height 19
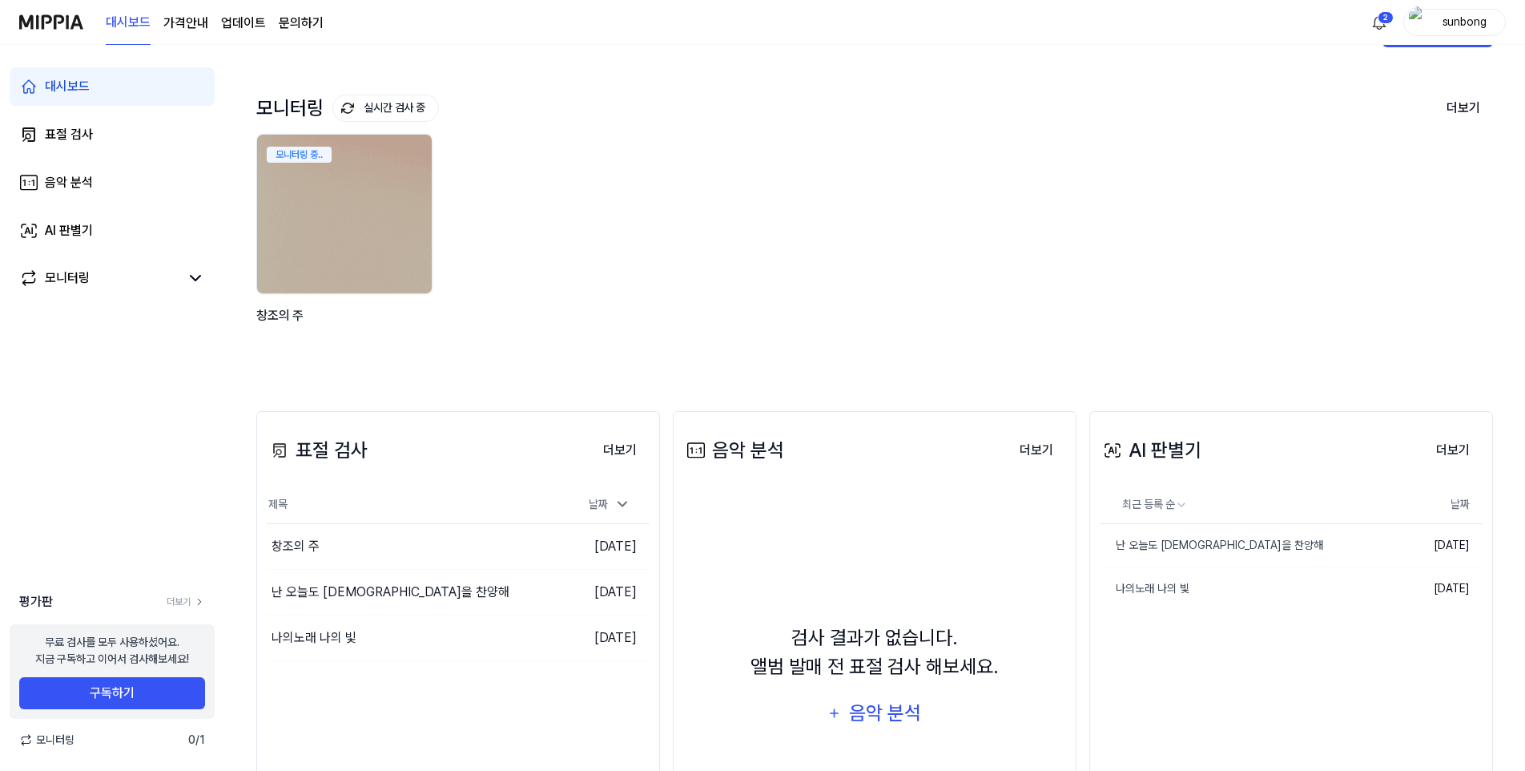
scroll to position [80, 0]
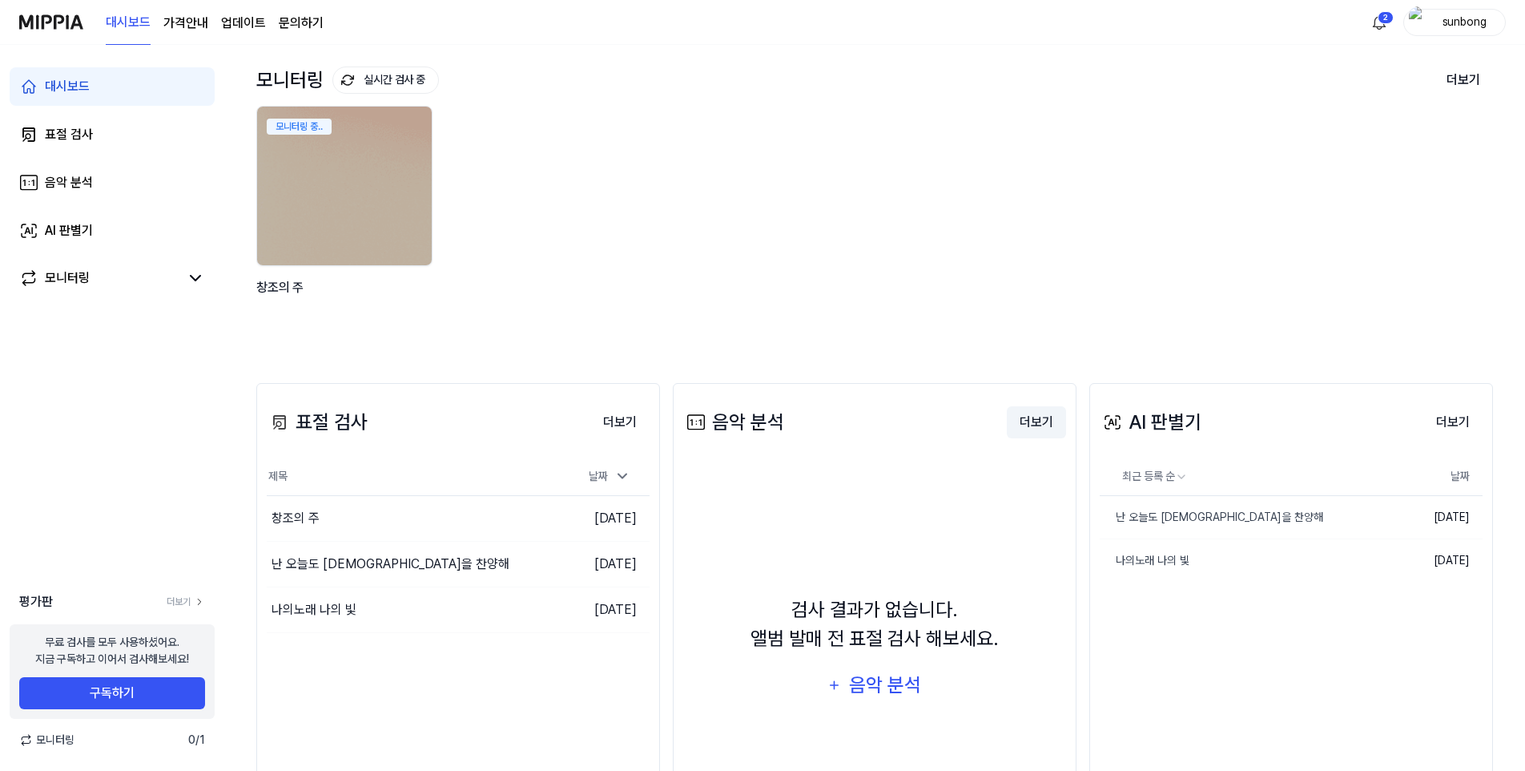
click at [1028, 420] on button "더보기" at bounding box center [1036, 422] width 59 height 32
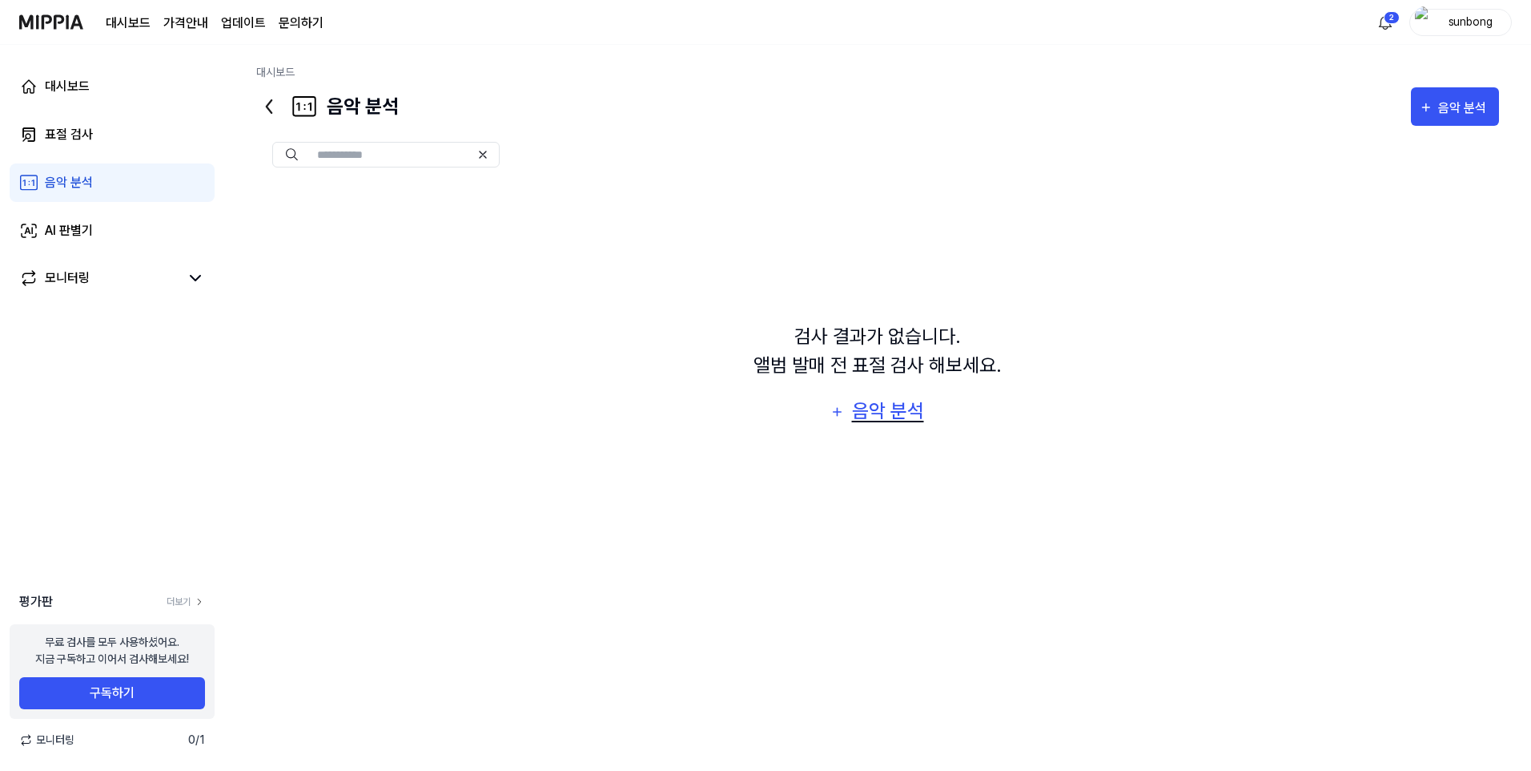
click at [892, 410] on div "음악 분석" at bounding box center [888, 411] width 76 height 30
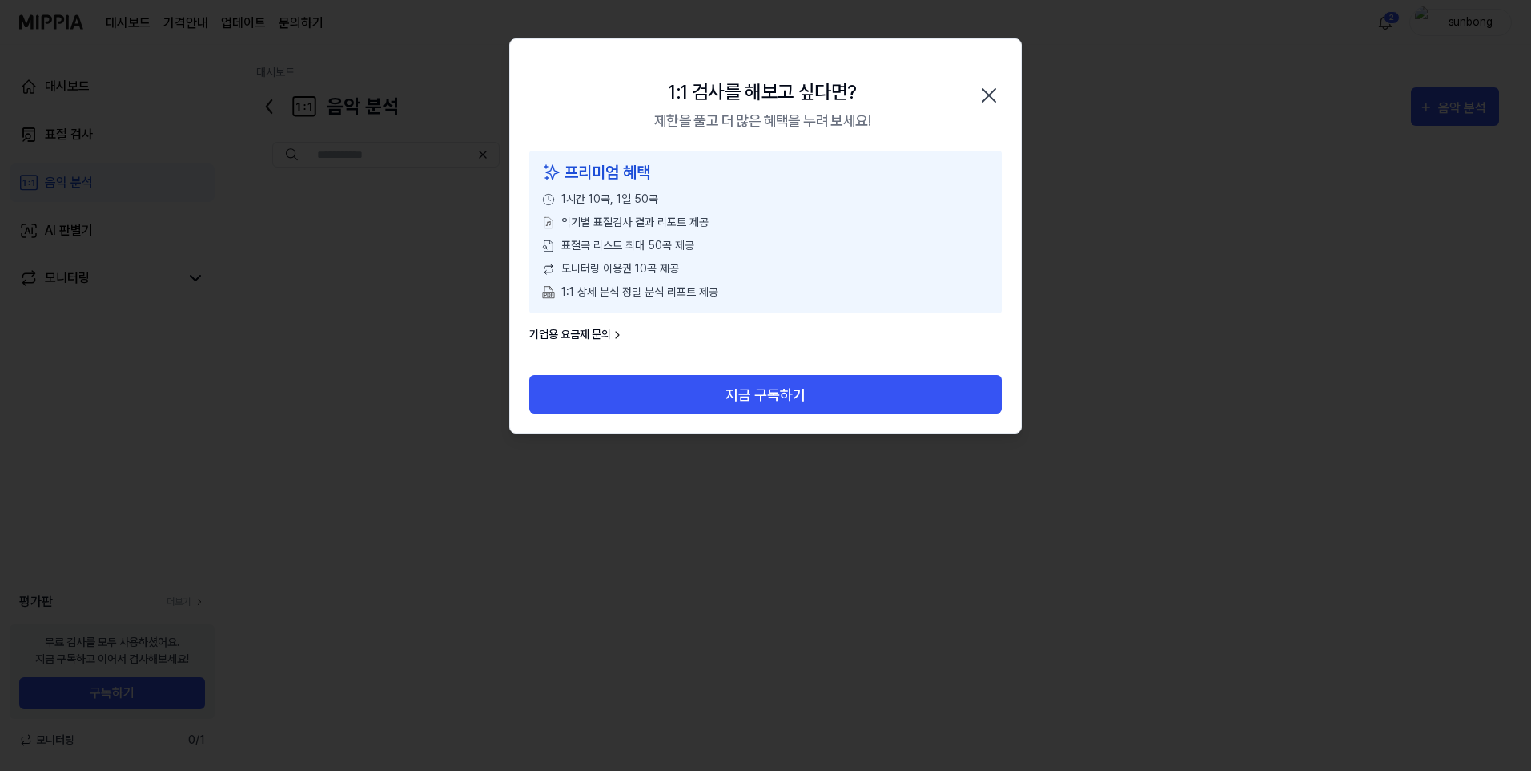
click at [988, 92] on icon "button" at bounding box center [989, 95] width 26 height 26
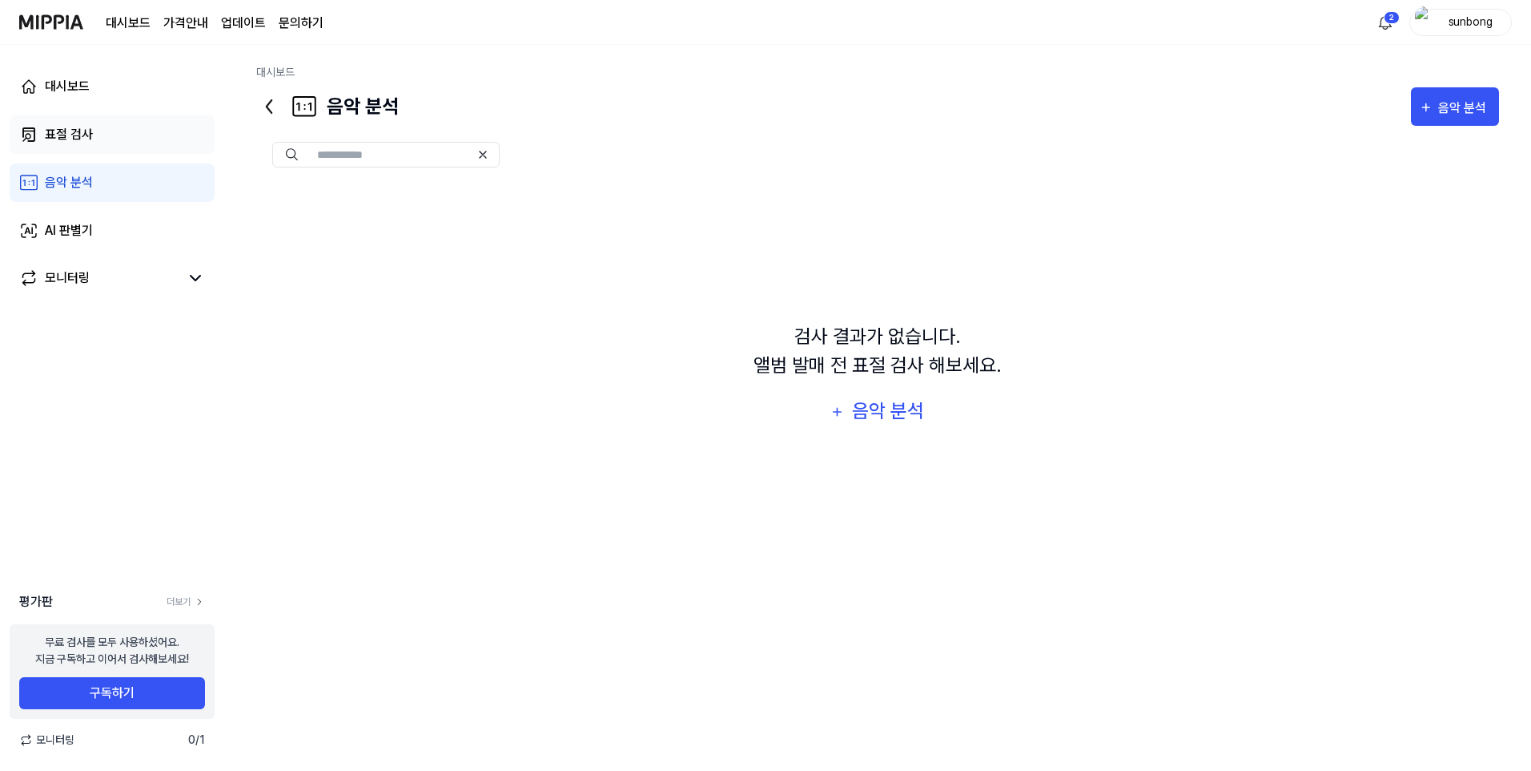
click at [62, 129] on div "표절 검사" at bounding box center [69, 134] width 48 height 19
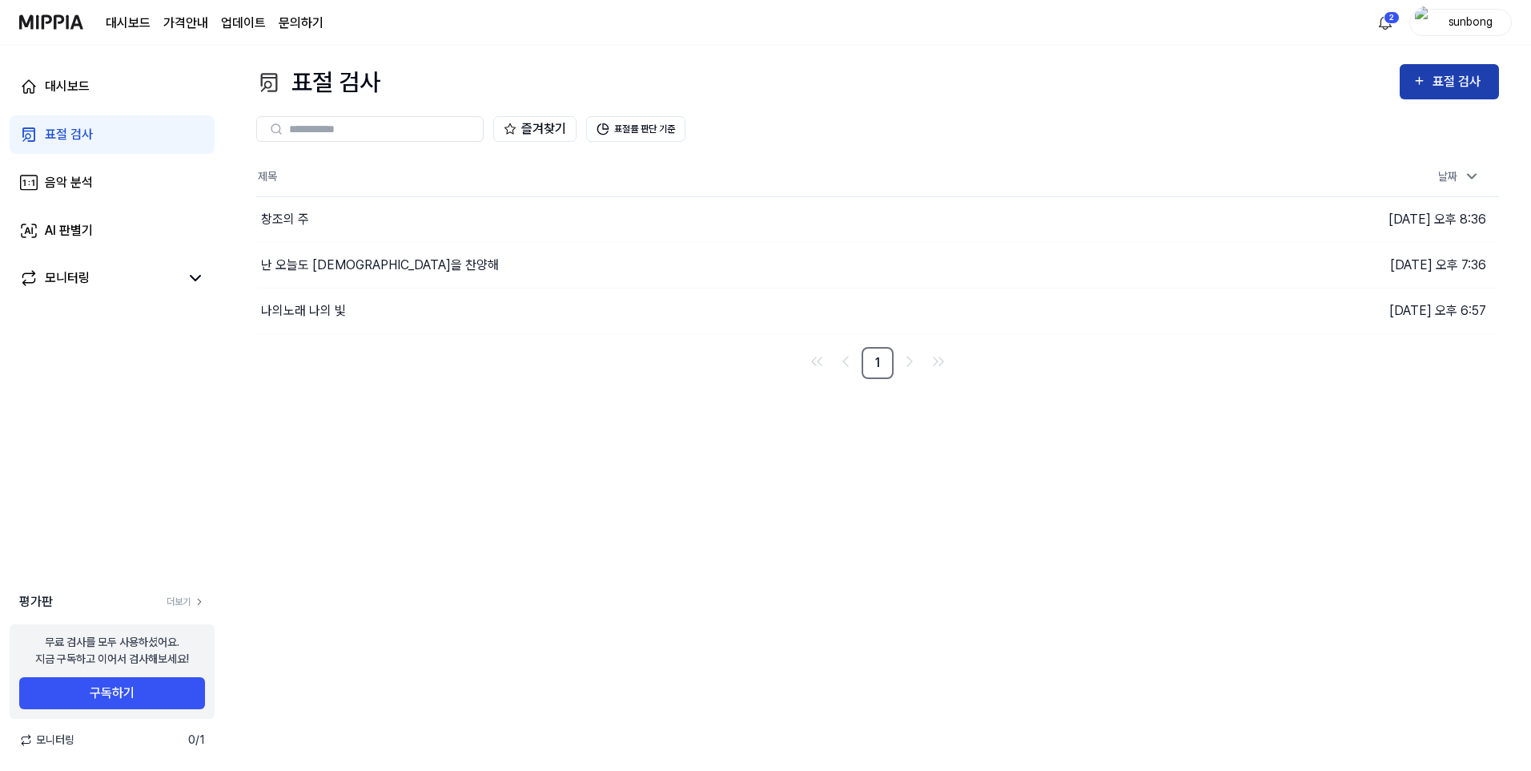
click at [1118, 84] on div "표절 검사" at bounding box center [1460, 81] width 54 height 21
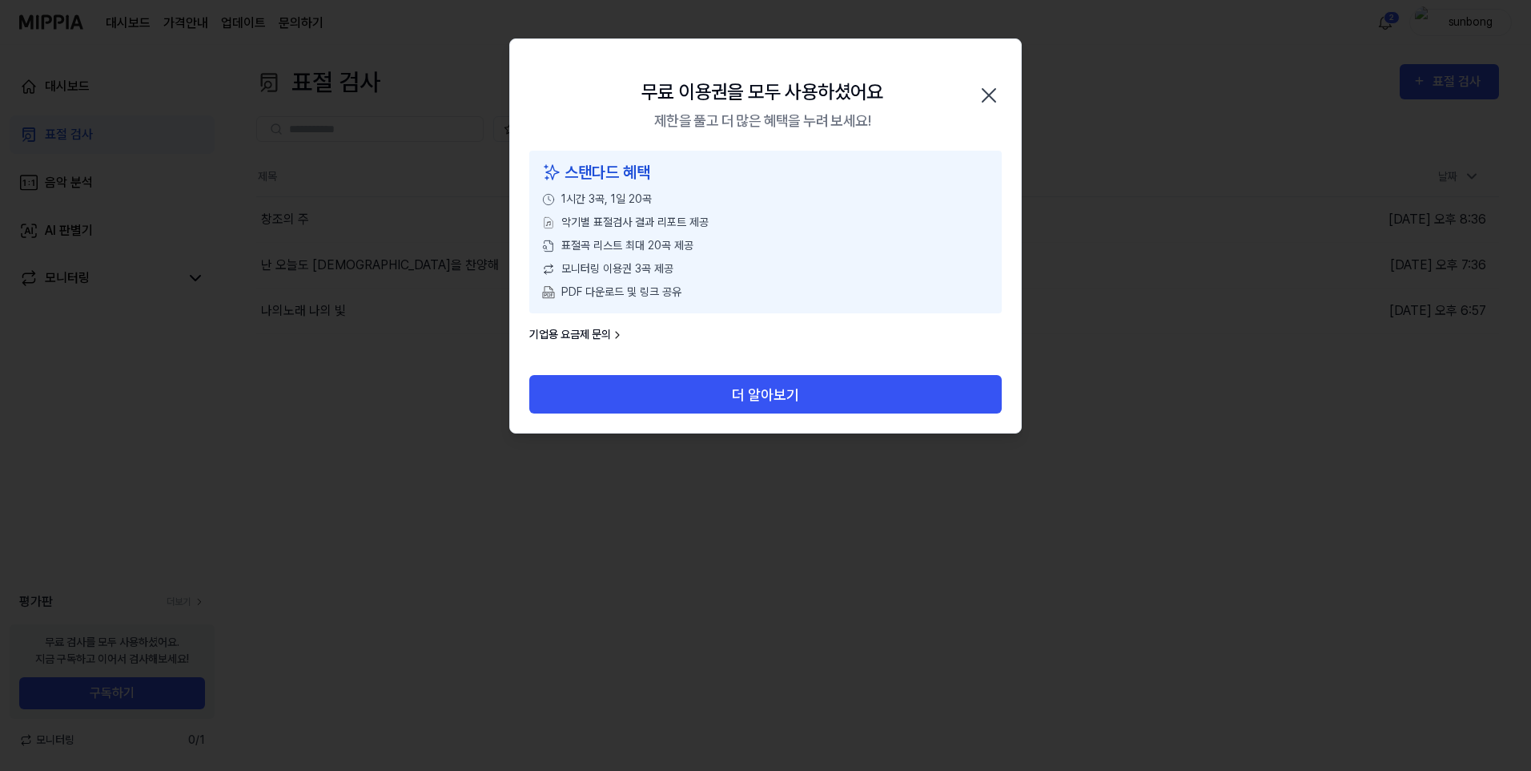
click at [986, 91] on icon "button" at bounding box center [989, 95] width 26 height 26
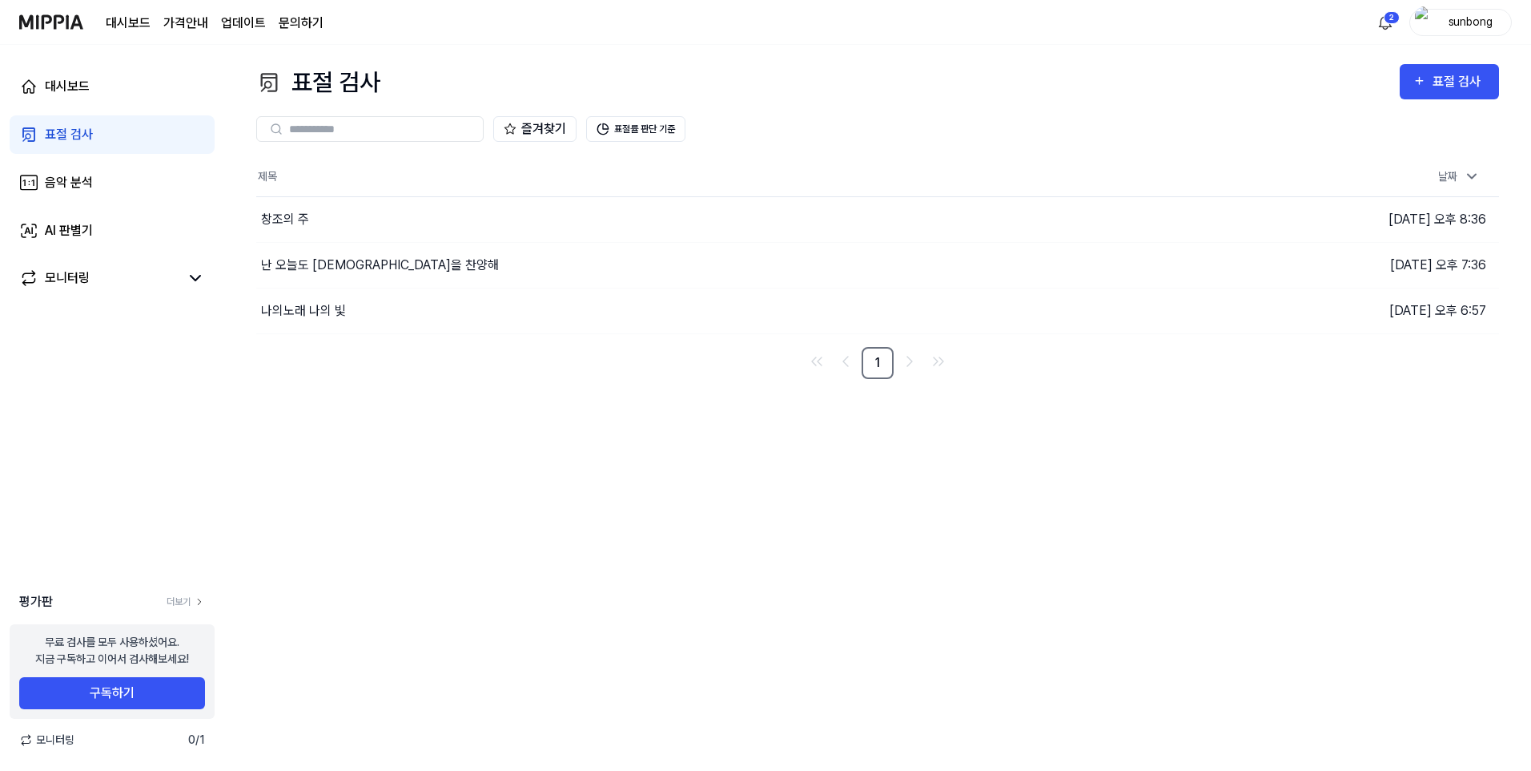
click at [71, 135] on div "표절 검사" at bounding box center [69, 134] width 48 height 19
click at [179, 15] on page\) "가격안내" at bounding box center [185, 23] width 45 height 19
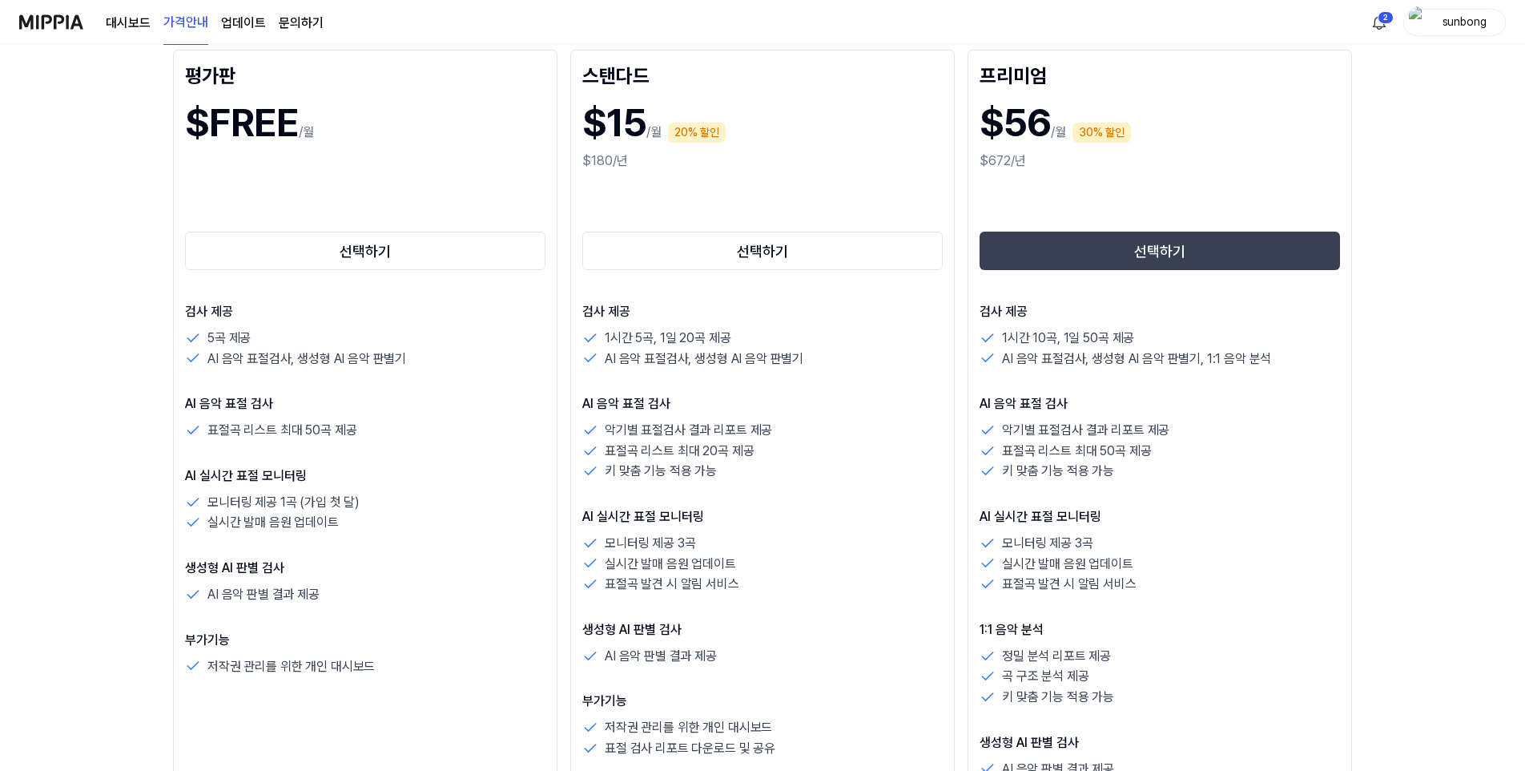
scroll to position [320, 0]
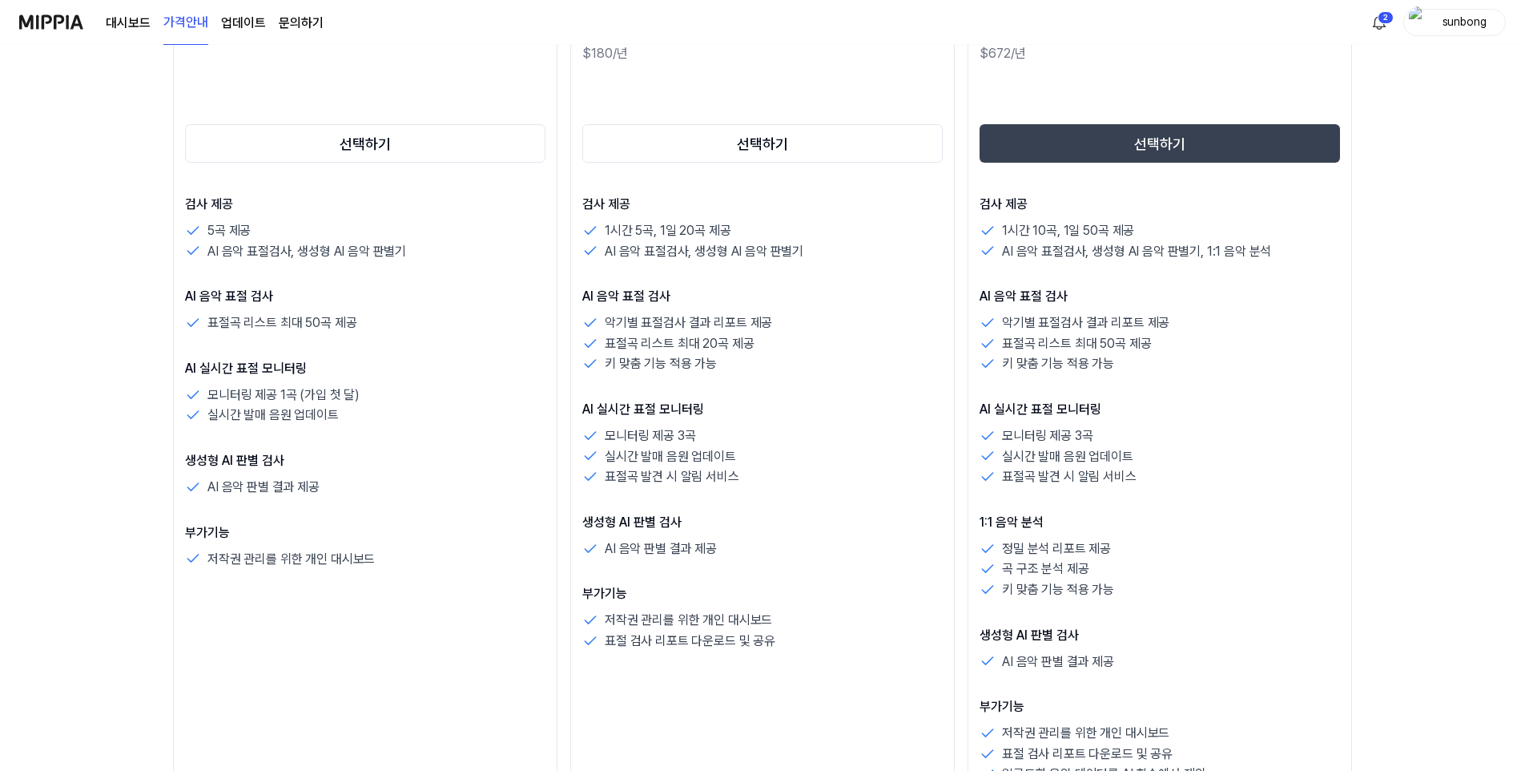
click at [803, 477] on div "생성형 AI 판별 검사 AI 음악 판별 결과 제공" at bounding box center [762, 536] width 360 height 46
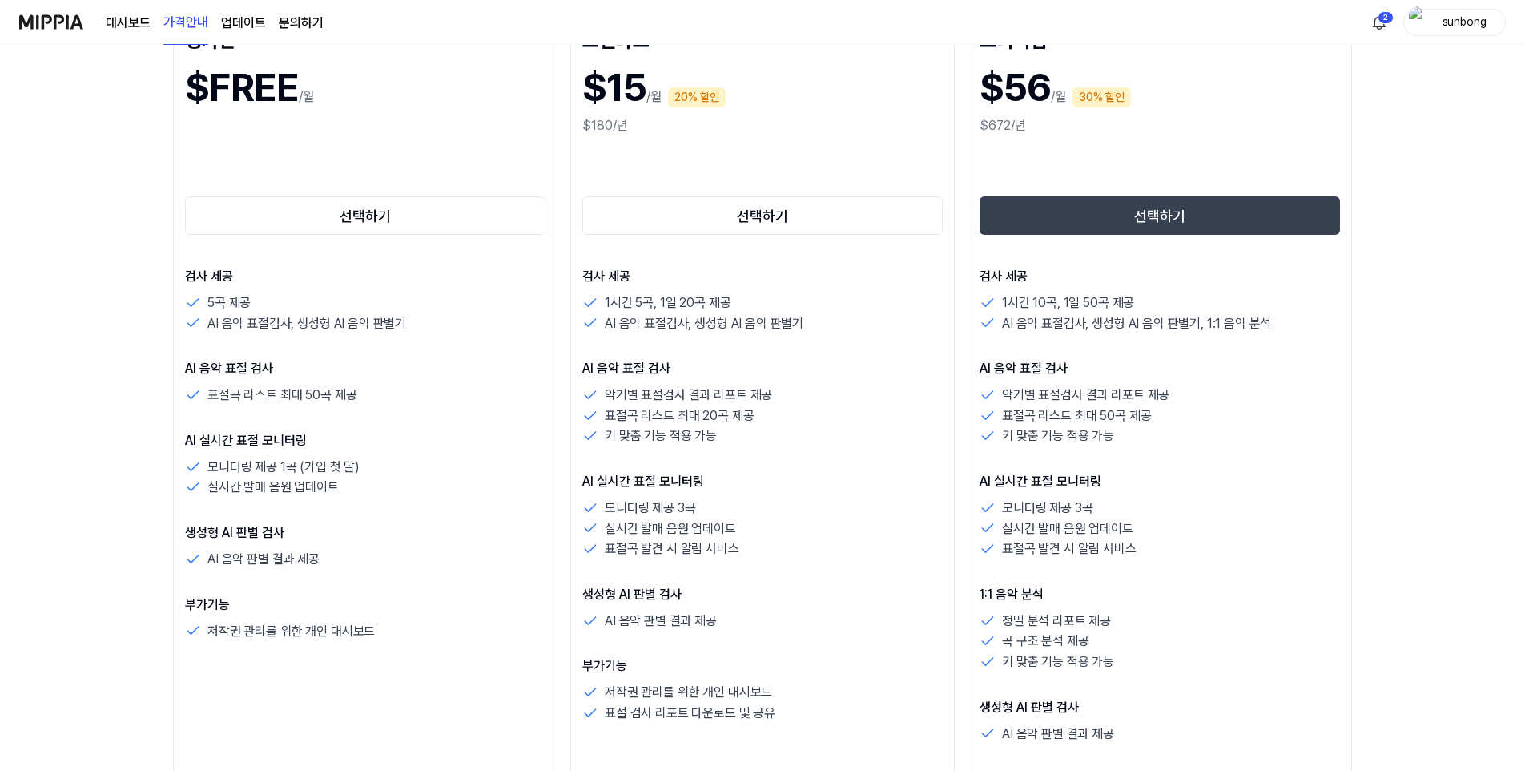
scroll to position [481, 0]
